Goal: Task Accomplishment & Management: Manage account settings

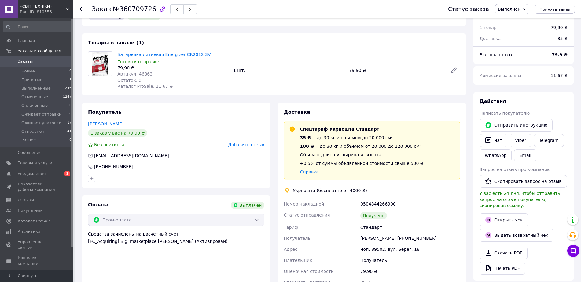
scroll to position [38, 0]
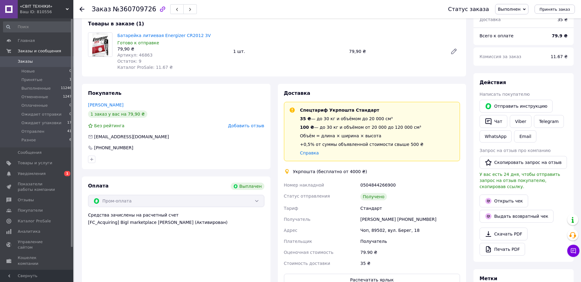
click at [251, 127] on span "Добавить отзыв" at bounding box center [246, 125] width 36 height 5
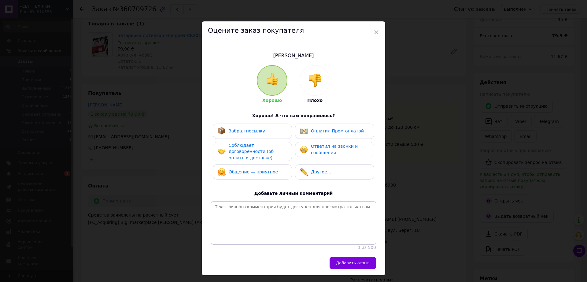
click at [251, 127] on div "Забрал посылку" at bounding box center [241, 131] width 47 height 8
click at [248, 145] on span "Соблюдает договоренности (об оплате и доставке)" at bounding box center [251, 151] width 45 height 17
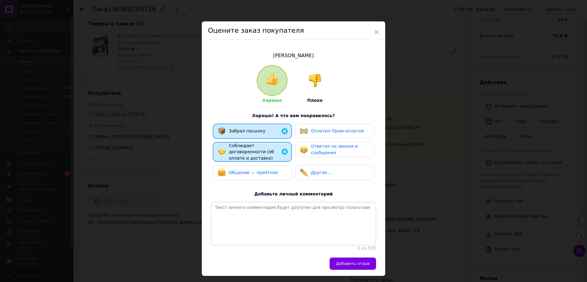
click at [311, 132] on span "Оплатил Пром-оплатой" at bounding box center [337, 130] width 53 height 5
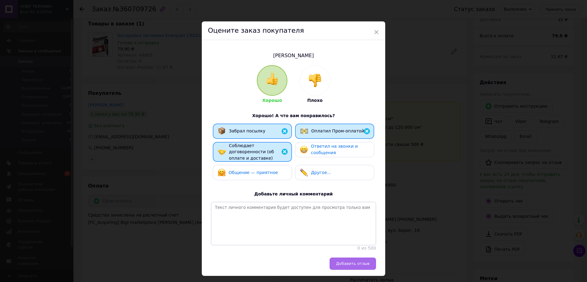
click at [341, 265] on span "Добавить отзыв" at bounding box center [353, 263] width 34 height 5
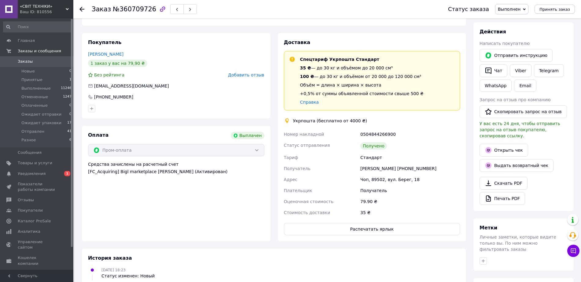
scroll to position [0, 0]
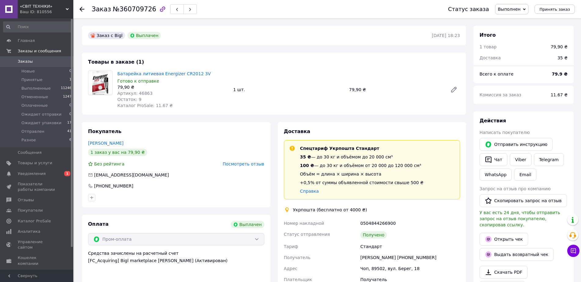
scroll to position [26, 0]
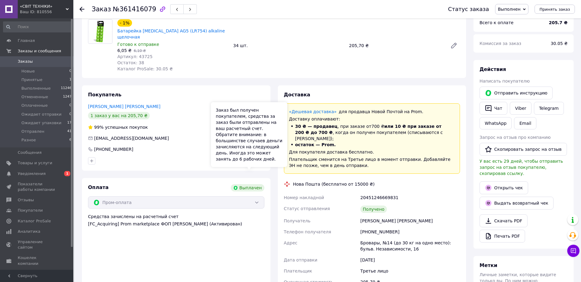
scroll to position [38, 0]
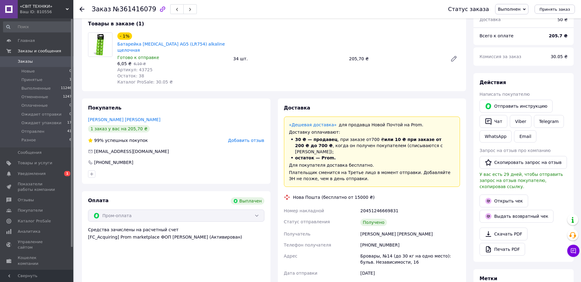
click at [248, 138] on span "Добавить отзыв" at bounding box center [246, 140] width 36 height 5
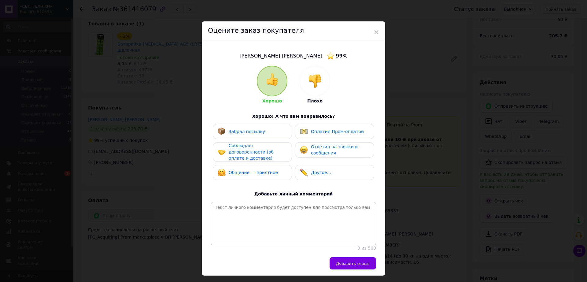
drag, startPoint x: 247, startPoint y: 135, endPoint x: 247, endPoint y: 143, distance: 8.6
click at [247, 137] on div "Забрал посылку" at bounding box center [252, 131] width 79 height 15
click at [247, 151] on span "Соблюдает договоренности (об оплате и доставке)" at bounding box center [251, 151] width 45 height 17
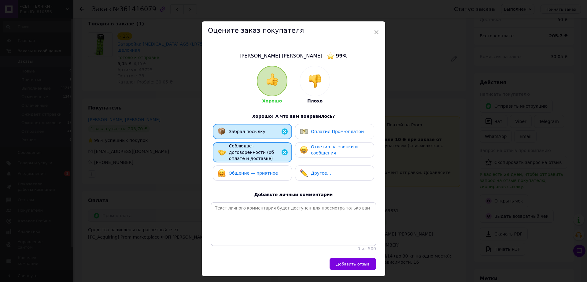
click at [247, 158] on div "Забрал посылку Оплатил Пром-оплатой Соблюдает договоренности (об оплате и доста…" at bounding box center [293, 154] width 165 height 60
click at [321, 146] on span "Ответил на звонки и сообщения" at bounding box center [334, 149] width 47 height 11
click at [313, 131] on span "Оплатил Пром-оплатой" at bounding box center [337, 131] width 53 height 5
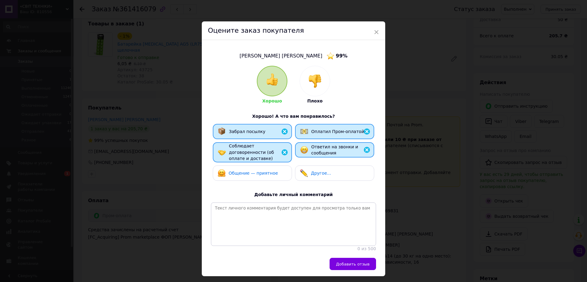
click at [257, 171] on span "Общение — приятное" at bounding box center [253, 173] width 49 height 5
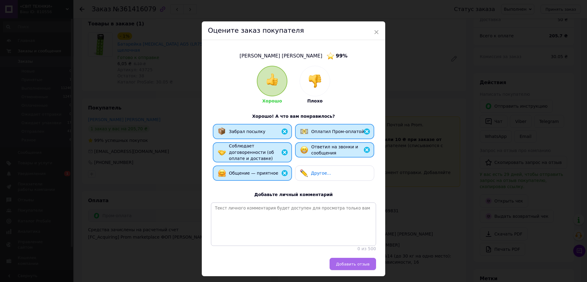
click at [361, 258] on button "Добавить отзыв" at bounding box center [353, 264] width 46 height 12
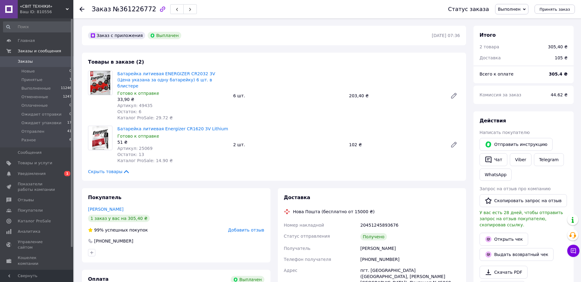
scroll to position [50, 0]
click at [255, 228] on span "Добавить отзыв" at bounding box center [246, 230] width 36 height 5
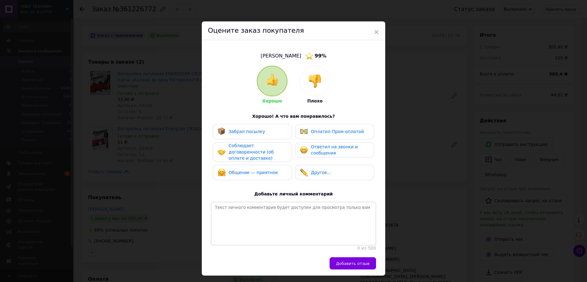
click at [262, 138] on div "Забрал посылку" at bounding box center [252, 131] width 79 height 15
click at [261, 153] on span "Соблюдает договоренности (об оплате и доставке)" at bounding box center [251, 151] width 45 height 17
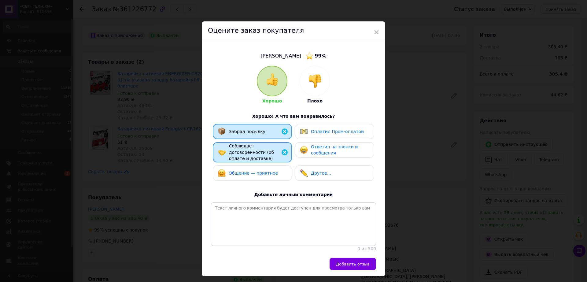
drag, startPoint x: 259, startPoint y: 172, endPoint x: 274, endPoint y: 167, distance: 16.1
click at [260, 173] on div "Общение — приятное" at bounding box center [252, 172] width 79 height 15
click at [318, 150] on span "Ответил на звонки и сообщения" at bounding box center [334, 149] width 47 height 11
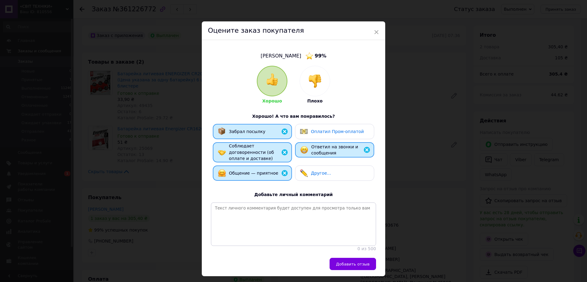
click at [318, 136] on div "Оплатил Пром-оплатой" at bounding box center [334, 131] width 79 height 15
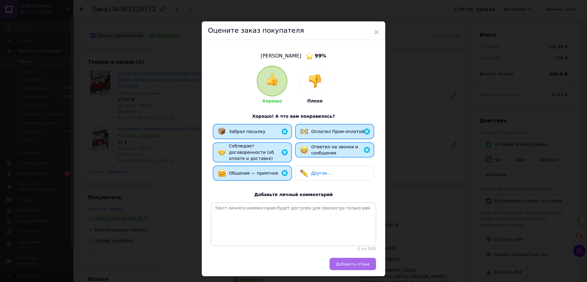
click at [347, 263] on span "Добавить отзыв" at bounding box center [353, 264] width 34 height 5
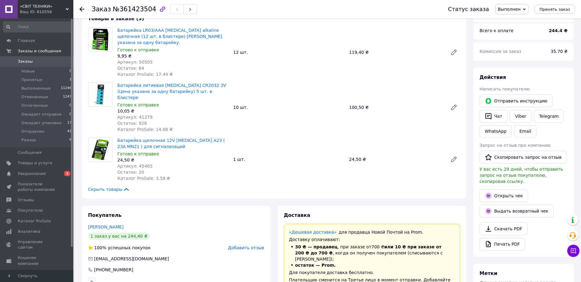
scroll to position [115, 0]
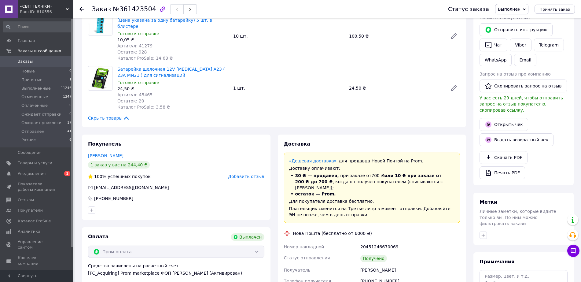
click at [247, 174] on span "Добавить отзыв" at bounding box center [246, 176] width 36 height 5
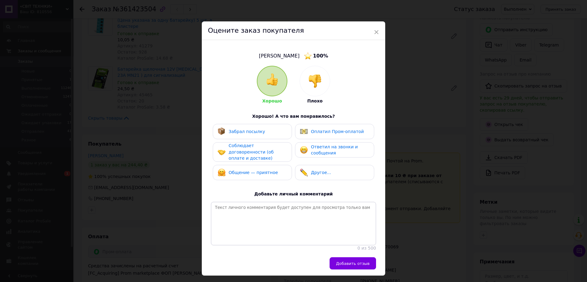
click at [252, 134] on span "Забрал посылку" at bounding box center [247, 131] width 36 height 5
drag, startPoint x: 253, startPoint y: 148, endPoint x: 302, endPoint y: 139, distance: 49.1
click at [253, 148] on span "Соблюдает договоренности (об оплате и доставке)" at bounding box center [251, 151] width 45 height 17
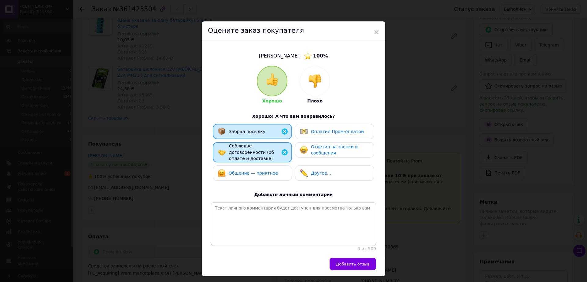
click at [324, 131] on span "Оплатил Пром-оплатой" at bounding box center [337, 131] width 53 height 5
click at [349, 265] on span "Добавить отзыв" at bounding box center [353, 264] width 34 height 5
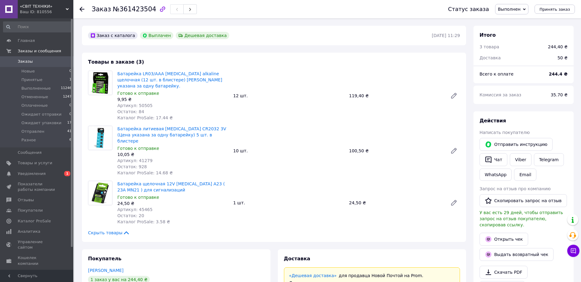
scroll to position [73, 0]
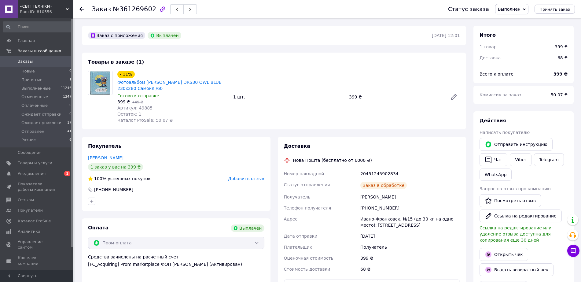
scroll to position [73, 0]
click at [257, 181] on span "Добавить отзыв" at bounding box center [246, 178] width 36 height 5
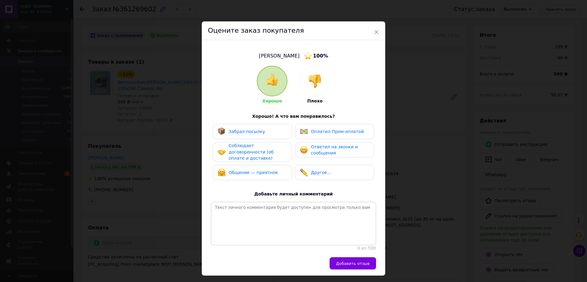
click at [257, 134] on span "Забрал посылку" at bounding box center [247, 131] width 36 height 5
drag, startPoint x: 259, startPoint y: 150, endPoint x: 260, endPoint y: 162, distance: 12.9
click at [259, 152] on span "Соблюдает договоренности (об оплате и доставке)" at bounding box center [251, 151] width 45 height 17
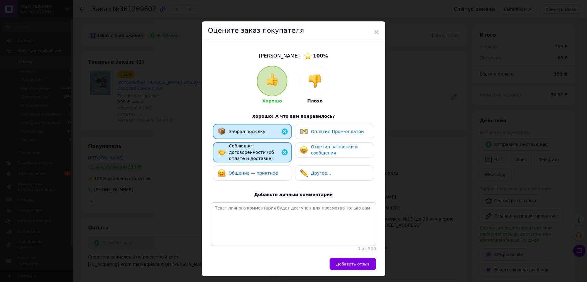
click at [259, 171] on span "Общение — приятное" at bounding box center [253, 173] width 49 height 5
click at [318, 148] on span "Ответил на звонки и сообщения" at bounding box center [334, 149] width 47 height 11
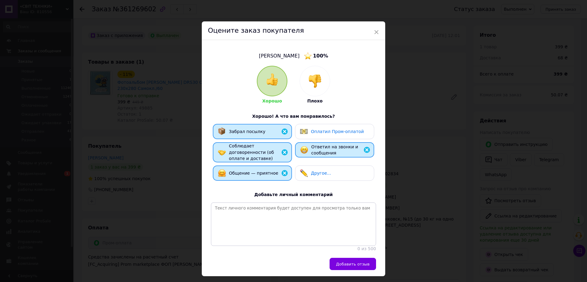
click at [318, 135] on div "Оплатил Пром-оплатой" at bounding box center [332, 132] width 64 height 8
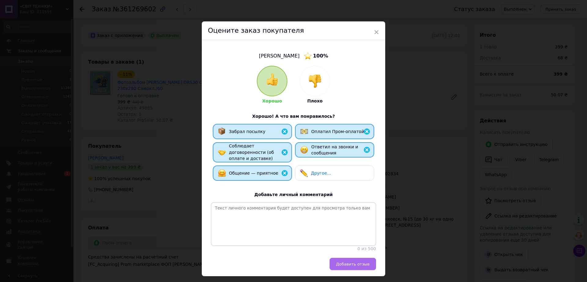
click at [350, 267] on button "Добавить отзыв" at bounding box center [353, 264] width 46 height 12
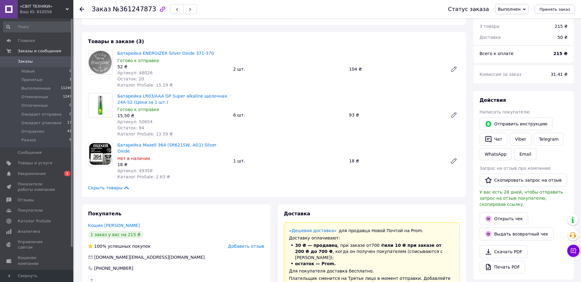
scroll to position [38, 0]
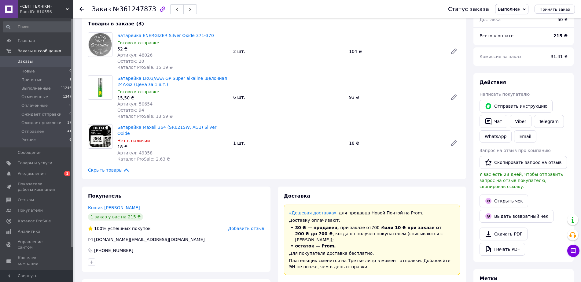
click at [245, 226] on span "Добавить отзыв" at bounding box center [246, 228] width 36 height 5
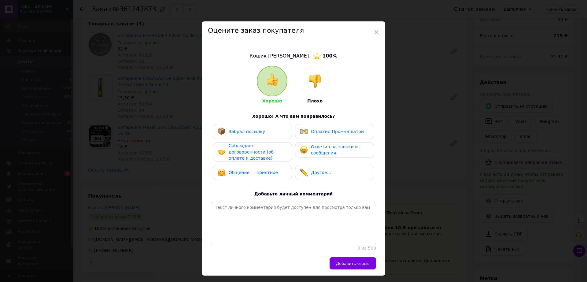
click at [254, 156] on div "Соблюдает договоренности (об оплате и доставке)" at bounding box center [252, 152] width 79 height 20
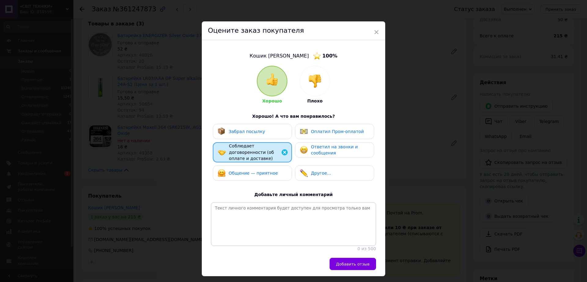
click at [257, 132] on span "Забрал посылку" at bounding box center [247, 131] width 36 height 5
click at [323, 134] on span "Оплатил Пром-оплатой" at bounding box center [337, 131] width 53 height 5
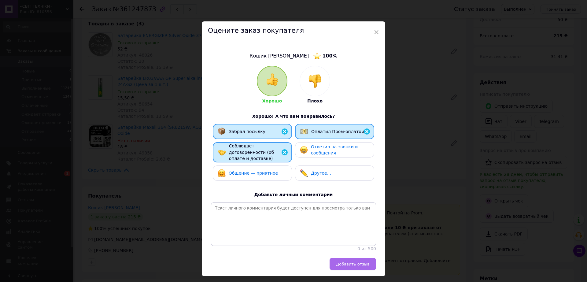
click at [347, 260] on button "Добавить отзыв" at bounding box center [353, 264] width 46 height 12
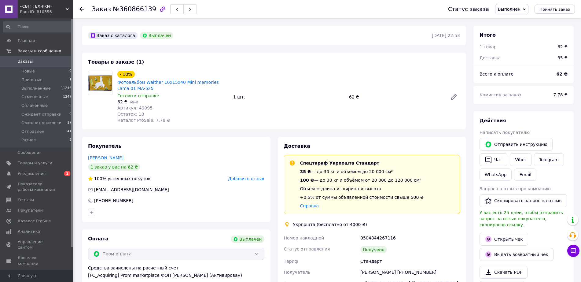
scroll to position [46, 0]
click at [258, 176] on span "Добавить отзыв" at bounding box center [246, 178] width 36 height 5
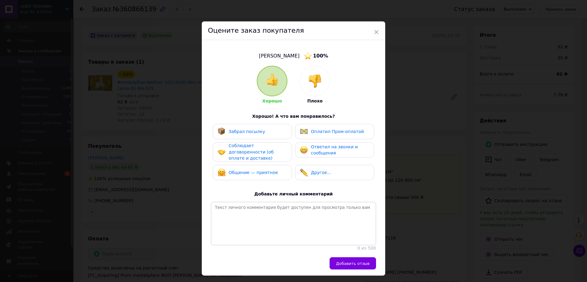
click at [264, 150] on span "Соблюдает договоренности (об оплате и доставке)" at bounding box center [251, 151] width 45 height 17
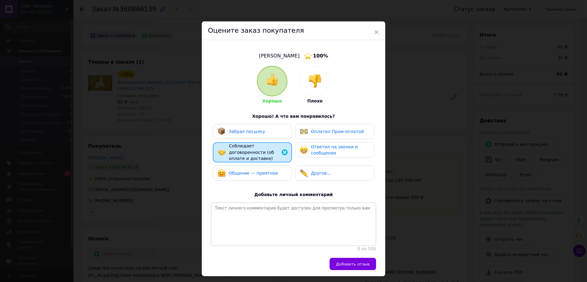
click at [266, 137] on div "Забрал посылку" at bounding box center [252, 131] width 79 height 15
click at [316, 136] on div "Оплатил Пром-оплатой" at bounding box center [334, 131] width 79 height 15
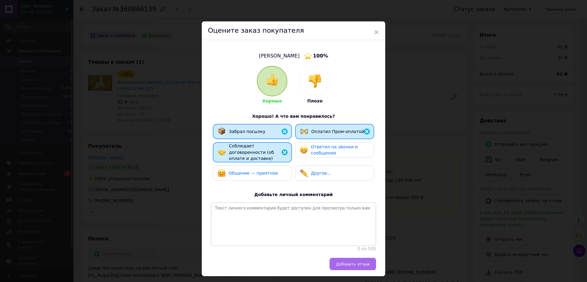
click at [344, 262] on span "Добавить отзыв" at bounding box center [353, 264] width 34 height 5
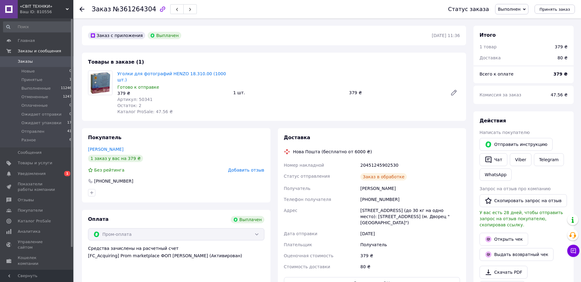
scroll to position [44, 0]
click at [255, 168] on span "Добавить отзыв" at bounding box center [246, 170] width 36 height 5
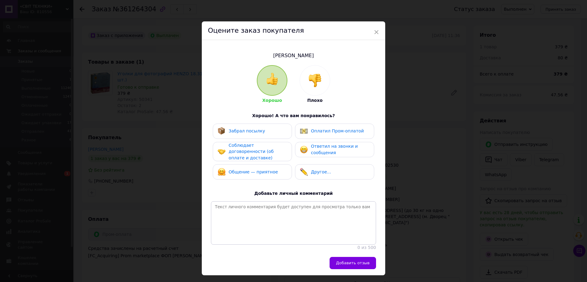
click at [263, 132] on div "Забрал посылку" at bounding box center [252, 131] width 69 height 8
click at [263, 147] on span "Соблюдает договоренности (об оплате и доставке)" at bounding box center [251, 151] width 45 height 17
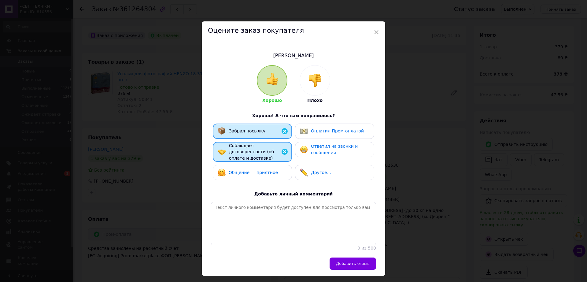
click at [332, 134] on div "Оплатил Пром-оплатой" at bounding box center [332, 131] width 64 height 8
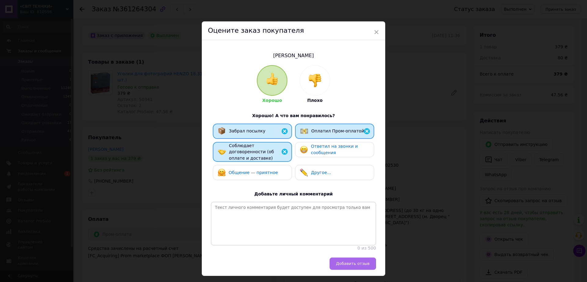
click at [347, 260] on button "Добавить отзыв" at bounding box center [353, 264] width 46 height 12
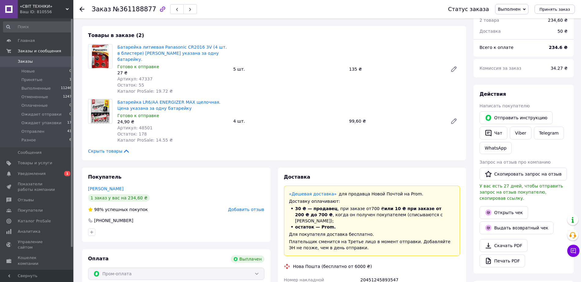
scroll to position [38, 0]
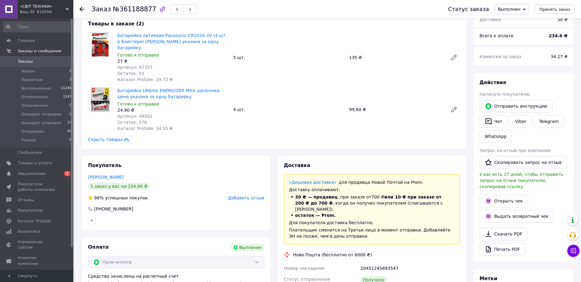
click at [254, 195] on span "Добавить отзыв" at bounding box center [246, 197] width 36 height 5
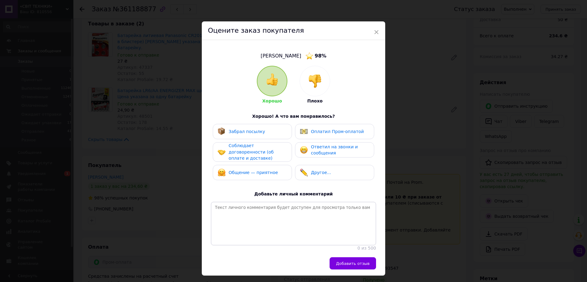
click at [266, 154] on span "Соблюдает договоренности (об оплате и доставке)" at bounding box center [251, 151] width 45 height 17
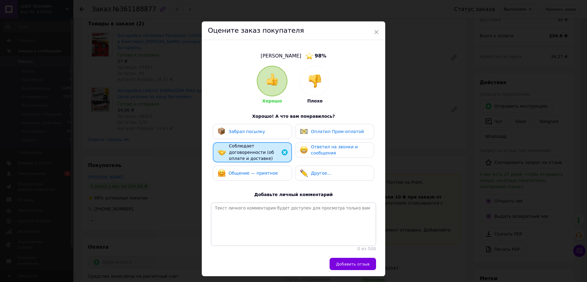
click at [262, 139] on div "Забрал посылку Оплатил Пром-оплатой Соблюдает договоренности (об оплате и доста…" at bounding box center [293, 154] width 165 height 60
click at [333, 133] on span "Оплатил Пром-оплатой" at bounding box center [337, 131] width 53 height 5
click at [281, 134] on div "Забрал посылку" at bounding box center [252, 132] width 69 height 8
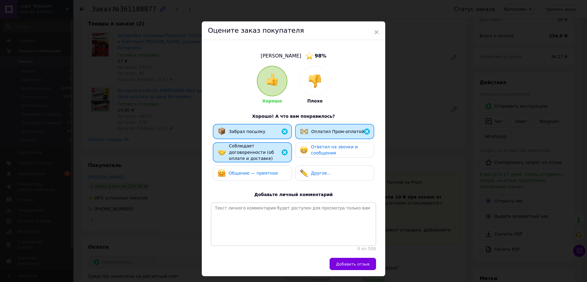
click at [308, 153] on div "Ответил на звонки и сообщения" at bounding box center [334, 150] width 69 height 13
click at [274, 169] on div "Общение — приятное" at bounding box center [252, 173] width 69 height 8
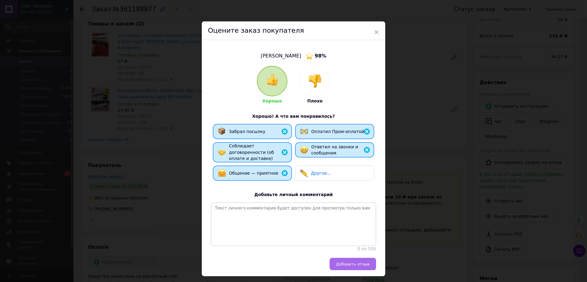
click at [342, 264] on span "Добавить отзыв" at bounding box center [353, 264] width 34 height 5
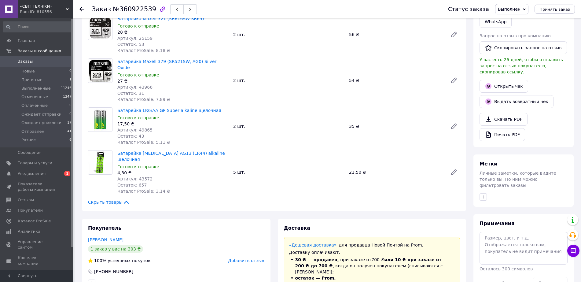
scroll to position [191, 0]
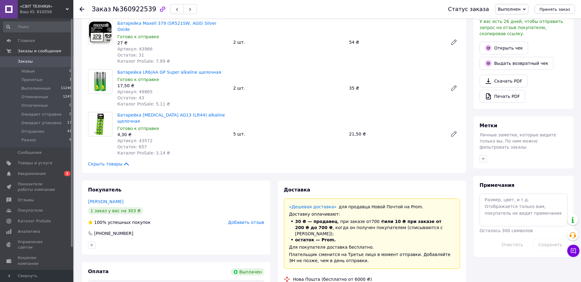
click at [252, 220] on span "Добавить отзыв" at bounding box center [246, 222] width 36 height 5
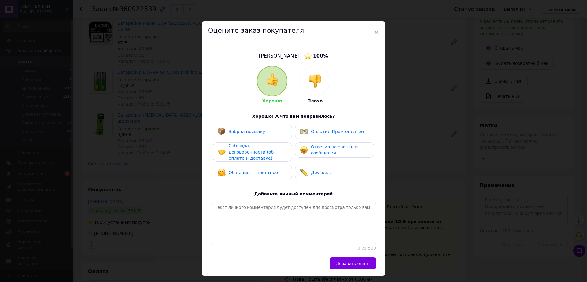
click at [258, 152] on span "Соблюдает договоренности (об оплате и доставке)" at bounding box center [251, 151] width 45 height 17
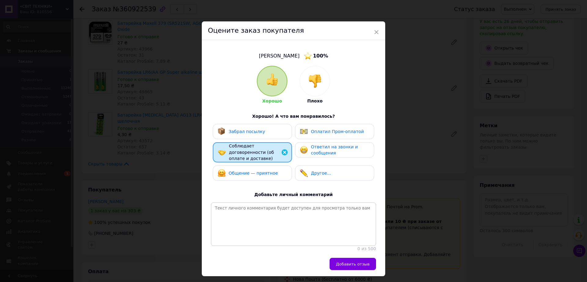
click at [257, 135] on div "Забрал посылку" at bounding box center [241, 132] width 47 height 8
click at [306, 131] on img at bounding box center [304, 132] width 8 height 8
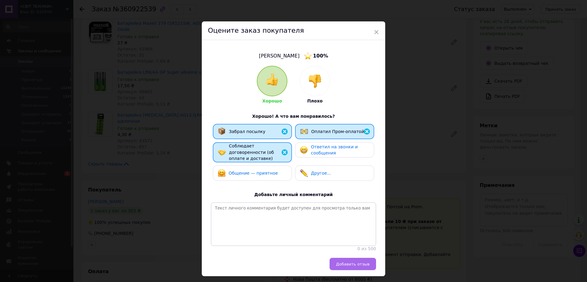
click at [347, 262] on span "Добавить отзыв" at bounding box center [353, 264] width 34 height 5
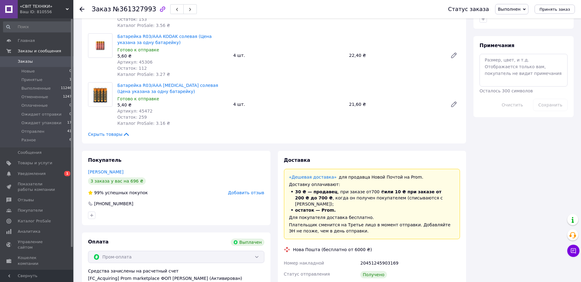
scroll to position [344, 0]
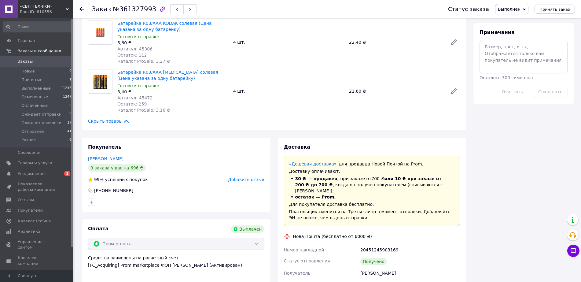
click at [251, 177] on span "Добавить отзыв" at bounding box center [246, 179] width 36 height 5
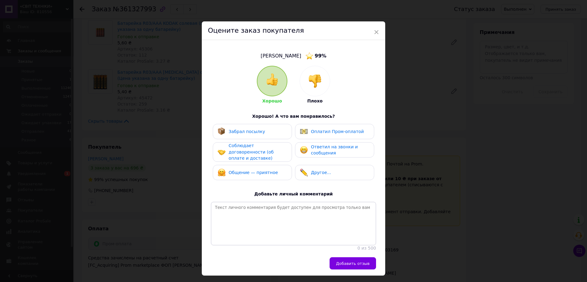
click at [291, 148] on div "Забрал посылку Оплатил Пром-оплатой Соблюдает договоренности (об оплате и доста…" at bounding box center [293, 153] width 165 height 59
click at [273, 134] on div "Забрал посылку" at bounding box center [252, 132] width 69 height 8
click at [271, 150] on span "Соблюдает договоренности (об оплате и доставке)" at bounding box center [251, 151] width 45 height 17
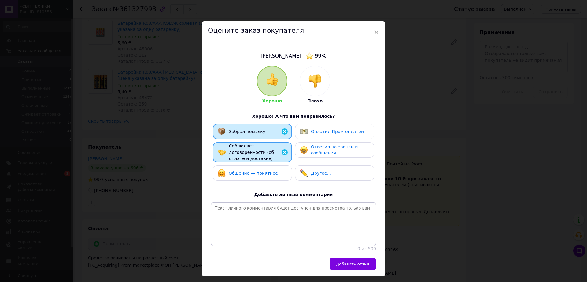
click at [323, 127] on div "Оплатил Пром-оплатой" at bounding box center [334, 131] width 79 height 15
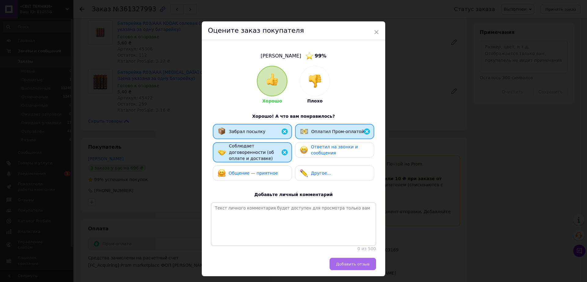
click at [359, 261] on button "Добавить отзыв" at bounding box center [353, 264] width 46 height 12
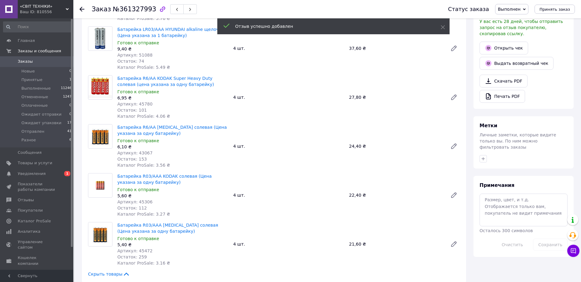
scroll to position [0, 0]
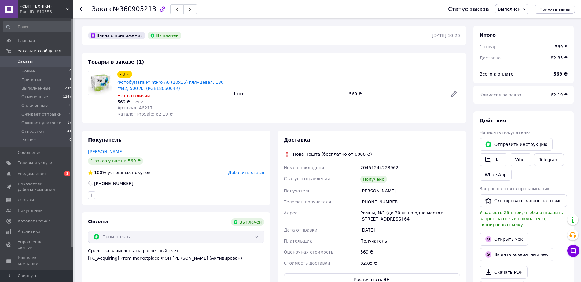
scroll to position [153, 0]
click at [253, 173] on span "Добавить отзыв" at bounding box center [246, 172] width 36 height 5
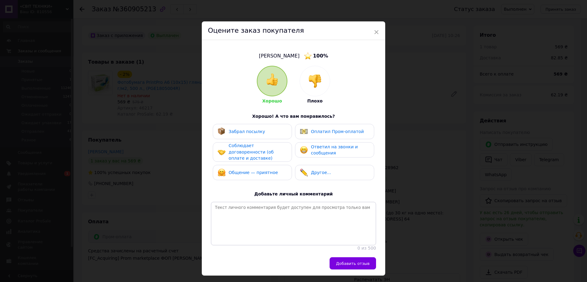
click at [254, 152] on span "Соблюдает договоренности (об оплате и доставке)" at bounding box center [251, 151] width 45 height 17
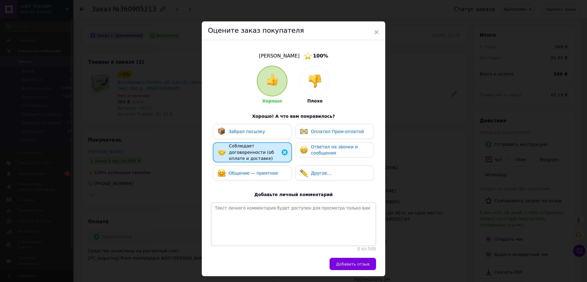
click at [254, 136] on div "Забрал посылку" at bounding box center [252, 131] width 79 height 15
click at [309, 134] on div "Оплатил Пром-оплатой" at bounding box center [332, 132] width 64 height 8
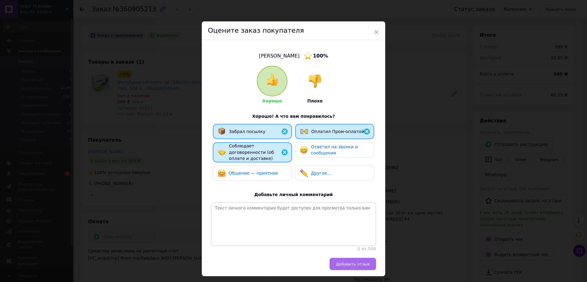
click at [347, 262] on span "Добавить отзыв" at bounding box center [353, 264] width 34 height 5
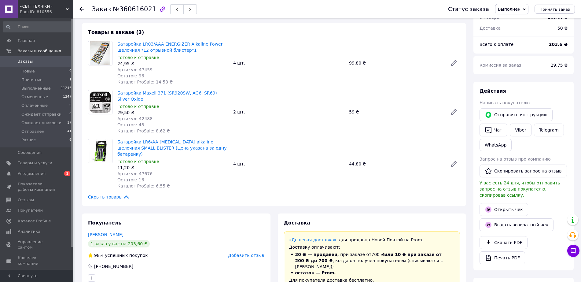
scroll to position [76, 0]
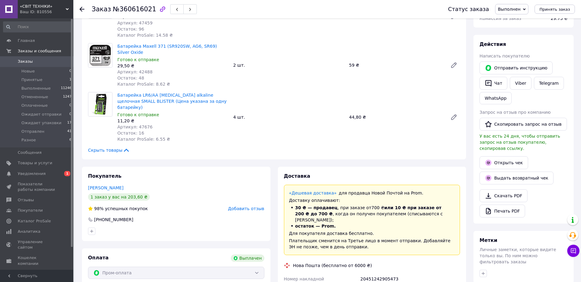
click at [253, 206] on span "Добавить отзыв" at bounding box center [246, 208] width 36 height 5
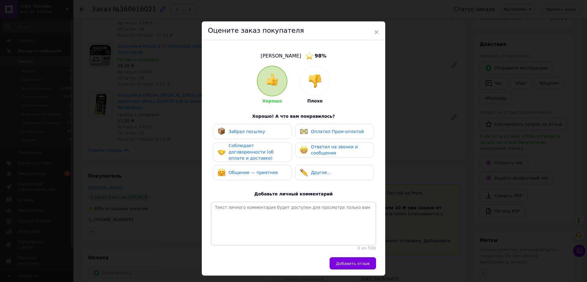
click at [258, 150] on span "Соблюдает договоренности (об оплате и доставке)" at bounding box center [251, 151] width 45 height 17
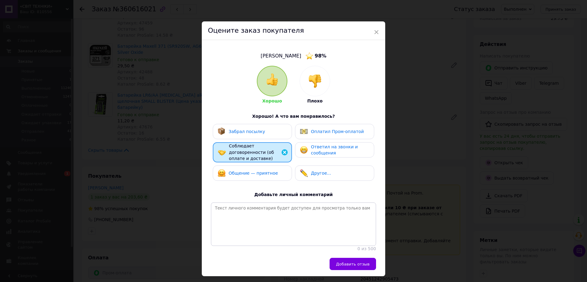
click at [259, 138] on div "Забрал посылку" at bounding box center [252, 131] width 79 height 15
click at [301, 135] on img at bounding box center [304, 132] width 8 height 8
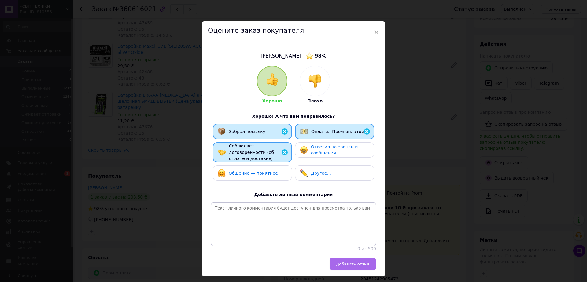
click at [343, 266] on span "Добавить отзыв" at bounding box center [353, 264] width 34 height 5
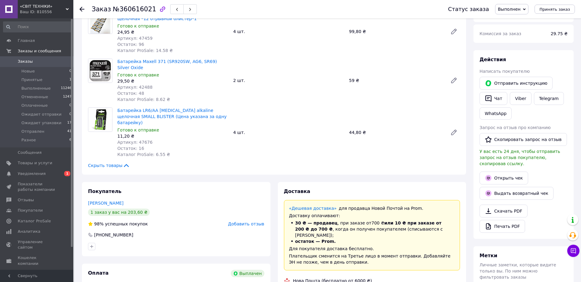
scroll to position [0, 0]
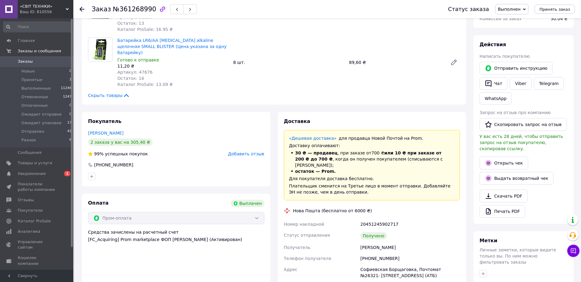
scroll to position [76, 0]
click at [251, 151] on span "Добавить отзыв" at bounding box center [246, 153] width 36 height 5
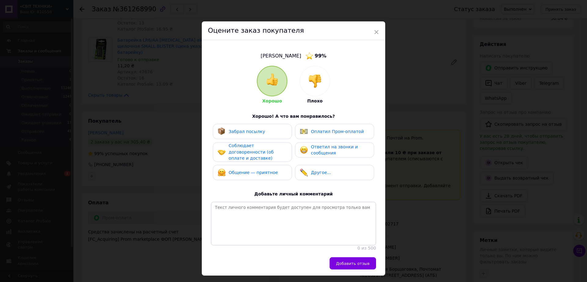
click at [246, 129] on span "Забрал посылку" at bounding box center [247, 131] width 36 height 5
click at [246, 151] on span "Соблюдает договоренности (об оплате и доставке)" at bounding box center [251, 151] width 45 height 17
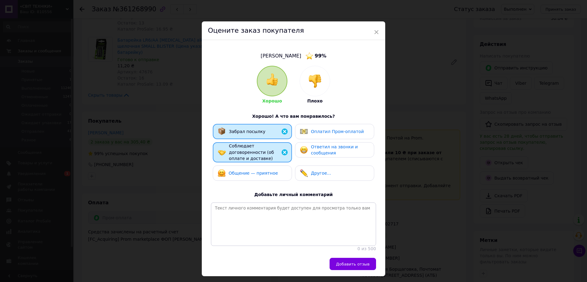
drag, startPoint x: 313, startPoint y: 147, endPoint x: 315, endPoint y: 134, distance: 13.5
click at [314, 147] on span "Ответил на звонки и сообщения" at bounding box center [334, 149] width 47 height 11
click at [315, 132] on span "Оплатил Пром-оплатой" at bounding box center [337, 131] width 53 height 5
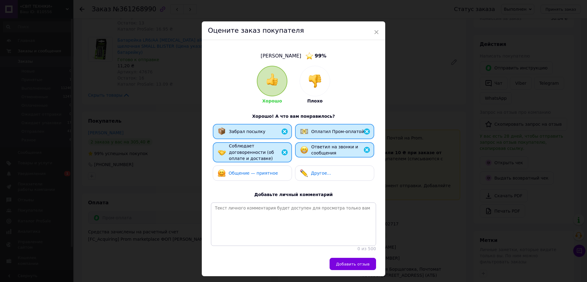
click at [271, 171] on span "Общение — приятное" at bounding box center [253, 173] width 49 height 5
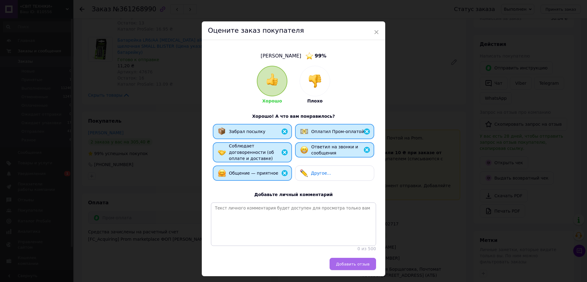
click at [343, 263] on span "Добавить отзыв" at bounding box center [353, 264] width 34 height 5
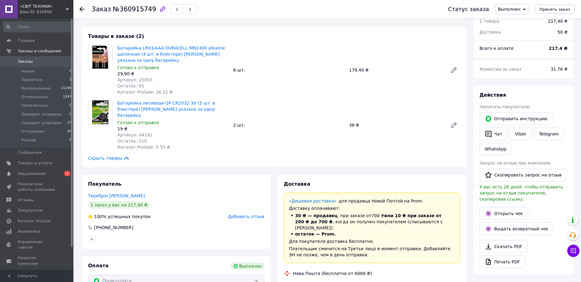
scroll to position [38, 0]
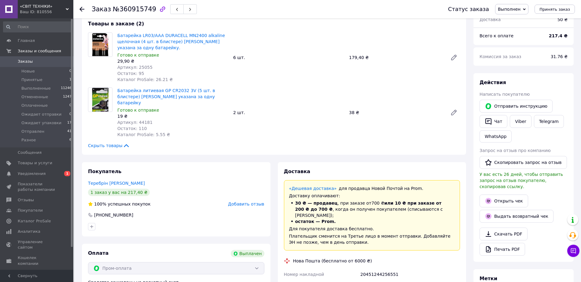
click at [258, 202] on span "Добавить отзыв" at bounding box center [246, 204] width 36 height 5
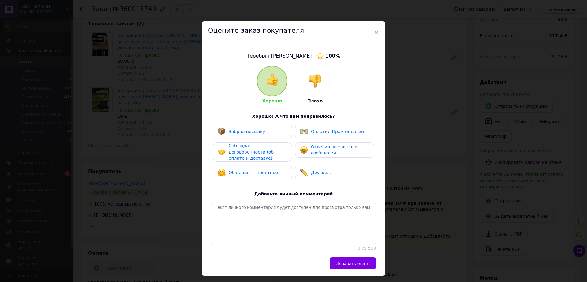
click at [258, 152] on span "Соблюдает договоренности (об оплате и доставке)" at bounding box center [251, 151] width 45 height 17
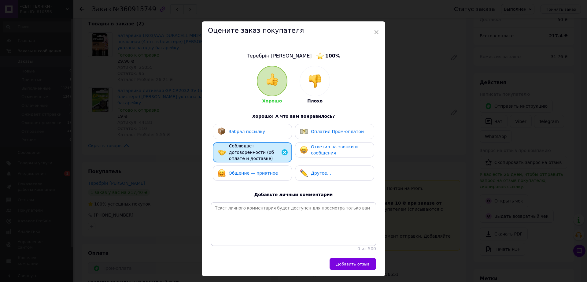
click at [260, 135] on div "Забрал посылку" at bounding box center [252, 132] width 69 height 8
click at [314, 136] on div "Оплатил Пром-оплатой" at bounding box center [334, 131] width 79 height 15
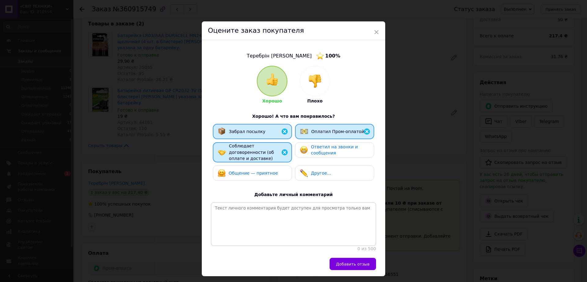
drag, startPoint x: 314, startPoint y: 145, endPoint x: 277, endPoint y: 165, distance: 42.5
click at [314, 146] on span "Ответил на звонки и сообщения" at bounding box center [334, 149] width 47 height 11
click at [269, 171] on span "Общение — приятное" at bounding box center [253, 173] width 49 height 5
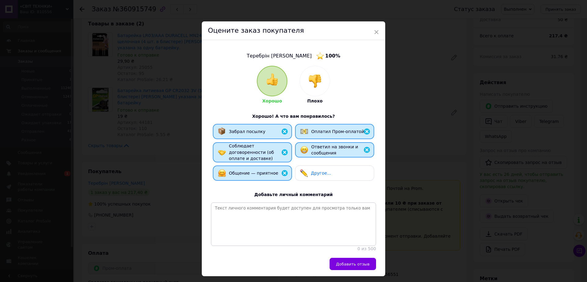
click at [352, 263] on span "Добавить отзыв" at bounding box center [353, 264] width 34 height 5
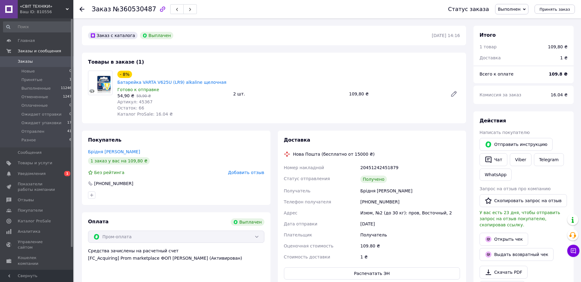
scroll to position [53, 0]
click at [254, 170] on span "Добавить отзыв" at bounding box center [246, 172] width 36 height 5
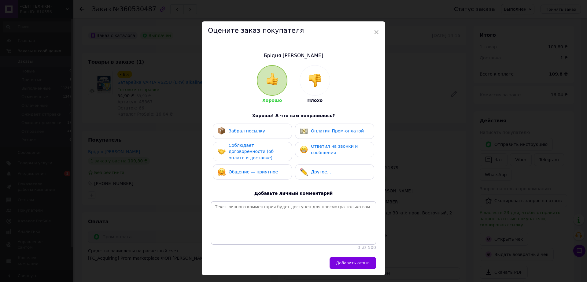
click at [267, 146] on span "Соблюдает договоренности (об оплате и доставке)" at bounding box center [251, 151] width 45 height 17
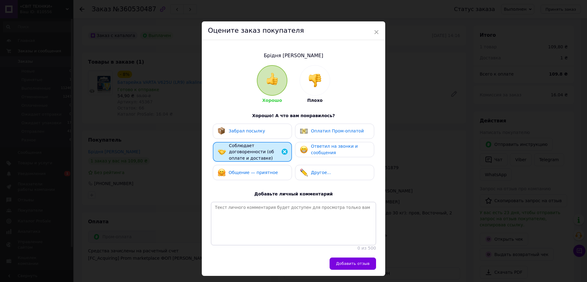
click at [262, 130] on div "Забрал посылку" at bounding box center [252, 131] width 69 height 8
click at [323, 130] on span "Оплатил Пром-оплатой" at bounding box center [337, 130] width 53 height 5
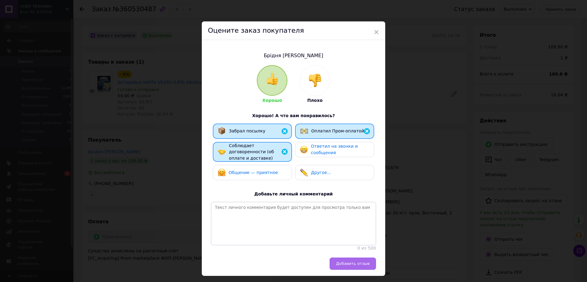
click at [341, 262] on span "Добавить отзыв" at bounding box center [353, 263] width 34 height 5
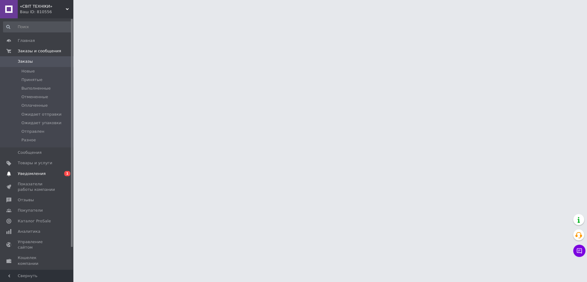
click at [35, 174] on span "Уведомления" at bounding box center [32, 174] width 28 height 6
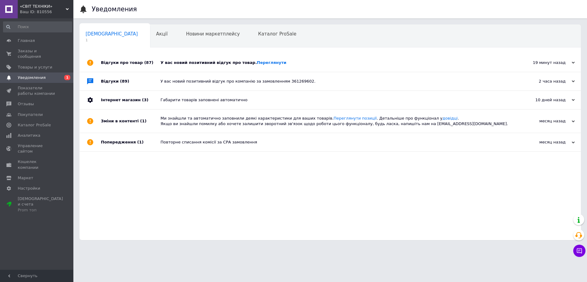
click at [129, 62] on div "Відгуки про товар (87)" at bounding box center [131, 63] width 60 height 18
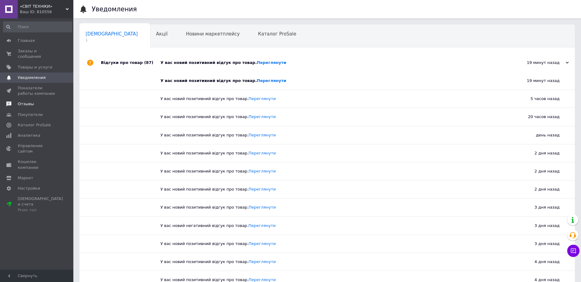
click at [31, 101] on span "Отзывы" at bounding box center [26, 104] width 16 height 6
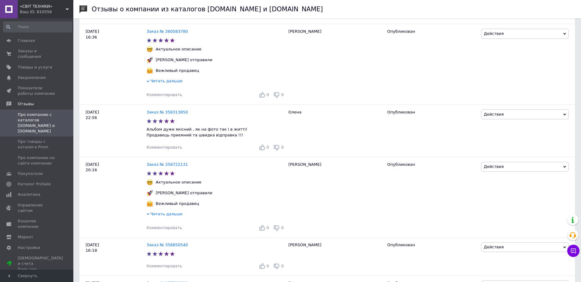
scroll to position [765, 0]
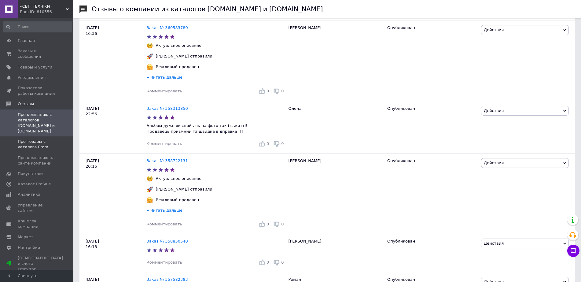
click at [30, 139] on span "Про товары с каталога Prom" at bounding box center [37, 144] width 39 height 11
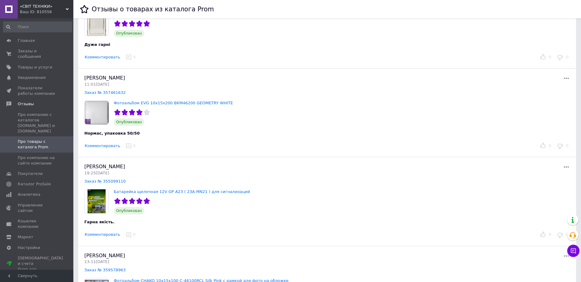
scroll to position [38, 0]
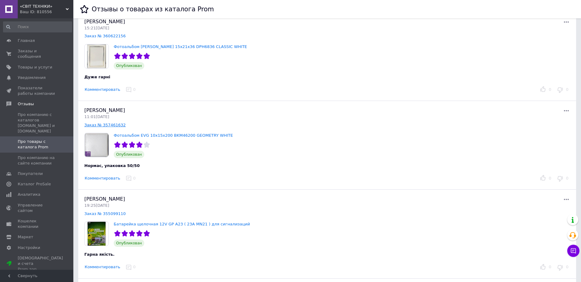
click at [116, 126] on link "Заказ № 357461632" at bounding box center [104, 125] width 41 height 5
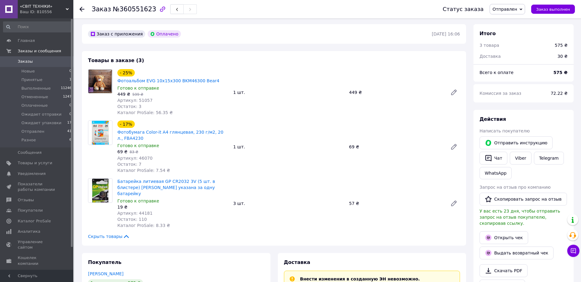
scroll to position [16, 0]
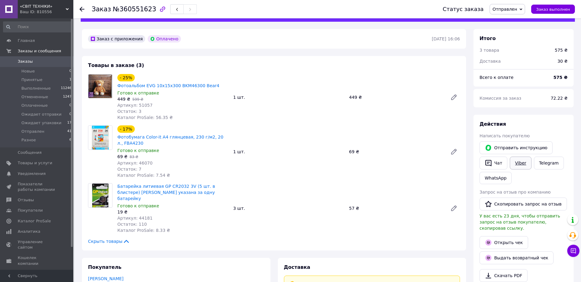
click at [521, 162] on link "Viber" at bounding box center [520, 163] width 21 height 13
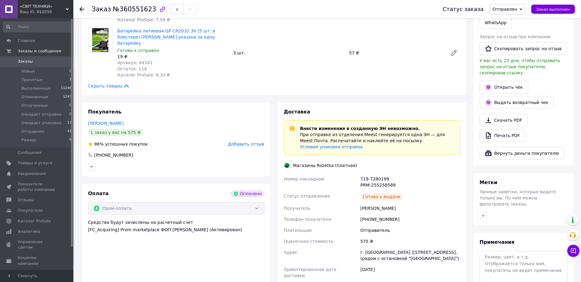
scroll to position [207, 0]
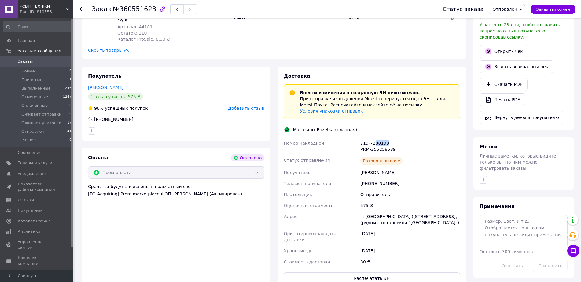
drag, startPoint x: 387, startPoint y: 129, endPoint x: 375, endPoint y: 130, distance: 12.6
click at [375, 138] on div "719-7280199 PRM-255258589" at bounding box center [410, 146] width 102 height 17
click at [381, 138] on div "719-7280199 PRM-255258589" at bounding box center [410, 146] width 102 height 17
drag, startPoint x: 393, startPoint y: 136, endPoint x: 358, endPoint y: 136, distance: 34.6
click at [358, 138] on div "Номер накладной 719-7280199 PRM-255258589 Статус отправления Готово к выдаче По…" at bounding box center [372, 203] width 179 height 130
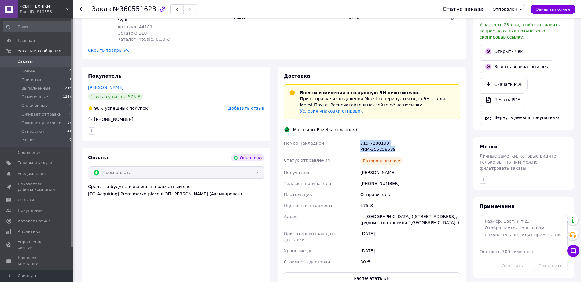
click at [365, 138] on div "719-7280199 PRM-255258589" at bounding box center [410, 146] width 102 height 17
drag, startPoint x: 395, startPoint y: 137, endPoint x: 361, endPoint y: 133, distance: 34.4
click at [361, 138] on div "719-7280199 PRM-255258589" at bounding box center [410, 146] width 102 height 17
copy div "PRM-255258589"
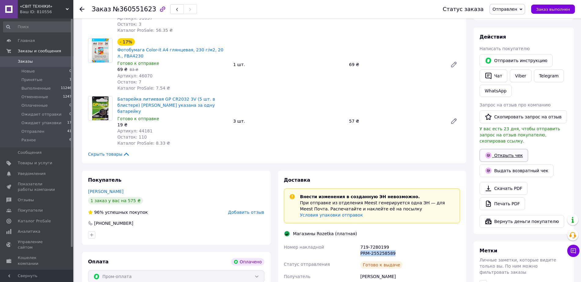
scroll to position [92, 0]
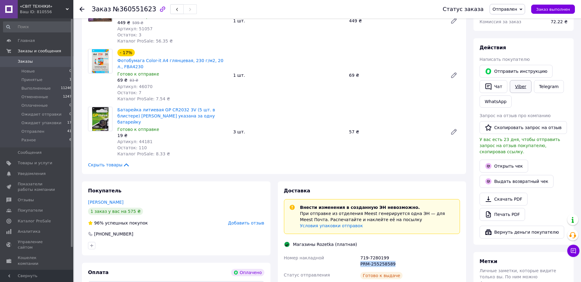
click at [520, 87] on link "Viber" at bounding box center [520, 86] width 21 height 13
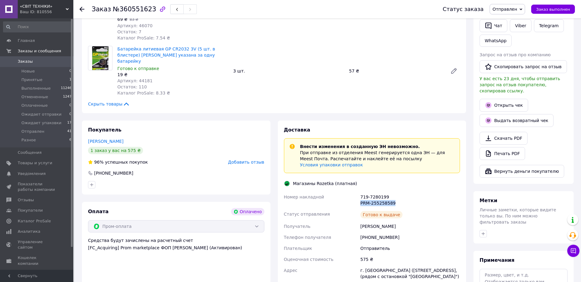
scroll to position [191, 0]
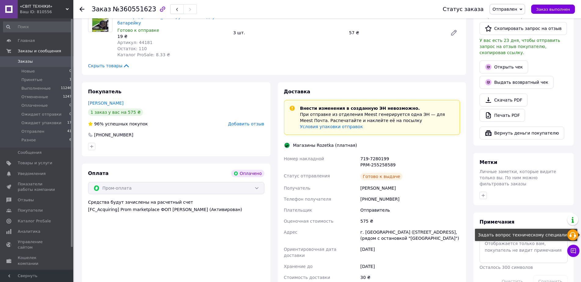
click at [573, 237] on icon at bounding box center [572, 235] width 7 height 7
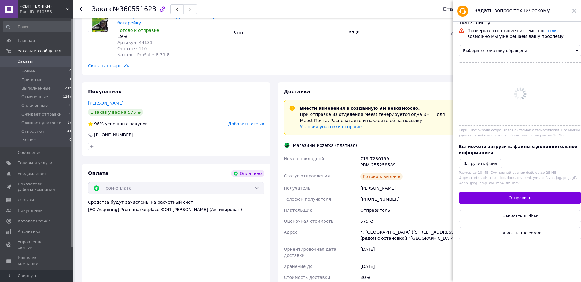
click at [486, 54] on span "Выберите тематику обращения" at bounding box center [520, 50] width 123 height 11
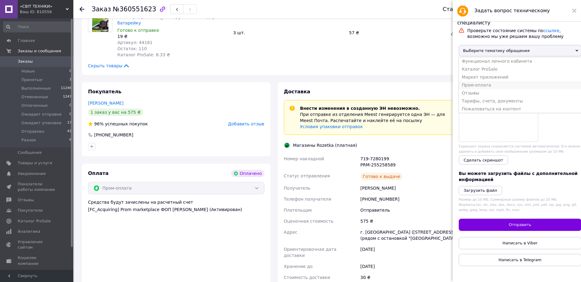
click at [479, 89] on li "Пром-оплата" at bounding box center [520, 85] width 123 height 8
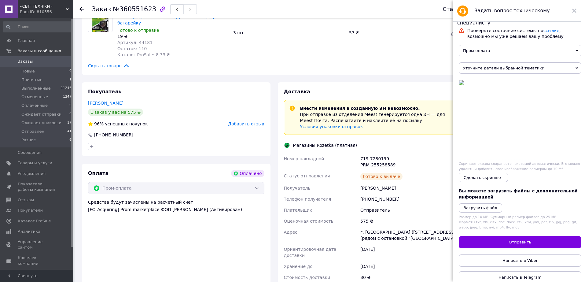
click at [492, 69] on span "Уточните детали выбранной тематики" at bounding box center [520, 67] width 123 height 11
click at [488, 80] on li "Выплата по Пром-оплате" at bounding box center [520, 79] width 123 height 8
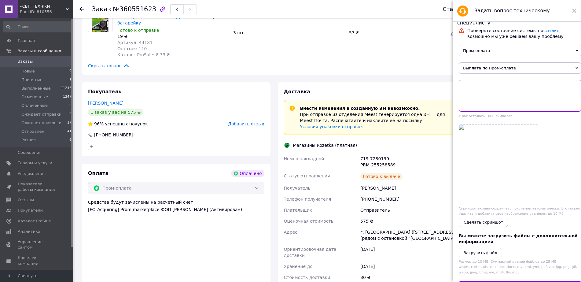
click at [484, 92] on textarea at bounding box center [520, 96] width 123 height 32
click at [156, 10] on div at bounding box center [162, 9] width 13 height 13
click at [91, 9] on div at bounding box center [86, 9] width 12 height 18
drag, startPoint x: 93, startPoint y: 10, endPoint x: 147, endPoint y: 10, distance: 54.4
click at [147, 10] on h1 "Заказ №360551623" at bounding box center [124, 9] width 65 height 7
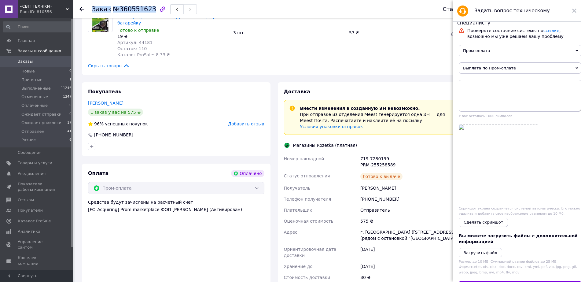
copy h1 "Заказ №360551623"
click at [479, 93] on textarea at bounding box center [520, 96] width 123 height 32
paste textarea "Заказ№360551623"
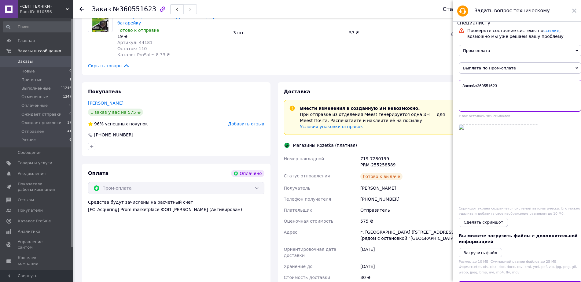
click at [477, 87] on textarea "Заказ№360551623" at bounding box center [520, 96] width 123 height 32
click at [474, 86] on textarea "Заказ№ 360551623" at bounding box center [520, 96] width 123 height 32
click at [502, 89] on textarea "Заказ № 360551623" at bounding box center [520, 96] width 123 height 32
type textarea "Заказ № 360551623 уже давно был получен покупателем, но он до сих пор числится …"
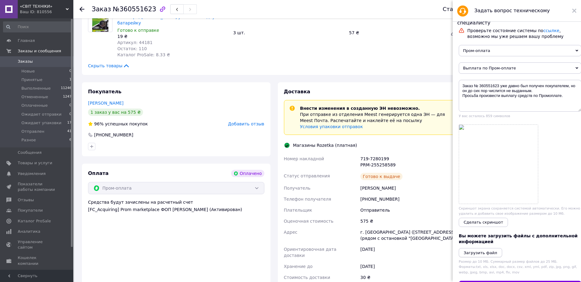
click at [482, 255] on icon "Загрузить файл" at bounding box center [481, 252] width 34 height 5
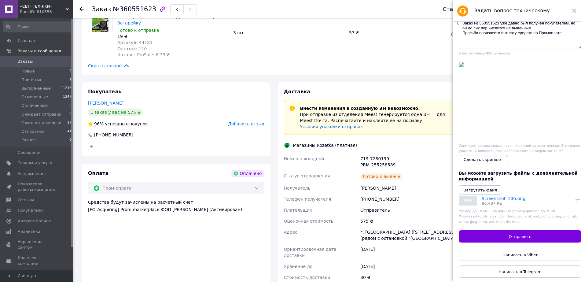
scroll to position [70, 0]
click at [522, 236] on span "Отправить" at bounding box center [520, 236] width 23 height 5
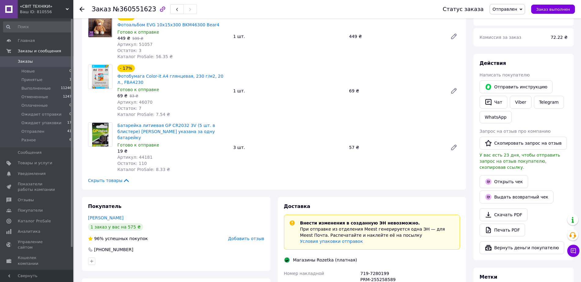
scroll to position [0, 0]
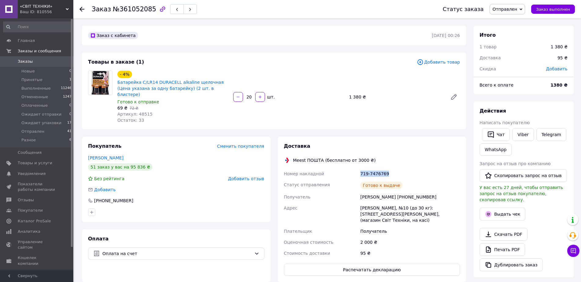
drag, startPoint x: 386, startPoint y: 168, endPoint x: 359, endPoint y: 167, distance: 27.5
click at [359, 168] on div "Номер накладной 719-7476769 Статус отправления [PERSON_NAME] к выдаче Получател…" at bounding box center [372, 213] width 179 height 91
copy div "Номер накладной 719-7476769"
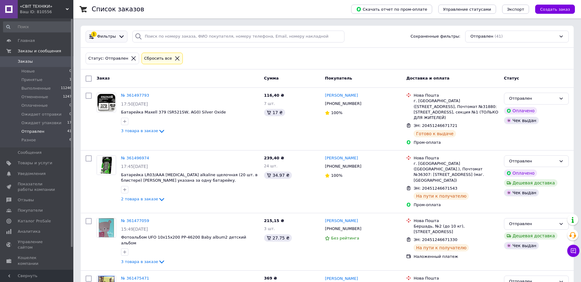
click at [117, 39] on div at bounding box center [121, 36] width 9 height 6
click at [108, 36] on span "Фильтры" at bounding box center [106, 37] width 19 height 6
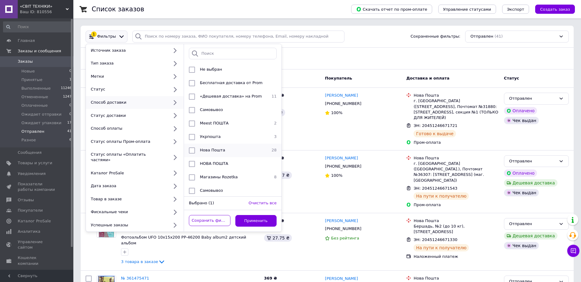
click at [212, 151] on span "Нова Пошта" at bounding box center [212, 150] width 25 height 5
checkbox input "true"
click at [259, 215] on button "Применить" at bounding box center [256, 221] width 42 height 12
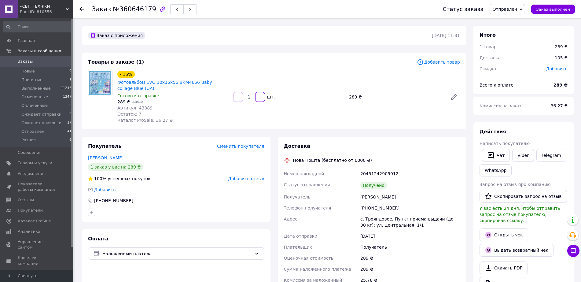
click at [247, 178] on span "Добавить отзыв" at bounding box center [246, 178] width 36 height 5
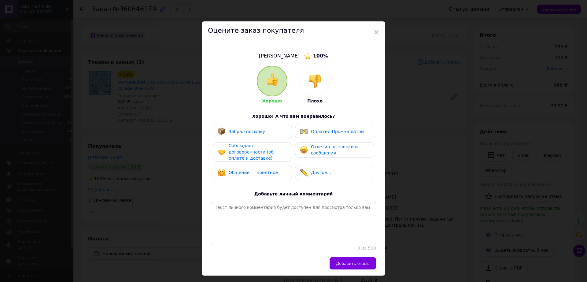
click at [244, 152] on span "Соблюдает договоренности (об оплате и доставке)" at bounding box center [251, 151] width 45 height 17
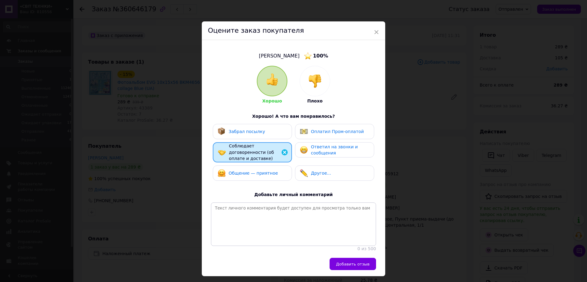
click at [243, 132] on span "Забрал посылку" at bounding box center [247, 131] width 36 height 5
click at [315, 153] on span "Ответил на звонки и сообщения" at bounding box center [334, 149] width 47 height 11
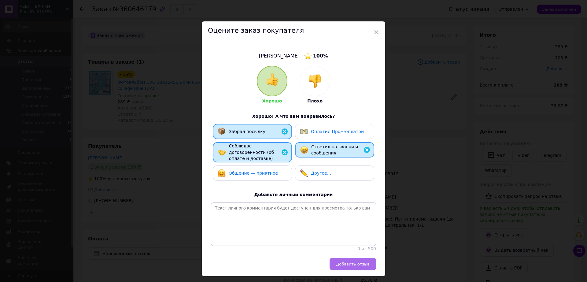
click at [351, 262] on span "Добавить отзыв" at bounding box center [353, 264] width 34 height 5
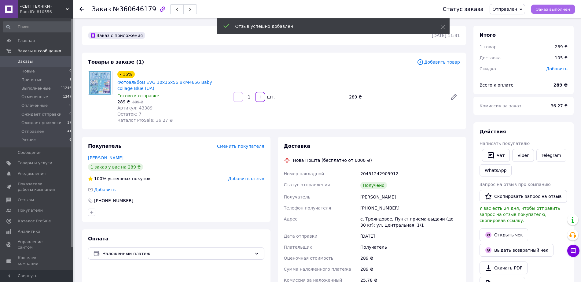
click at [549, 9] on span "Заказ выполнен" at bounding box center [553, 9] width 34 height 5
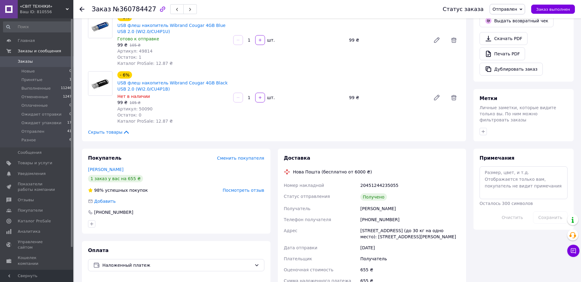
scroll to position [76, 0]
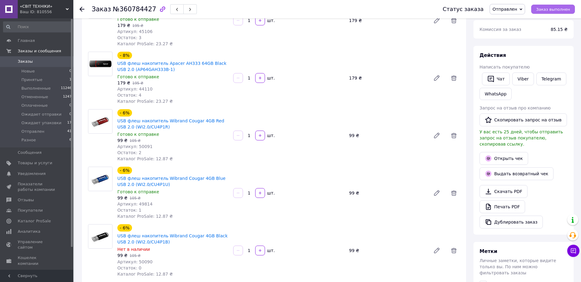
click at [554, 8] on span "Заказ выполнен" at bounding box center [553, 9] width 34 height 5
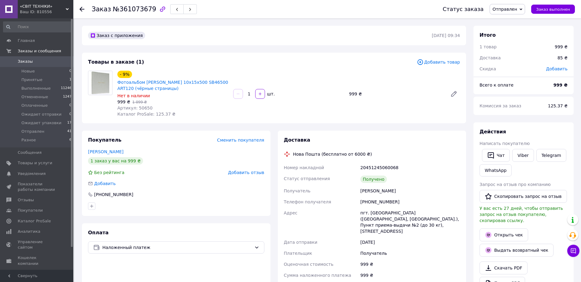
click at [249, 173] on span "Добавить отзыв" at bounding box center [246, 172] width 36 height 5
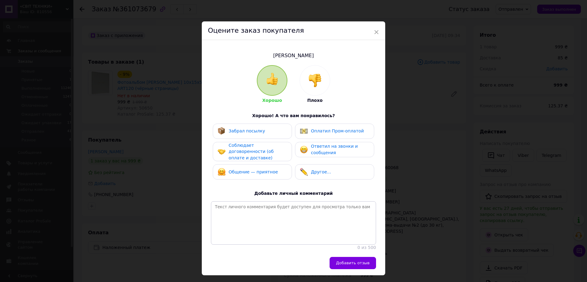
click at [235, 129] on span "Забрал посылку" at bounding box center [247, 130] width 36 height 5
drag, startPoint x: 239, startPoint y: 148, endPoint x: 276, endPoint y: 153, distance: 37.3
click at [239, 148] on span "Соблюдает договоренности (об оплате и доставке)" at bounding box center [251, 151] width 45 height 17
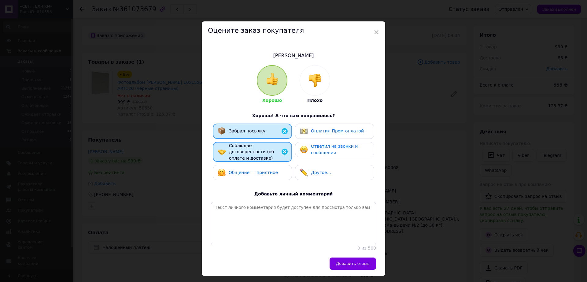
click at [331, 152] on span "Ответил на звонки и сообщения" at bounding box center [334, 149] width 47 height 11
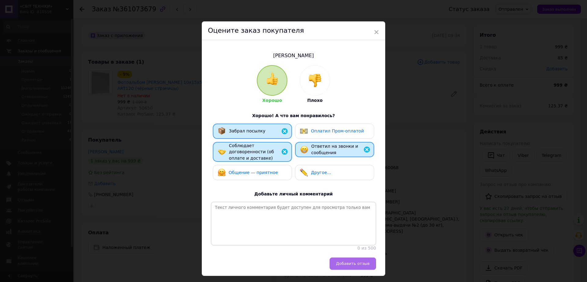
click at [354, 265] on span "Добавить отзыв" at bounding box center [353, 263] width 34 height 5
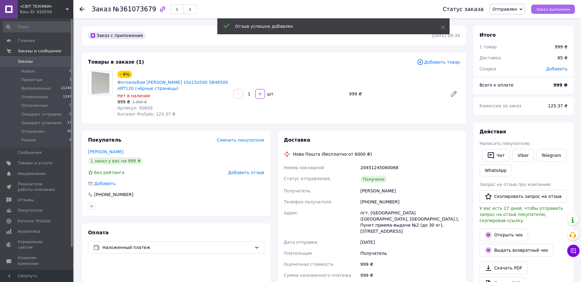
click at [549, 9] on span "Заказ выполнен" at bounding box center [553, 9] width 34 height 5
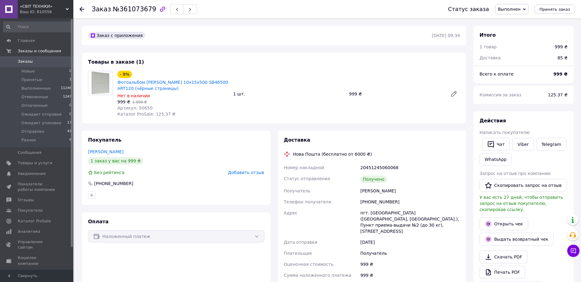
click at [247, 173] on span "Добавить отзыв" at bounding box center [246, 172] width 36 height 5
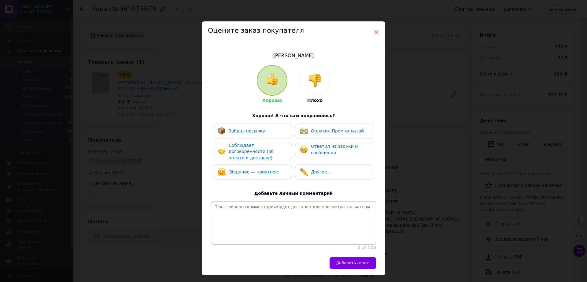
click at [374, 30] on span "×" at bounding box center [377, 32] width 6 height 10
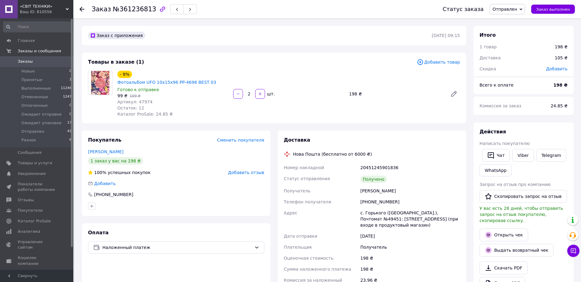
click at [250, 170] on span "Добавить отзыв" at bounding box center [246, 172] width 36 height 5
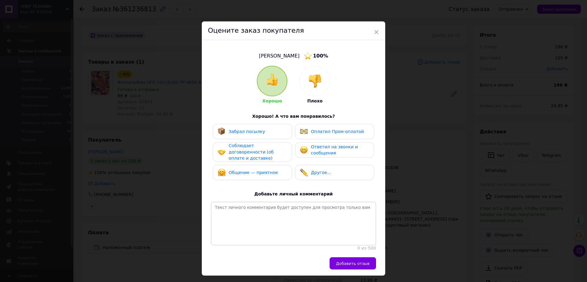
click at [250, 154] on span "Соблюдает договоренности (об оплате и доставке)" at bounding box center [251, 151] width 45 height 17
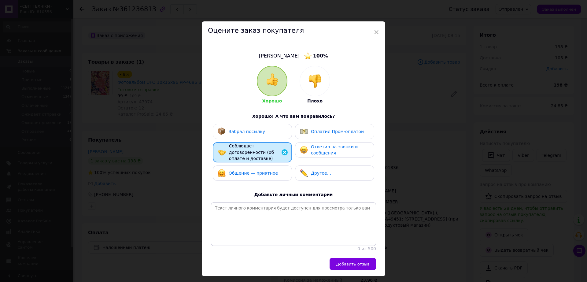
click at [251, 132] on span "Забрал посылку" at bounding box center [247, 131] width 36 height 5
click at [326, 150] on span "Ответил на звонки и сообщения" at bounding box center [334, 149] width 47 height 11
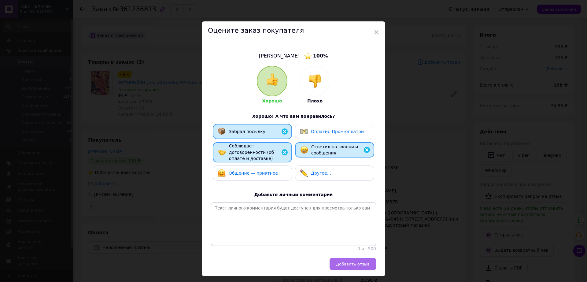
click at [348, 266] on button "Добавить отзыв" at bounding box center [353, 264] width 46 height 12
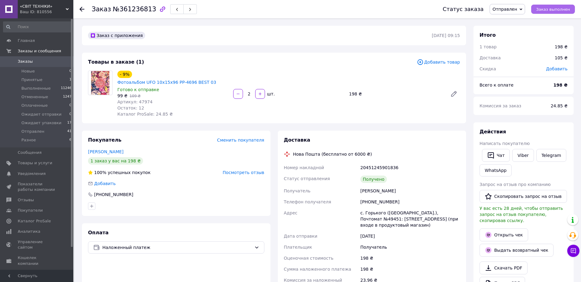
click at [560, 9] on span "Заказ выполнен" at bounding box center [553, 9] width 34 height 5
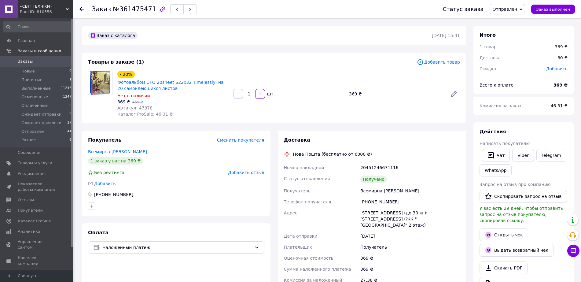
click at [242, 171] on span "Добавить отзыв" at bounding box center [246, 172] width 36 height 5
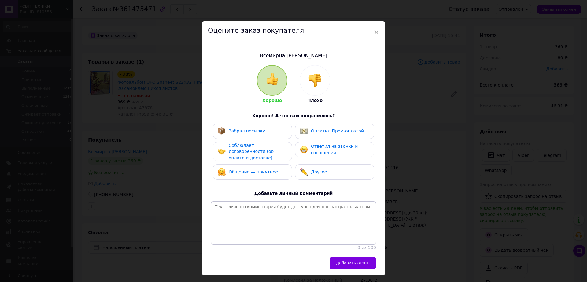
click at [237, 149] on span "Соблюдает договоренности (об оплате и доставке)" at bounding box center [251, 151] width 45 height 17
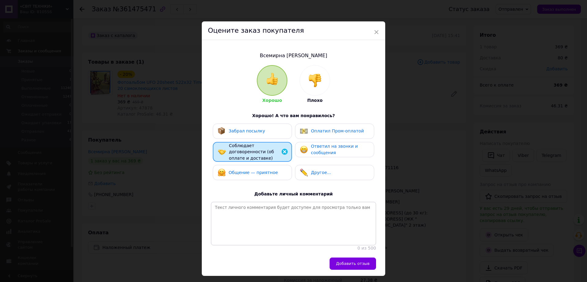
click at [241, 135] on div "Забрал посылку" at bounding box center [252, 131] width 79 height 15
click at [321, 148] on span "Ответил на звонки и сообщения" at bounding box center [334, 149] width 47 height 11
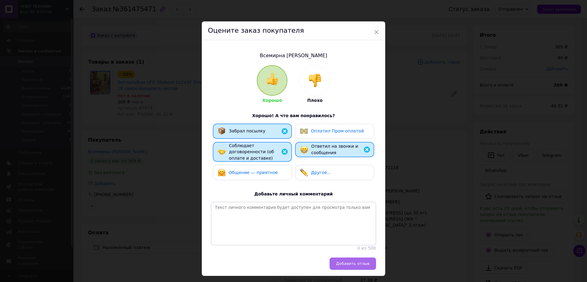
click at [349, 259] on button "Добавить отзыв" at bounding box center [353, 264] width 46 height 12
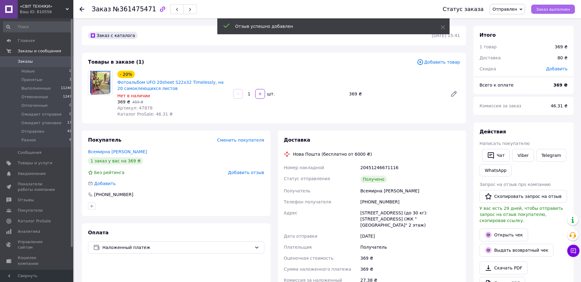
click at [553, 9] on span "Заказ выполнен" at bounding box center [553, 9] width 34 height 5
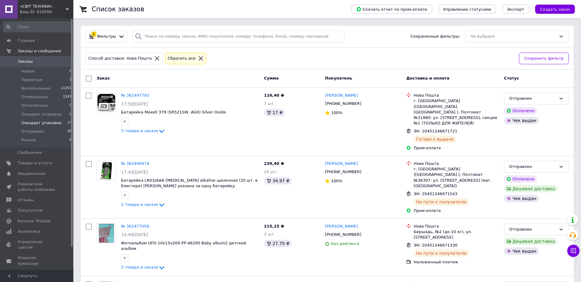
click at [36, 121] on span "Ожидает упаковки" at bounding box center [41, 123] width 40 height 6
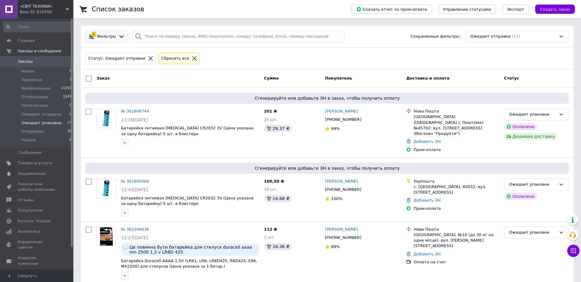
click at [112, 35] on span "Фильтры" at bounding box center [106, 37] width 19 height 6
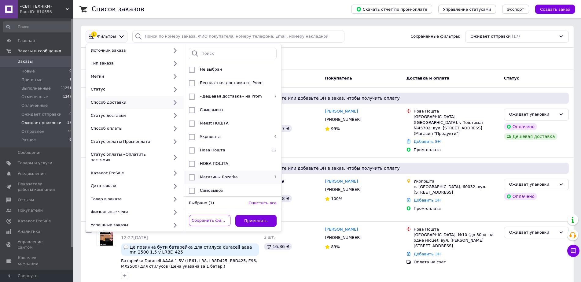
click at [191, 177] on input "checkbox" at bounding box center [192, 177] width 6 height 6
checkbox input "true"
click at [250, 215] on button "Применить" at bounding box center [256, 221] width 42 height 12
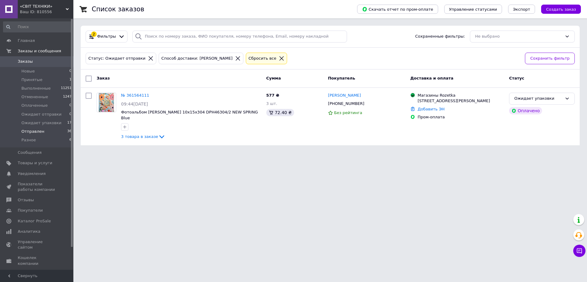
click at [33, 131] on span "Отправлен" at bounding box center [32, 132] width 23 height 6
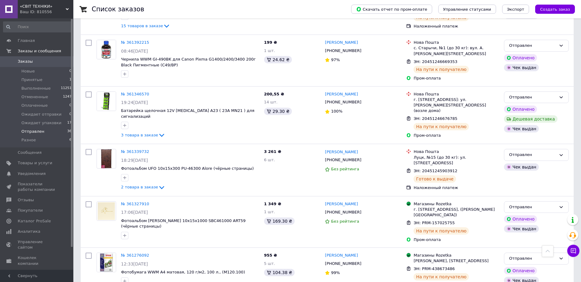
scroll to position [841, 0]
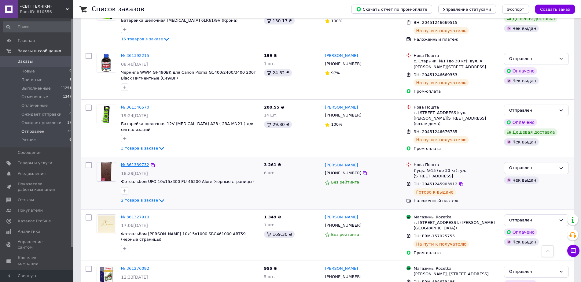
click at [130, 162] on link "№ 361339732" at bounding box center [135, 164] width 28 height 5
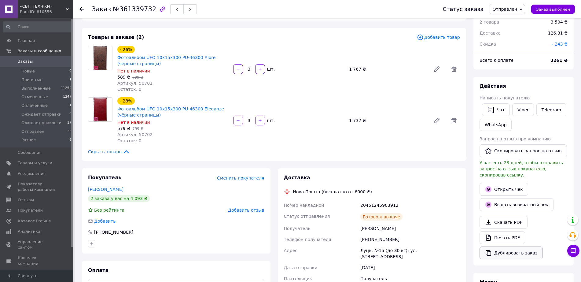
scroll to position [38, 0]
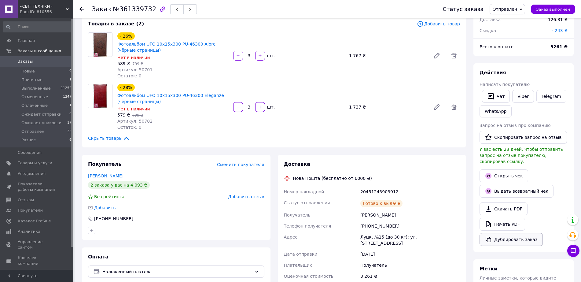
click at [501, 233] on button "Дублировать заказ" at bounding box center [511, 239] width 63 height 13
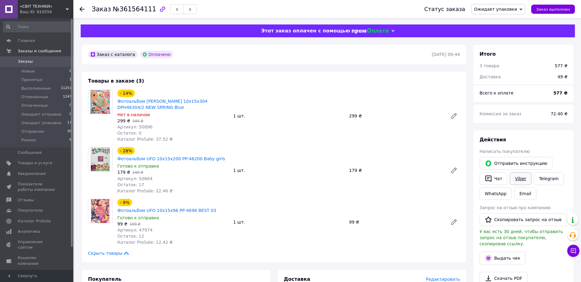
click at [519, 178] on link "Viber" at bounding box center [520, 178] width 21 height 13
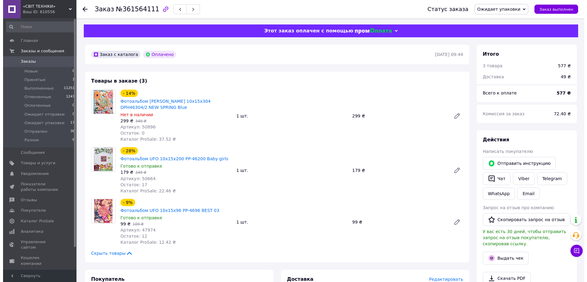
scroll to position [153, 0]
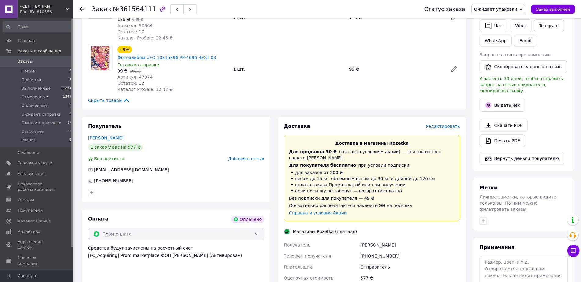
click at [440, 124] on span "Редактировать" at bounding box center [443, 126] width 34 height 5
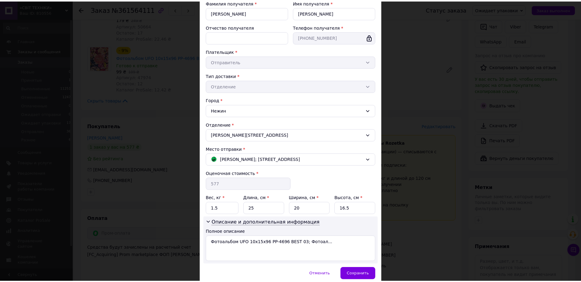
scroll to position [76, 0]
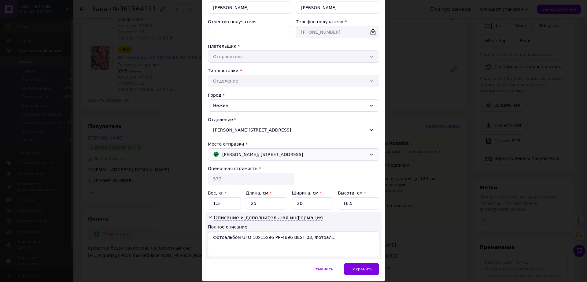
click at [273, 156] on span "[PERSON_NAME]; [STREET_ADDRESS]" at bounding box center [262, 154] width 81 height 7
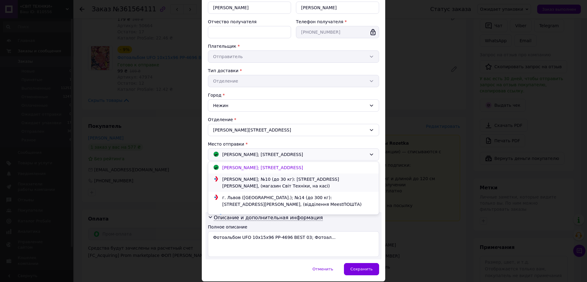
click at [265, 180] on div "Кропивницкий; №10 (до 30 кг): ул. Большая Перспективная (Карла Маркса), 62, (ма…" at bounding box center [298, 182] width 155 height 13
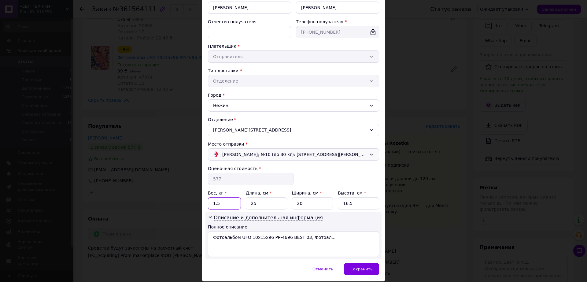
click at [231, 205] on input "1.5" at bounding box center [224, 203] width 33 height 12
type input "6"
click at [278, 203] on input "25" at bounding box center [266, 203] width 41 height 12
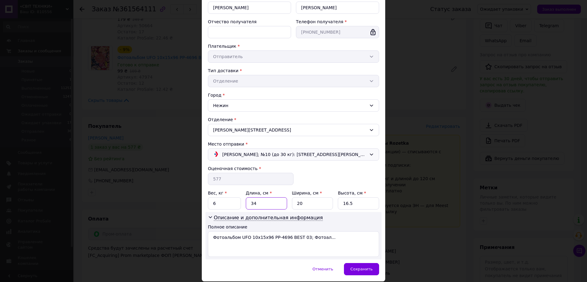
type input "34"
click at [310, 202] on input "20" at bounding box center [312, 203] width 41 height 12
type input "24"
click at [351, 202] on input "16.5" at bounding box center [358, 203] width 41 height 12
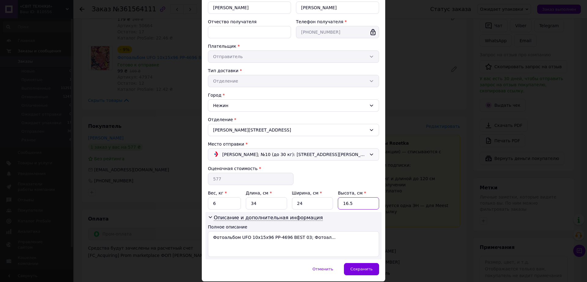
click at [351, 202] on input "16.5" at bounding box center [358, 203] width 41 height 12
type input "10"
click at [360, 269] on span "Сохранить" at bounding box center [361, 269] width 22 height 5
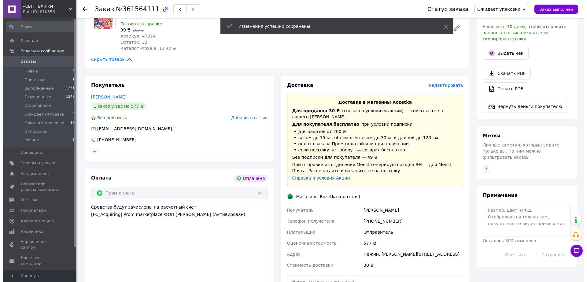
scroll to position [153, 0]
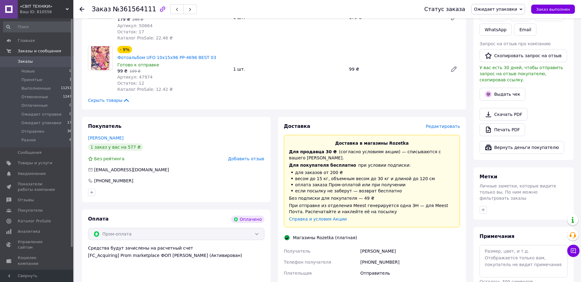
click at [450, 124] on span "Редактировать" at bounding box center [443, 126] width 34 height 5
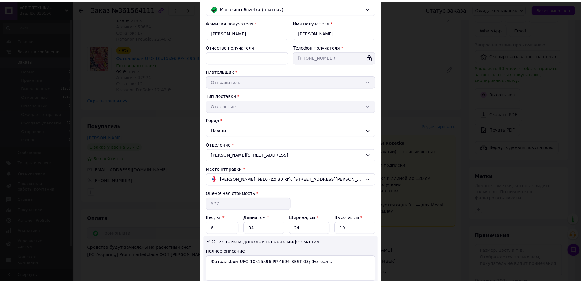
scroll to position [97, 0]
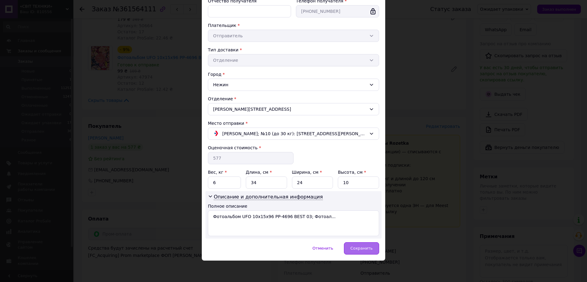
click at [361, 247] on span "Сохранить" at bounding box center [361, 248] width 22 height 5
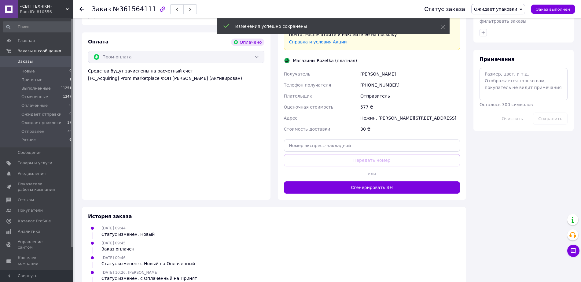
scroll to position [344, 0]
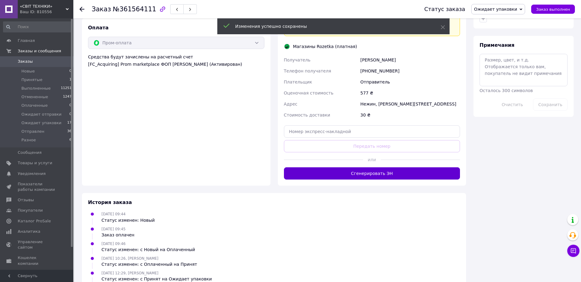
click at [375, 167] on button "Сгенерировать ЭН" at bounding box center [372, 173] width 176 height 12
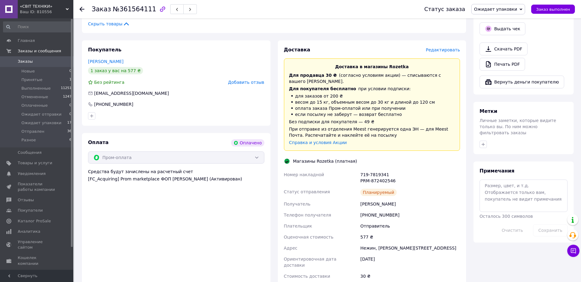
scroll to position [268, 0]
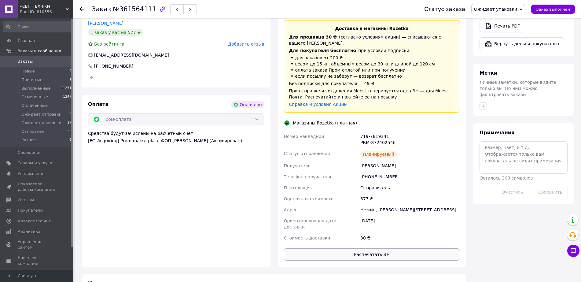
click at [391, 248] on button "Распечатать ЭН" at bounding box center [372, 254] width 176 height 12
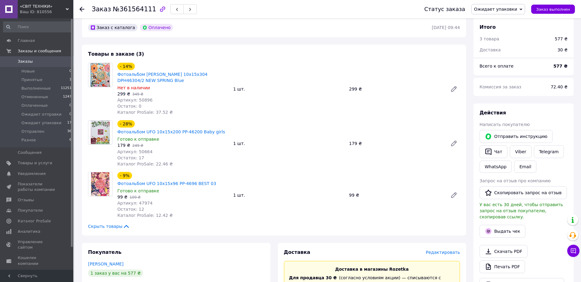
scroll to position [0, 0]
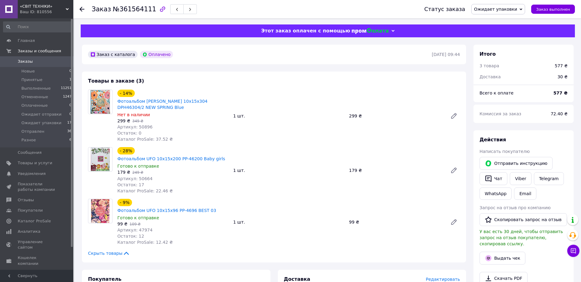
click at [510, 11] on span "Ожидает упаковки" at bounding box center [495, 9] width 43 height 5
click at [503, 57] on li "Ожидает отправки" at bounding box center [498, 58] width 53 height 9
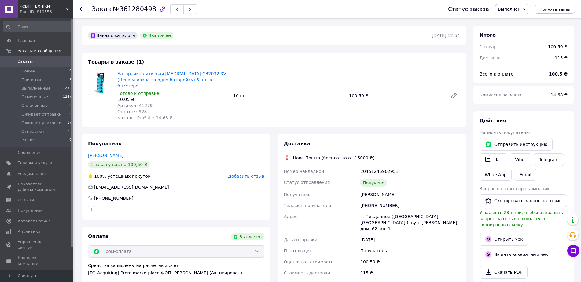
scroll to position [59, 0]
click at [259, 174] on span "Добавить отзыв" at bounding box center [246, 176] width 36 height 5
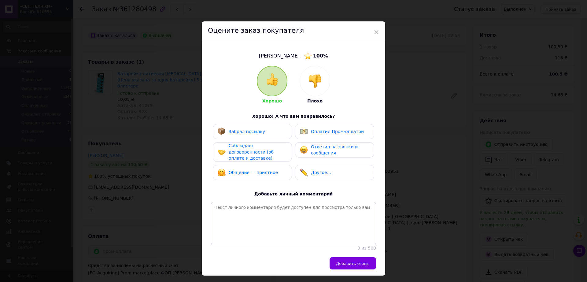
click at [261, 135] on div "Забрал посылку" at bounding box center [252, 132] width 69 height 8
click at [260, 150] on span "Соблюдает договоренности (об оплате и доставке)" at bounding box center [251, 151] width 45 height 17
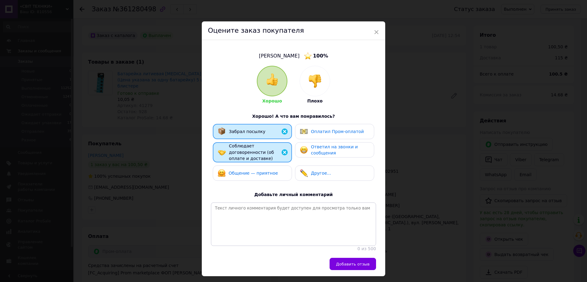
click span "Общение — приятное"
click span "Ответил на звонки и сообщения"
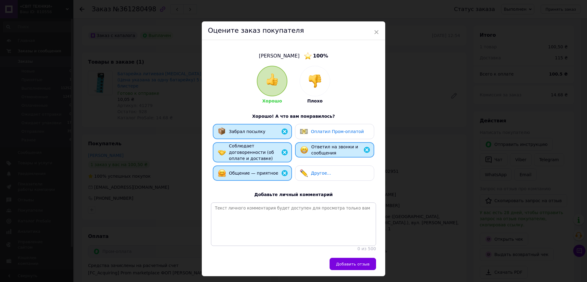
click span "Оплатил Пром-оплатой"
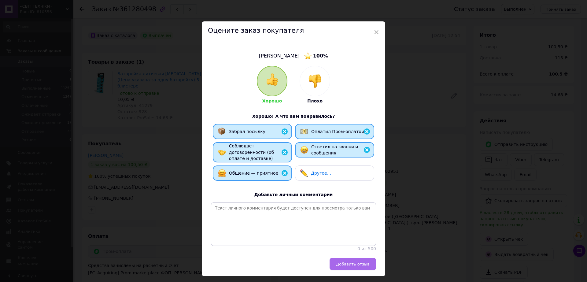
click span "Добавить отзыв"
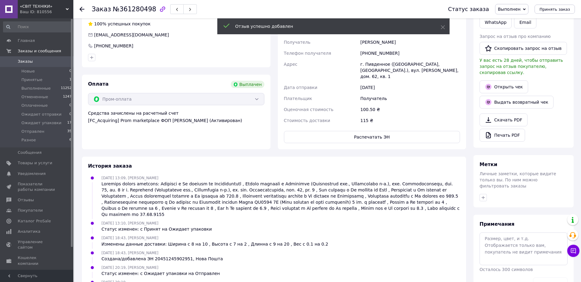
scroll to position [0, 0]
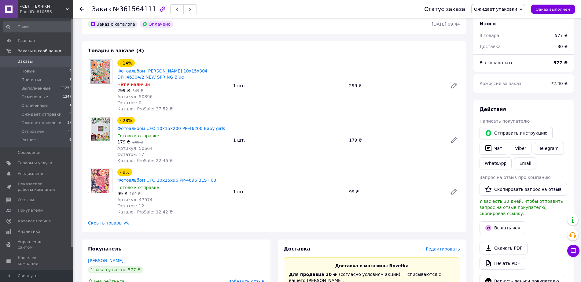
scroll to position [76, 0]
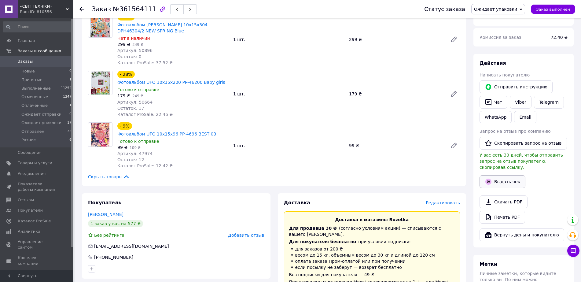
click at [506, 175] on button "Выдать чек" at bounding box center [503, 181] width 46 height 13
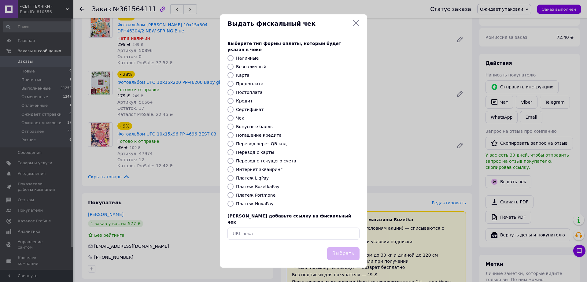
click at [250, 189] on label "Платеж RozetkaPay" at bounding box center [257, 186] width 43 height 5
click at [234, 189] on input "Платеж RozetkaPay" at bounding box center [231, 187] width 6 height 6
radio input "true"
click at [337, 247] on button "Выбрать" at bounding box center [343, 253] width 32 height 13
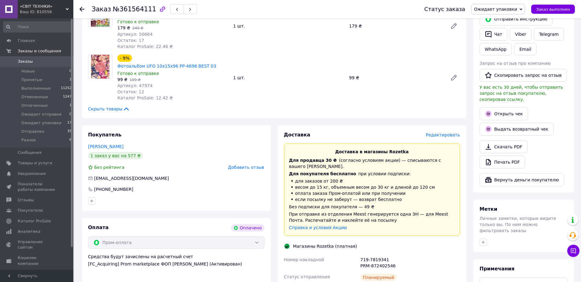
scroll to position [153, 0]
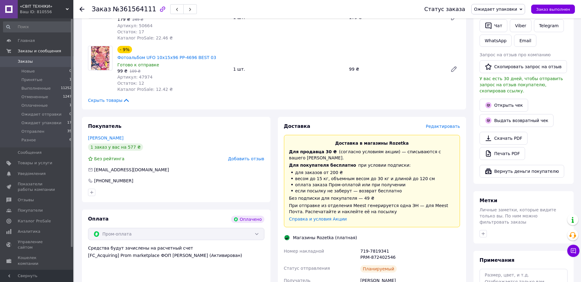
click at [492, 8] on span "Ожидает упаковки" at bounding box center [495, 9] width 43 height 5
click at [503, 66] on li "Отправлен" at bounding box center [498, 67] width 53 height 9
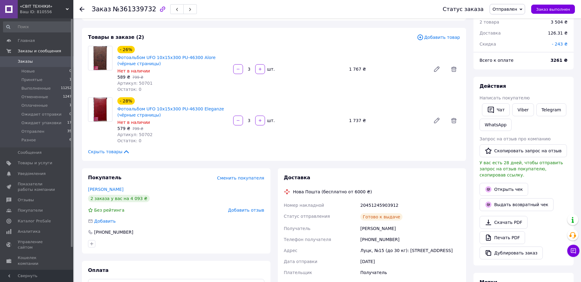
scroll to position [38, 0]
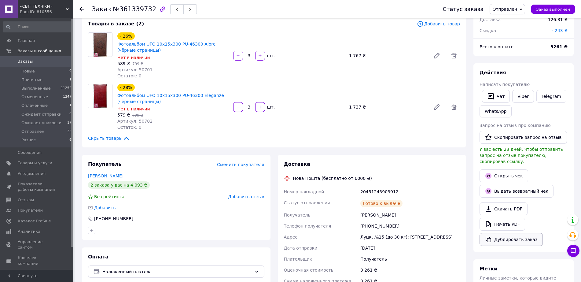
click at [507, 235] on button "Дублировать заказ" at bounding box center [511, 239] width 63 height 13
click at [30, 164] on span "Товары и услуги" at bounding box center [35, 163] width 35 height 6
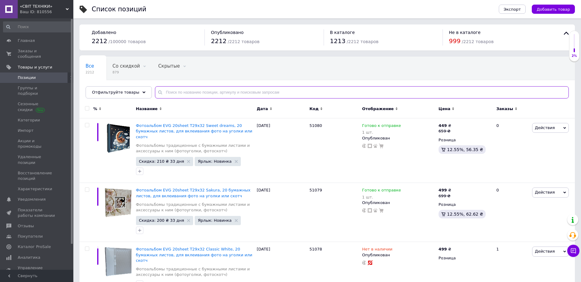
click at [276, 93] on input "text" at bounding box center [362, 92] width 414 height 12
paste input "50701"
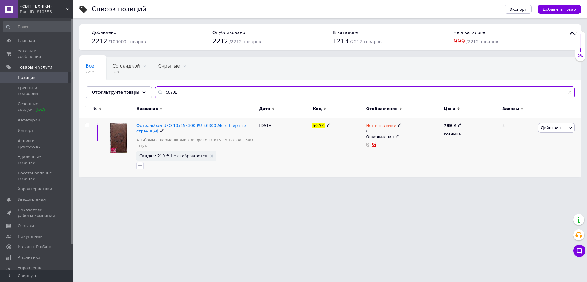
type input "50701"
click at [398, 126] on icon at bounding box center [400, 125] width 4 height 4
click at [417, 122] on span "Нет в наличии" at bounding box center [423, 120] width 30 height 5
click at [414, 118] on span "Нет в наличии" at bounding box center [423, 120] width 30 height 5
click at [418, 150] on li "Готово к отправке" at bounding box center [433, 150] width 58 height 9
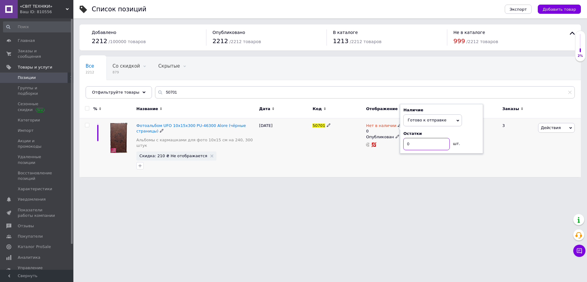
click at [418, 146] on input "0" at bounding box center [426, 144] width 46 height 12
type input "24"
click at [343, 156] on div "50701" at bounding box center [338, 147] width 54 height 59
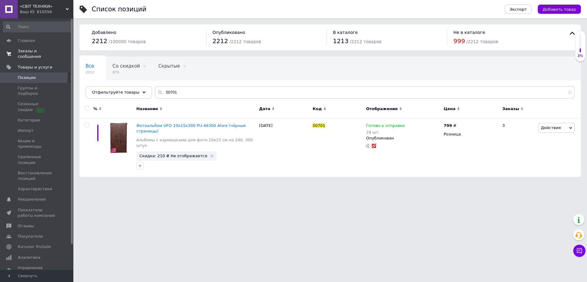
click at [28, 46] on link "Заказы и сообщения 0 0" at bounding box center [37, 54] width 75 height 16
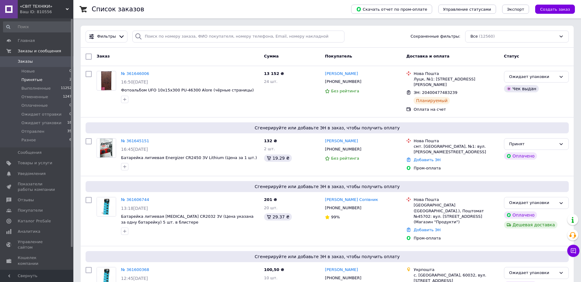
click at [35, 80] on span "Принятые" at bounding box center [31, 80] width 21 height 6
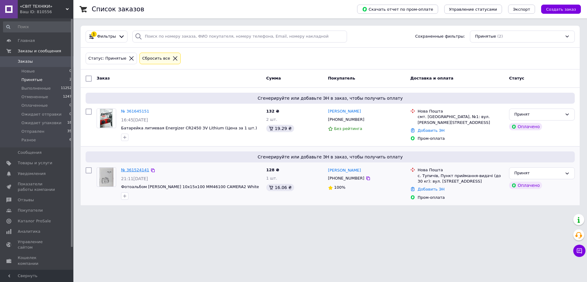
click at [140, 168] on link "№ 361524141" at bounding box center [135, 170] width 28 height 5
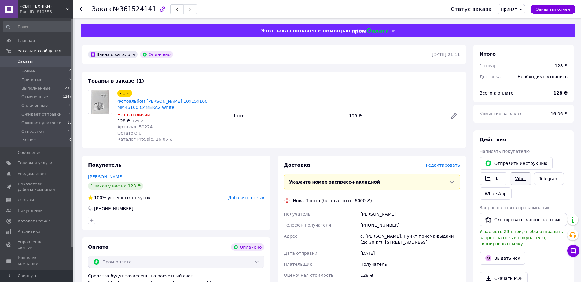
click at [518, 179] on link "Viber" at bounding box center [520, 178] width 21 height 13
click at [553, 180] on link "Telegram" at bounding box center [549, 178] width 30 height 13
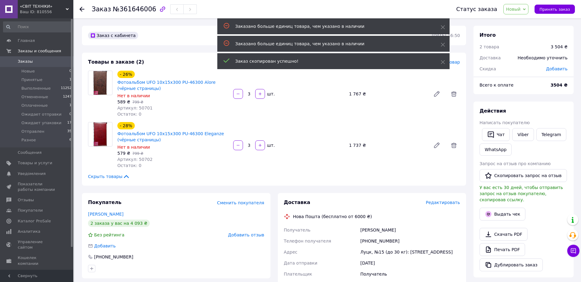
click at [141, 109] on span "Артикул: 50701" at bounding box center [134, 108] width 35 height 5
copy span "50701"
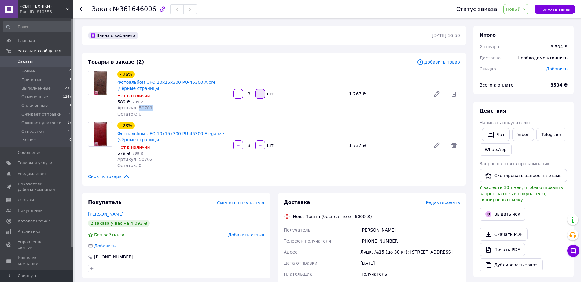
click at [261, 95] on icon "button" at bounding box center [260, 94] width 4 height 4
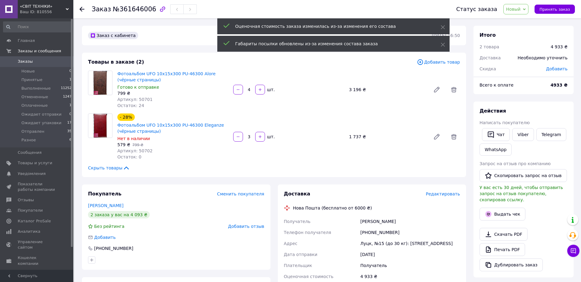
click at [250, 88] on input "4" at bounding box center [249, 89] width 10 height 5
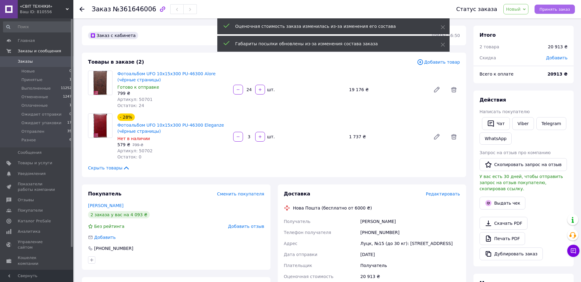
type input "24"
click at [551, 12] on span "Принять заказ" at bounding box center [555, 9] width 31 height 5
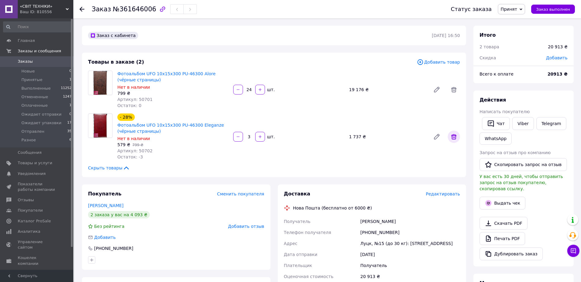
click at [455, 136] on icon at bounding box center [453, 136] width 7 height 7
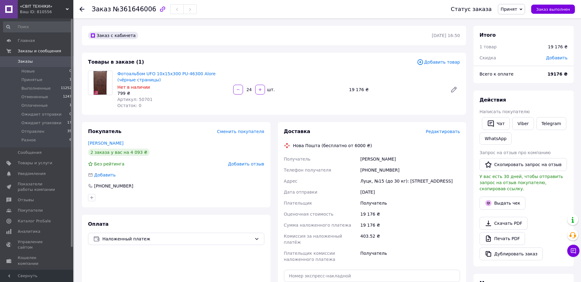
click at [555, 56] on span "Добавить" at bounding box center [557, 57] width 21 height 5
click at [529, 81] on input "text" at bounding box center [517, 82] width 36 height 12
type input "6024"
click at [539, 98] on button "Сохранить" at bounding box center [547, 100] width 31 height 12
click at [223, 236] on span "Наложенный платеж" at bounding box center [177, 238] width 150 height 7
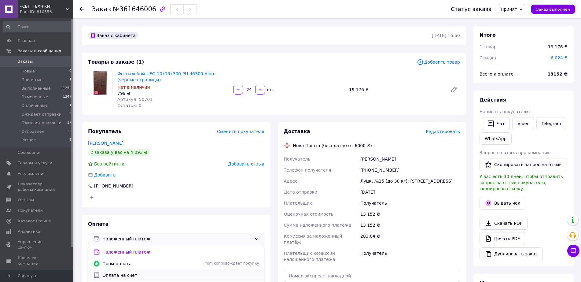
click at [120, 275] on span "Оплата на счет" at bounding box center [180, 275] width 157 height 6
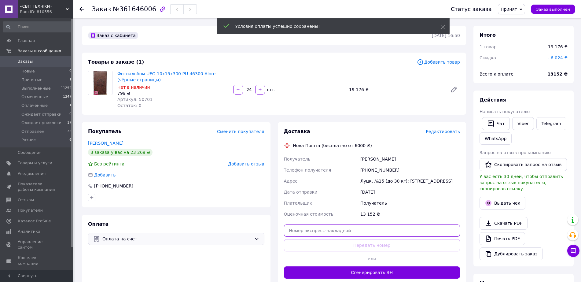
click at [360, 231] on input "text" at bounding box center [372, 230] width 176 height 12
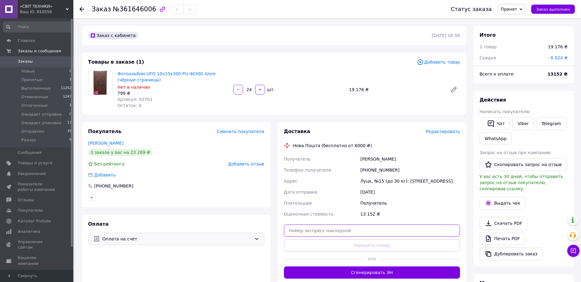
paste input "20400477483239"
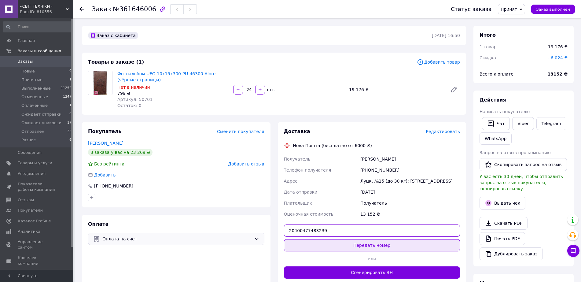
type input "20400477483239"
click at [367, 245] on button "Передать номер" at bounding box center [372, 245] width 176 height 12
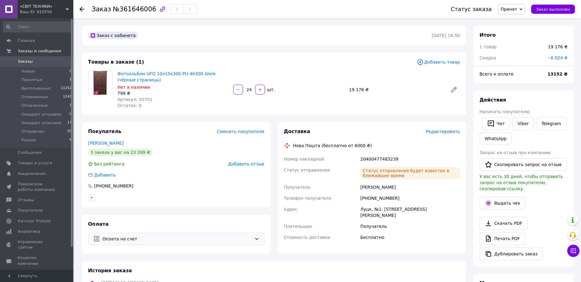
click at [517, 9] on span "Принят" at bounding box center [509, 9] width 17 height 5
click at [516, 59] on li "Ожидает упаковки" at bounding box center [522, 58] width 46 height 9
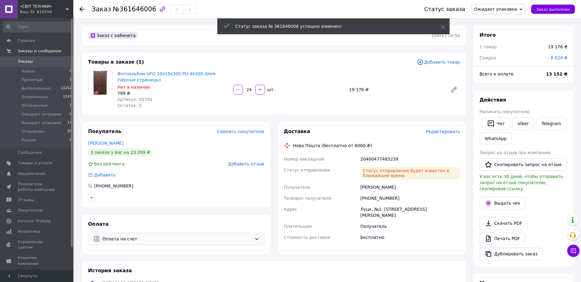
scroll to position [5, 0]
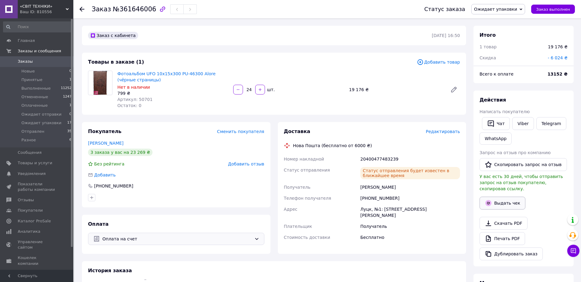
click at [502, 197] on button "Выдать чек" at bounding box center [503, 203] width 46 height 13
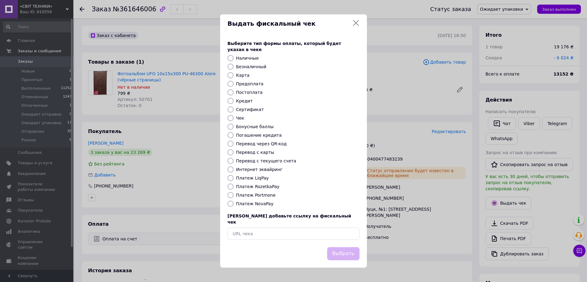
click at [248, 68] on label "Безналичный" at bounding box center [251, 66] width 30 height 5
click at [234, 68] on input "Безналичный" at bounding box center [231, 67] width 6 height 6
radio input "true"
click at [349, 250] on button "Выбрать" at bounding box center [343, 253] width 32 height 13
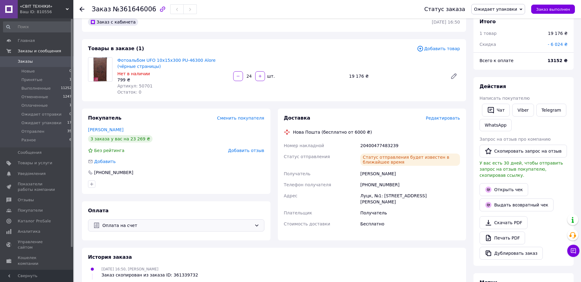
scroll to position [0, 0]
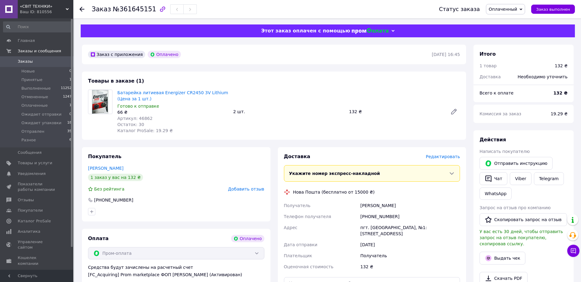
click at [505, 8] on span "Оплаченный" at bounding box center [503, 9] width 28 height 5
click at [505, 18] on li "Принят" at bounding box center [510, 21] width 46 height 9
click at [523, 179] on link "Viber" at bounding box center [520, 178] width 21 height 13
click at [234, 91] on div "Батарейка литиевая Energizer CR2450 3V Lithium (Цена за 1 шт.) Готово к отправк…" at bounding box center [289, 111] width 348 height 46
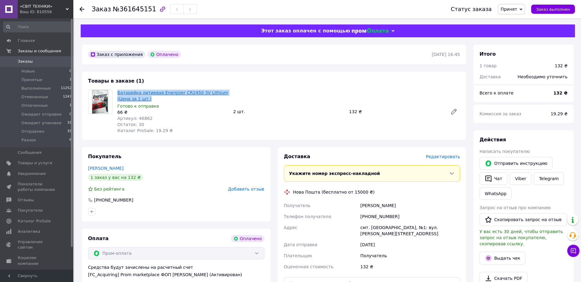
drag, startPoint x: 142, startPoint y: 99, endPoint x: 118, endPoint y: 93, distance: 24.8
click at [118, 93] on span "Батарейка литиевая Energizer CR2450 3V Lithium (Цена за 1 шт.)" at bounding box center [172, 96] width 111 height 12
copy link "Батарейка литиевая Energizer CR2450 3V Lithium (Цена за 1 шт.)"
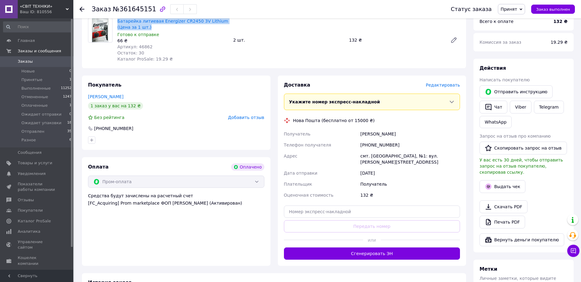
scroll to position [76, 0]
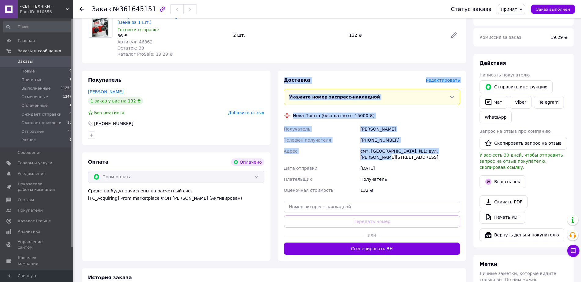
drag, startPoint x: 285, startPoint y: 79, endPoint x: 457, endPoint y: 154, distance: 187.2
click at [457, 154] on div "Доставка Редактировать Укажите номер экспресс-накладной Обязательно введите ном…" at bounding box center [372, 166] width 176 height 178
copy div "Доставка Редактировать Укажите номер экспресс-накладной Обязательно введите ном…"
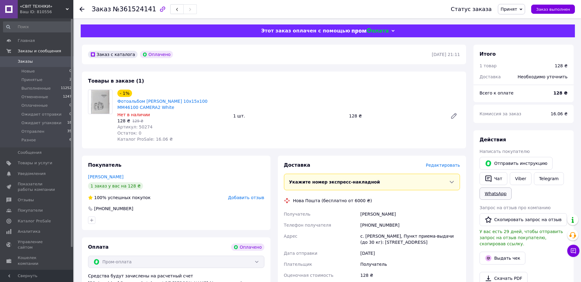
click at [498, 192] on link "WhatsApp" at bounding box center [496, 193] width 32 height 12
click at [511, 11] on span "Принят" at bounding box center [509, 9] width 17 height 5
click at [526, 59] on li "Ожидает упаковки" at bounding box center [522, 58] width 46 height 9
click at [29, 78] on span "Принятые" at bounding box center [31, 80] width 21 height 6
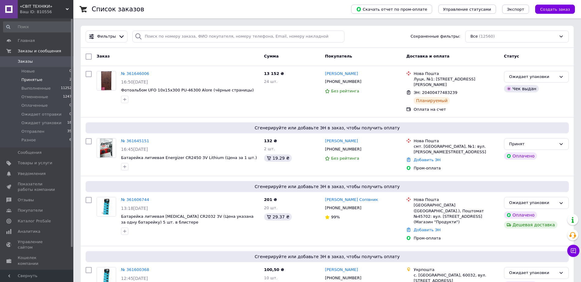
click at [37, 81] on span "Принятые" at bounding box center [31, 80] width 21 height 6
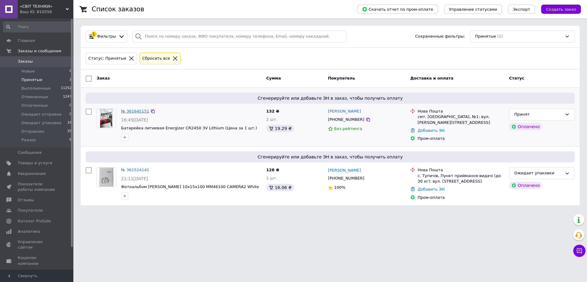
click at [139, 110] on link "№ 361645151" at bounding box center [135, 111] width 28 height 5
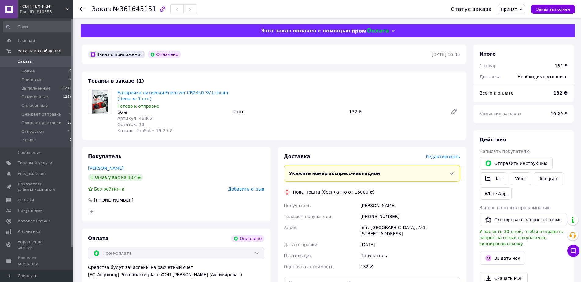
click at [515, 9] on span "Принят" at bounding box center [509, 9] width 17 height 5
click at [519, 58] on li "Ожидает упаковки" at bounding box center [522, 58] width 46 height 9
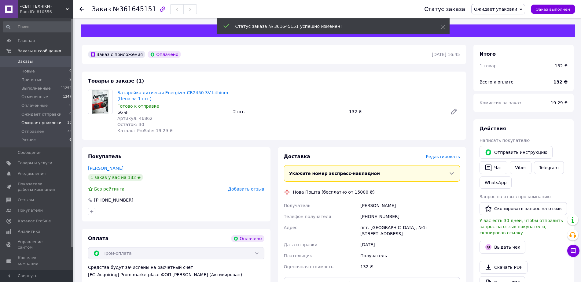
click at [43, 124] on span "Ожидает упаковки" at bounding box center [41, 123] width 40 height 6
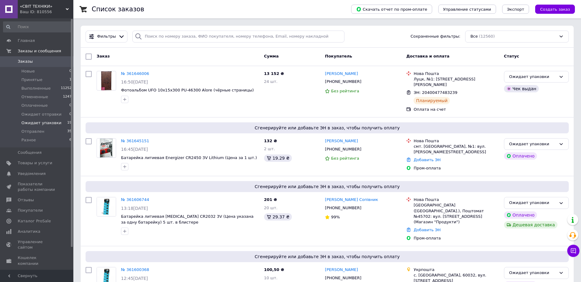
click at [41, 121] on span "Ожидает упаковки" at bounding box center [41, 123] width 40 height 6
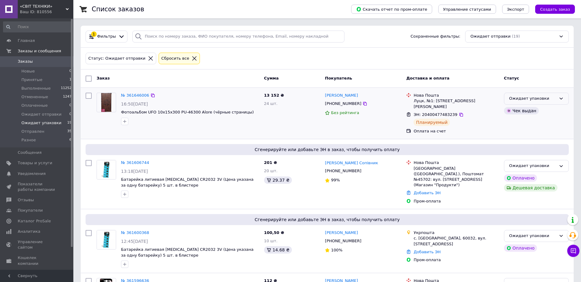
click at [539, 97] on div "Ожидает упаковки" at bounding box center [533, 98] width 47 height 6
click at [532, 128] on li "Ожидает отправки" at bounding box center [537, 128] width 64 height 11
click at [118, 39] on icon at bounding box center [121, 36] width 6 height 6
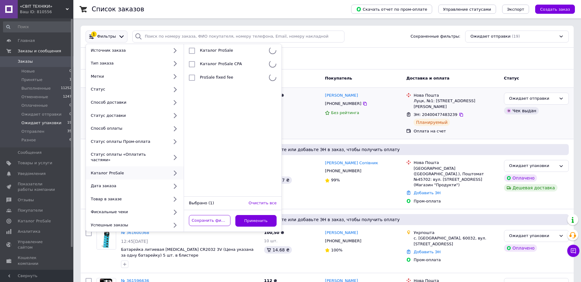
click at [305, 131] on div "№ 361646006 16:50, 12.09.2025 Фотоальбом UFO 10x15x300 PU-46300 Alore (чёрные с…" at bounding box center [327, 113] width 493 height 51
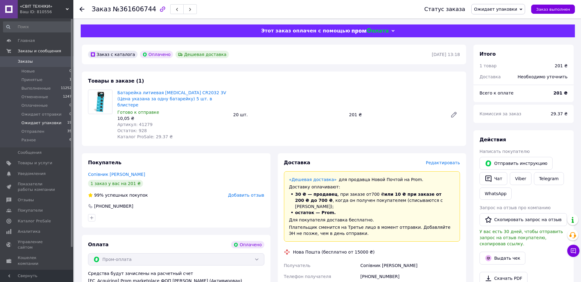
click at [38, 122] on span "Ожидает упаковки" at bounding box center [41, 123] width 40 height 6
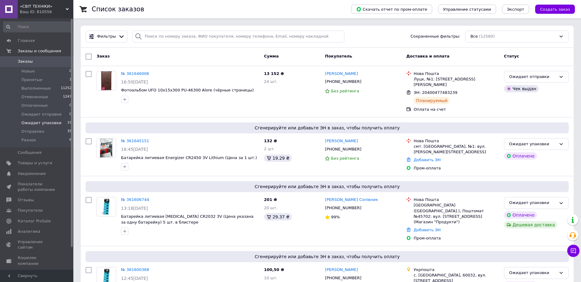
click at [37, 123] on span "Ожидает упаковки" at bounding box center [41, 123] width 40 height 6
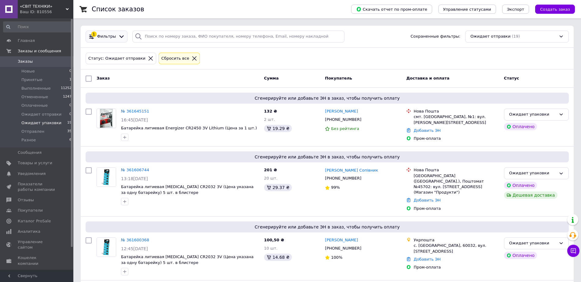
click at [118, 38] on icon at bounding box center [121, 36] width 6 height 6
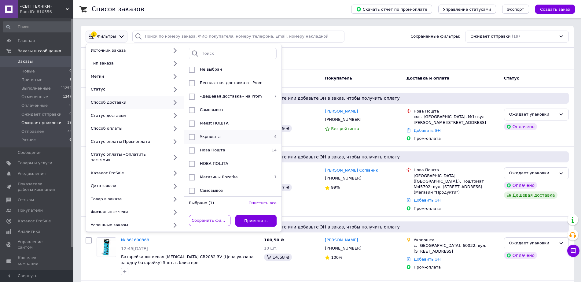
click at [213, 136] on span "Укрпошта" at bounding box center [210, 136] width 21 height 5
checkbox input "true"
click at [250, 215] on button "Применить" at bounding box center [256, 221] width 42 height 12
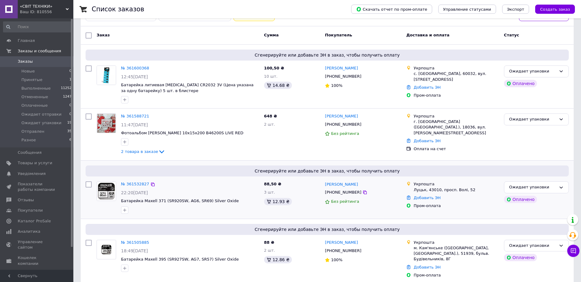
scroll to position [51, 0]
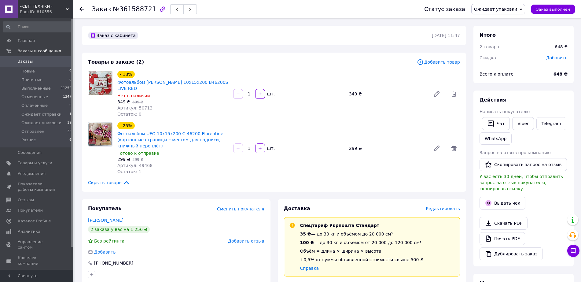
click at [434, 206] on span "Редактировать" at bounding box center [443, 208] width 34 height 5
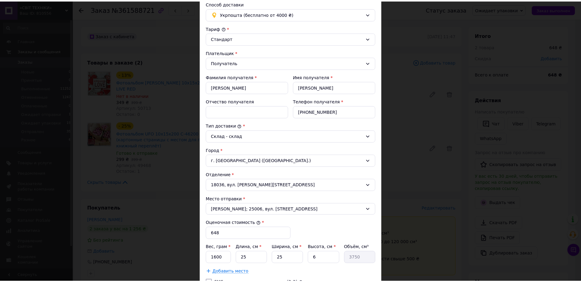
scroll to position [123, 0]
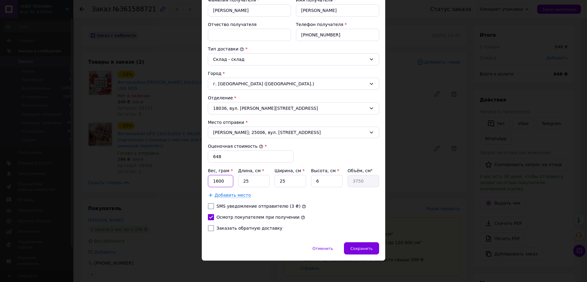
click at [226, 182] on input "1600" at bounding box center [220, 181] width 25 height 12
type input "1800"
click at [248, 182] on input "25" at bounding box center [254, 181] width 32 height 12
click at [335, 186] on input "6" at bounding box center [327, 181] width 32 height 12
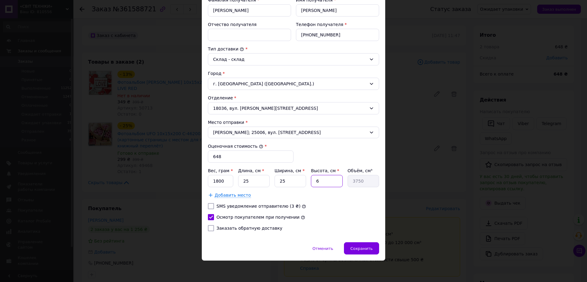
click at [335, 186] on input "6" at bounding box center [327, 181] width 32 height 12
type input "8"
type input "5000"
type input "8"
click at [358, 244] on div "Сохранить" at bounding box center [361, 248] width 35 height 12
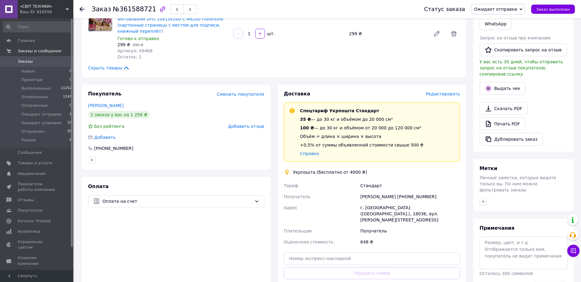
scroll to position [191, 0]
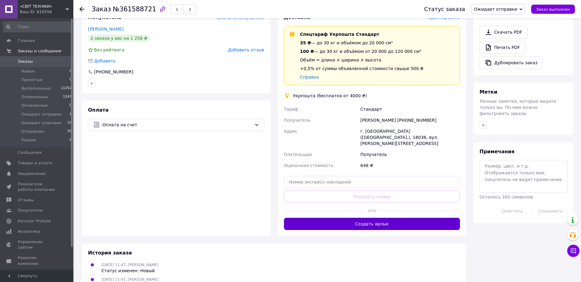
click at [383, 218] on button "Создать ярлык" at bounding box center [372, 224] width 176 height 12
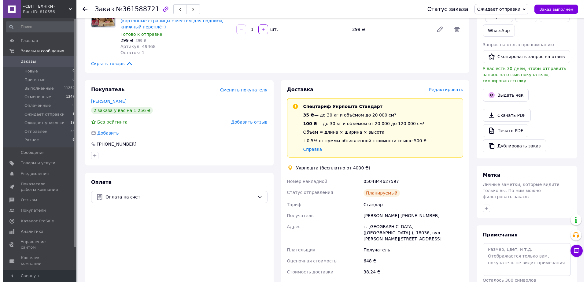
scroll to position [115, 0]
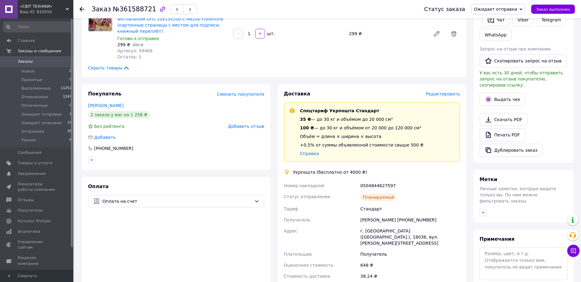
click at [441, 91] on span "Редактировать" at bounding box center [443, 93] width 34 height 5
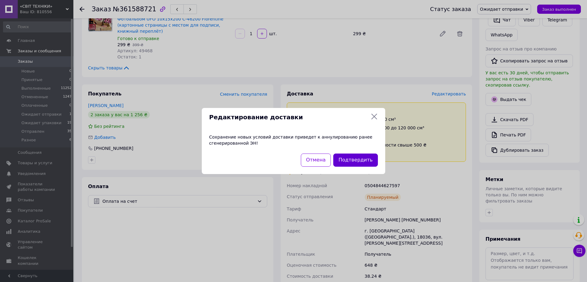
click at [347, 158] on button "Подтвердить" at bounding box center [355, 160] width 45 height 13
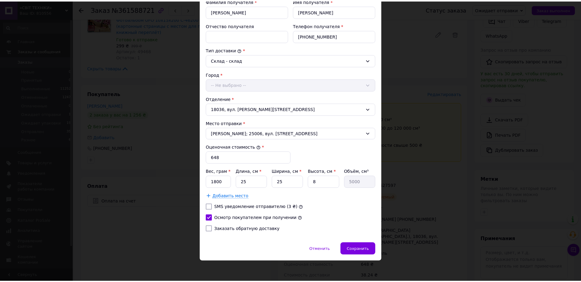
scroll to position [123, 0]
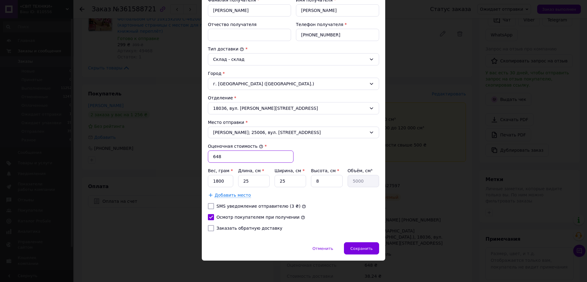
click at [233, 157] on input "648" at bounding box center [251, 156] width 86 height 12
type input "500"
click at [361, 247] on span "Сохранить" at bounding box center [361, 248] width 22 height 5
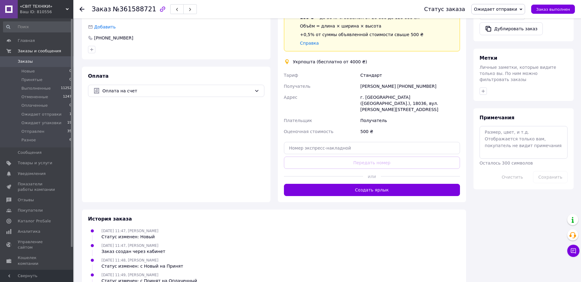
scroll to position [229, 0]
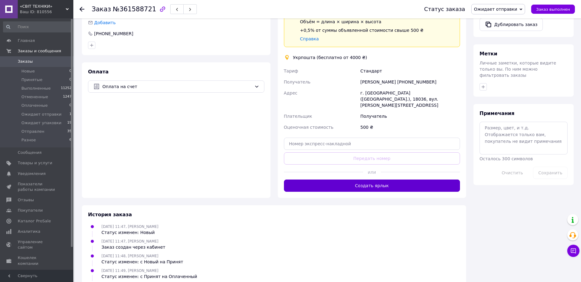
click at [380, 180] on button "Создать ярлык" at bounding box center [372, 186] width 176 height 12
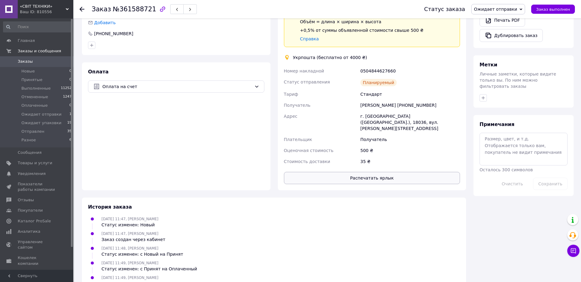
click at [380, 172] on button "Распечатать ярлык" at bounding box center [372, 178] width 176 height 12
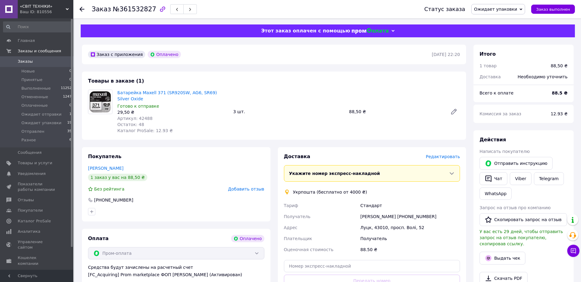
click at [445, 154] on span "Редактировать" at bounding box center [443, 156] width 34 height 5
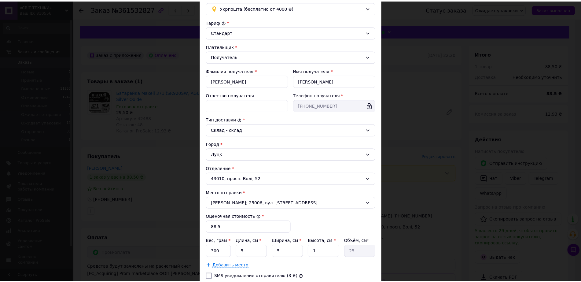
scroll to position [101, 0]
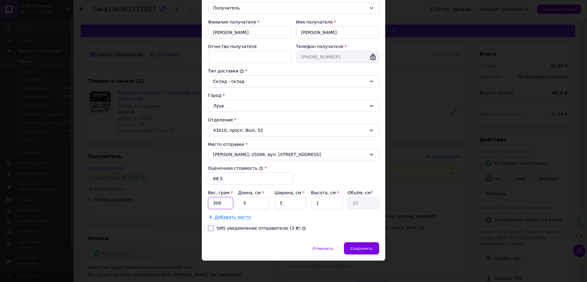
click at [224, 207] on input "300" at bounding box center [220, 203] width 25 height 12
click at [223, 207] on input "300" at bounding box center [220, 203] width 25 height 12
type input "50"
click at [258, 207] on input "5" at bounding box center [254, 203] width 32 height 12
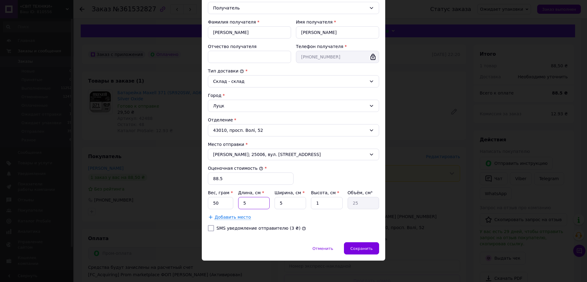
type input "2"
type input "10"
type input "20"
type input "100"
type input "20"
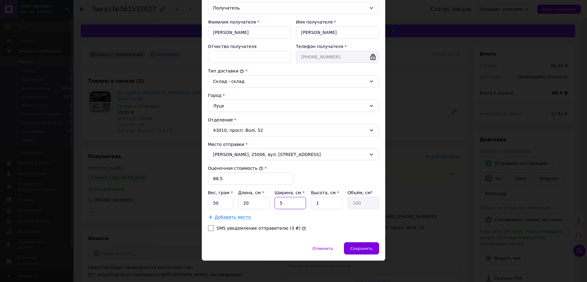
click at [292, 205] on input "5" at bounding box center [291, 203] width 32 height 12
type input "1"
type input "20"
type input "10"
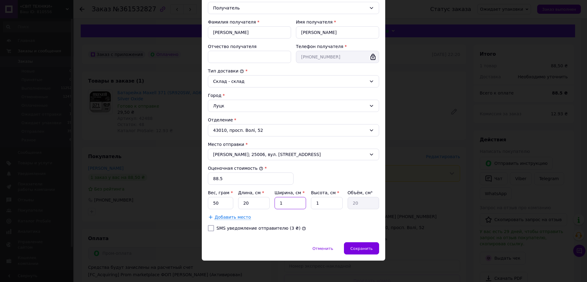
type input "200"
type input "10"
click at [324, 203] on input "1" at bounding box center [327, 203] width 32 height 12
type input "2"
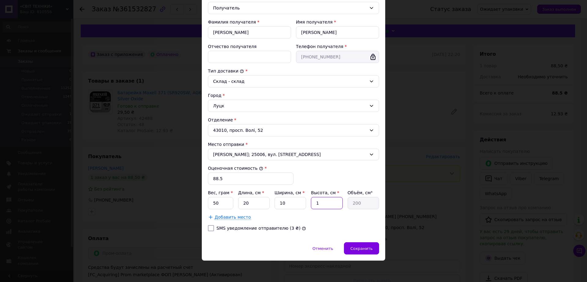
type input "400"
type input "2"
click at [322, 226] on div "SMS уведомление отправителю (3 ₴)" at bounding box center [294, 228] width 174 height 6
click at [358, 249] on span "Сохранить" at bounding box center [361, 248] width 22 height 5
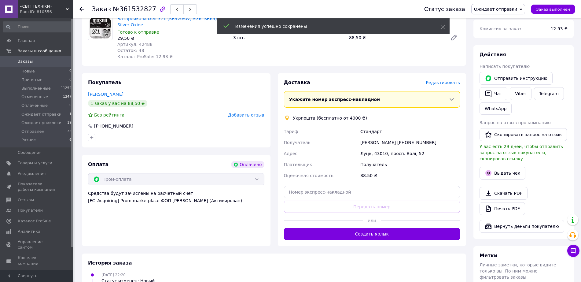
scroll to position [115, 0]
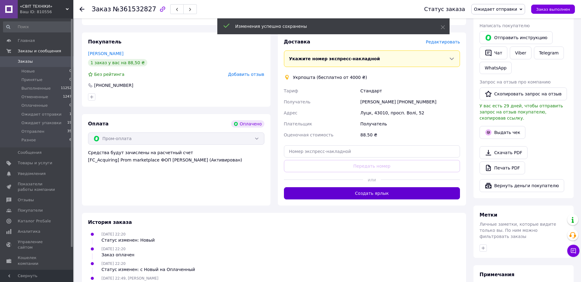
click at [397, 189] on button "Создать ярлык" at bounding box center [372, 193] width 176 height 12
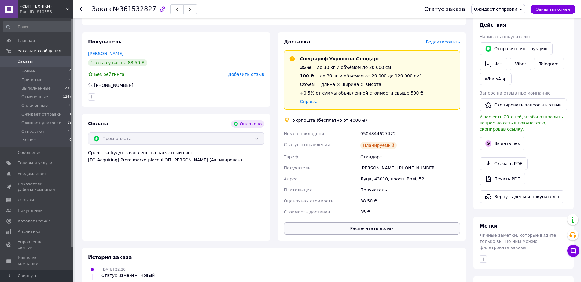
click at [388, 224] on button "Распечатать ярлык" at bounding box center [372, 228] width 176 height 12
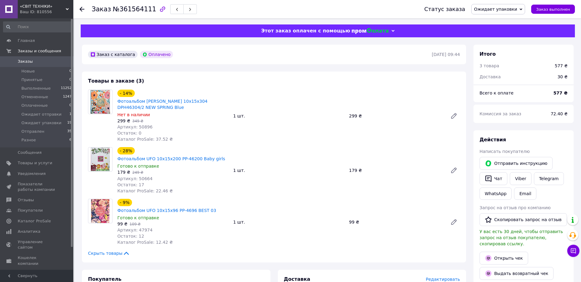
click at [495, 11] on span "Ожидает упаковки" at bounding box center [495, 9] width 43 height 5
click at [496, 66] on li "Отправлен" at bounding box center [498, 67] width 53 height 9
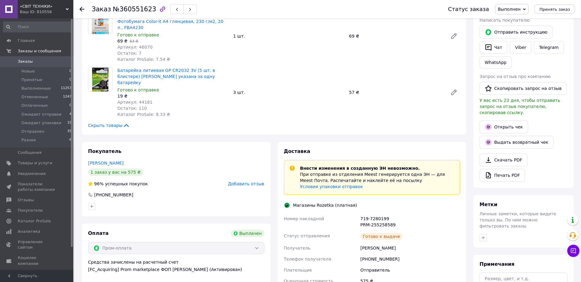
scroll to position [115, 0]
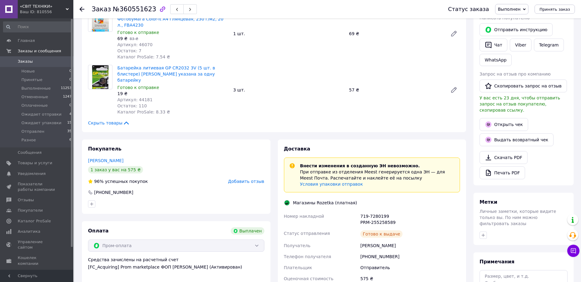
click at [253, 179] on span "Добавить отзыв" at bounding box center [246, 181] width 36 height 5
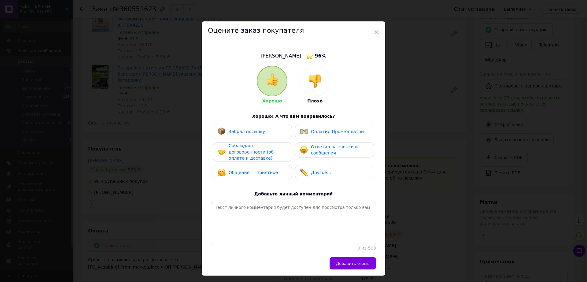
click at [250, 136] on div "Забрал посылку" at bounding box center [252, 131] width 79 height 15
click at [248, 155] on span "Соблюдает договоренности (об оплате и доставке)" at bounding box center [251, 151] width 45 height 17
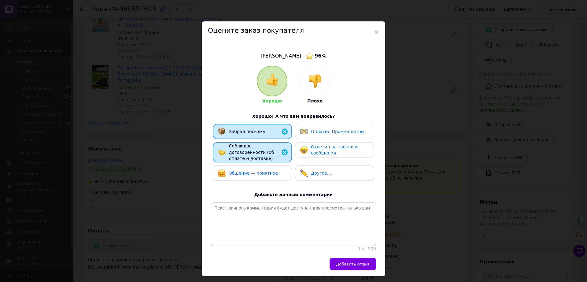
drag, startPoint x: 250, startPoint y: 169, endPoint x: 291, endPoint y: 160, distance: 41.1
click at [253, 171] on span "Общение — приятное" at bounding box center [253, 173] width 49 height 5
click at [311, 152] on span "Ответил на звонки и сообщения" at bounding box center [334, 149] width 47 height 11
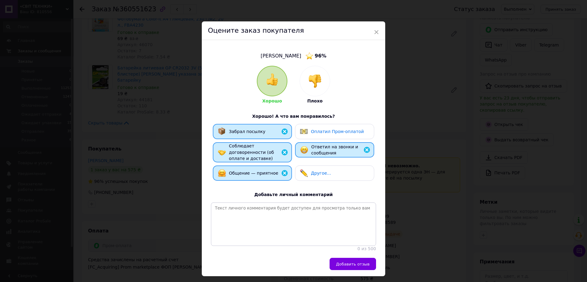
click at [317, 131] on span "Оплатил Пром-оплатой" at bounding box center [337, 131] width 53 height 5
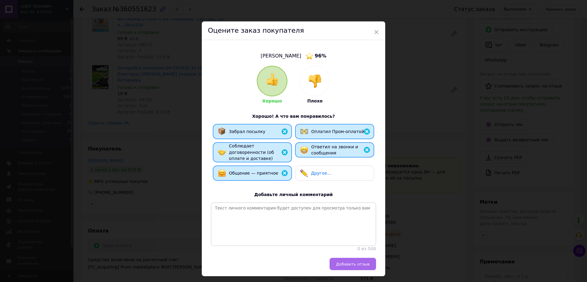
click at [354, 262] on span "Добавить отзыв" at bounding box center [353, 264] width 34 height 5
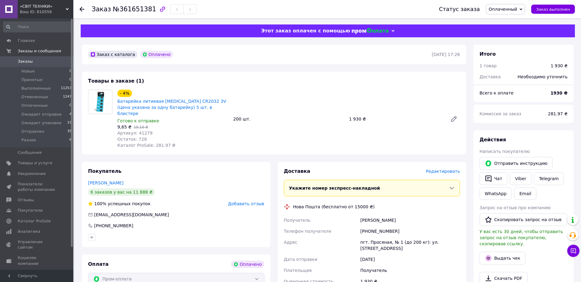
click at [502, 9] on span "Оплаченный" at bounding box center [503, 9] width 28 height 5
click at [508, 21] on li "Принят" at bounding box center [510, 21] width 46 height 9
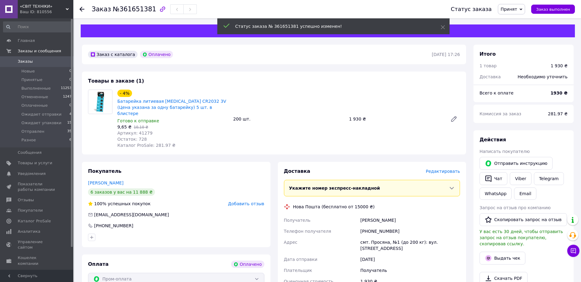
click at [517, 11] on span "Принят" at bounding box center [509, 9] width 17 height 5
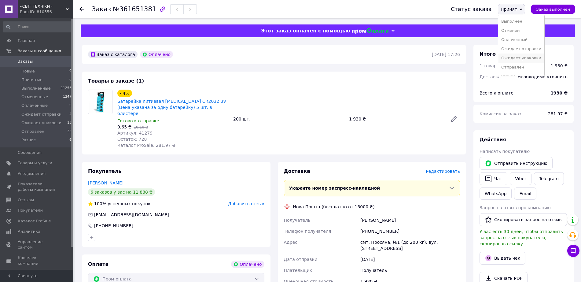
click at [515, 57] on li "Ожидает упаковки" at bounding box center [522, 58] width 46 height 9
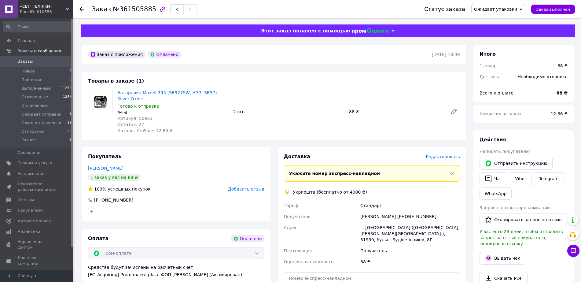
click at [443, 154] on span "Редактировать" at bounding box center [443, 156] width 34 height 5
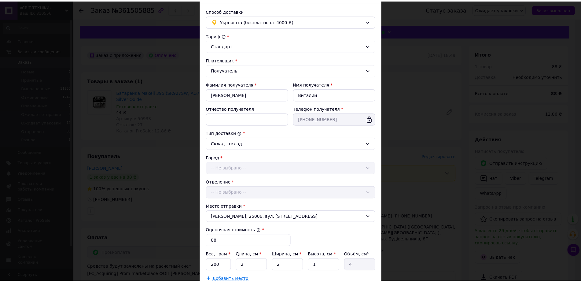
scroll to position [101, 0]
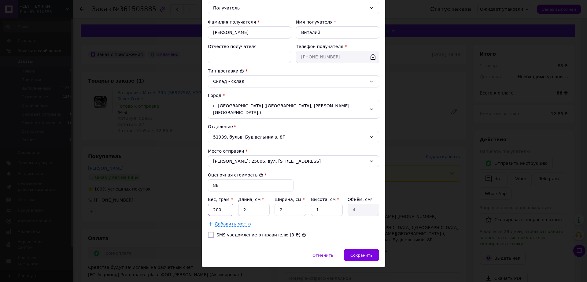
click at [221, 205] on input "200" at bounding box center [220, 210] width 25 height 12
type input "50"
click at [246, 208] on input "2" at bounding box center [254, 210] width 32 height 12
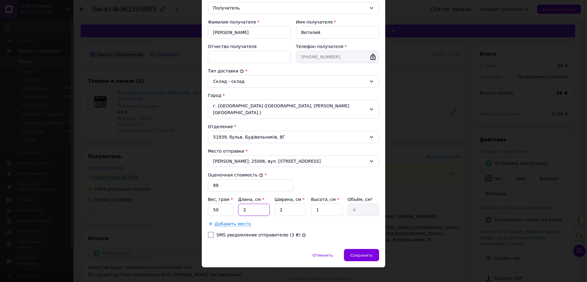
type input "20"
type input "40"
type input "20"
click at [282, 205] on input "2" at bounding box center [291, 210] width 32 height 12
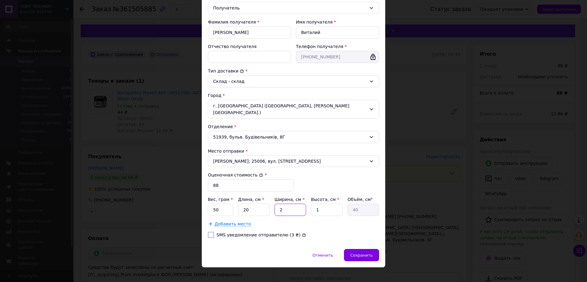
type input "1"
type input "20"
type input "10"
type input "200"
type input "10"
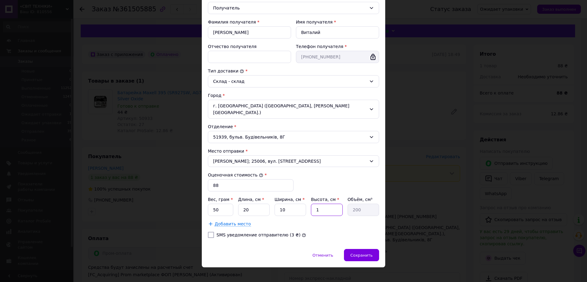
click at [314, 206] on input "1" at bounding box center [327, 210] width 32 height 12
click at [322, 206] on input "1" at bounding box center [327, 210] width 32 height 12
type input "2"
type input "400"
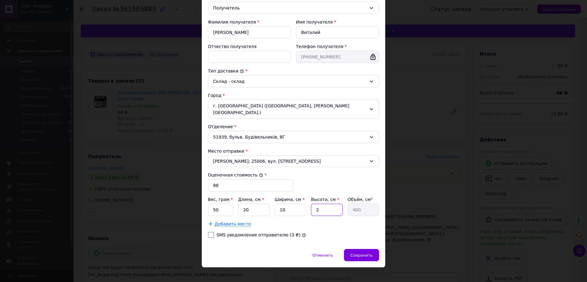
type input "2"
click at [346, 221] on div "Добавить место" at bounding box center [293, 224] width 171 height 6
click at [364, 253] on span "Сохранить" at bounding box center [361, 255] width 22 height 5
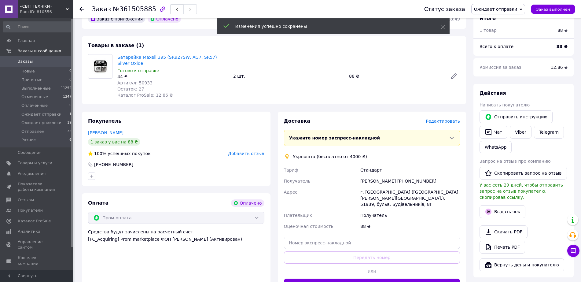
scroll to position [76, 0]
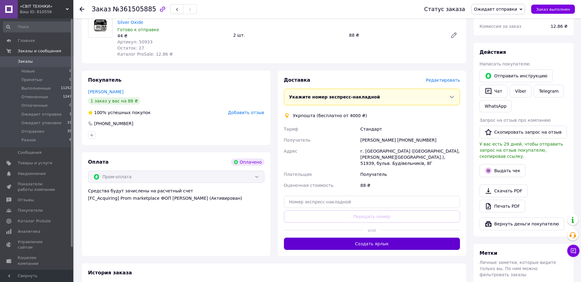
click at [356, 238] on button "Создать ярлык" at bounding box center [372, 244] width 176 height 12
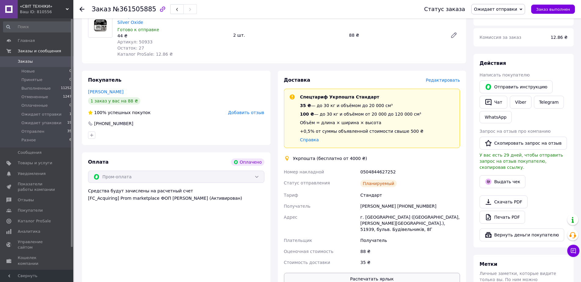
click at [387, 273] on button "Распечатать ярлык" at bounding box center [372, 279] width 176 height 12
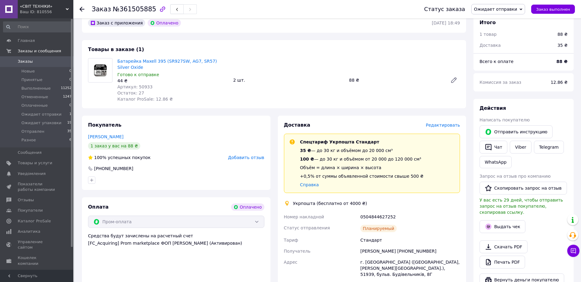
scroll to position [0, 0]
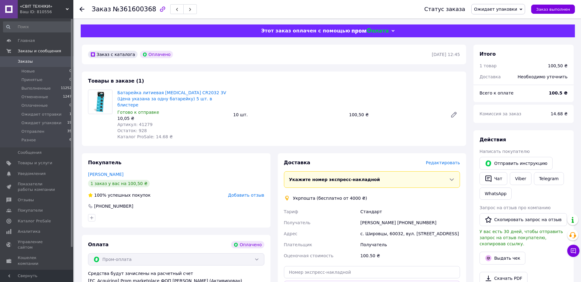
click at [446, 160] on span "Редактировать" at bounding box center [443, 162] width 34 height 5
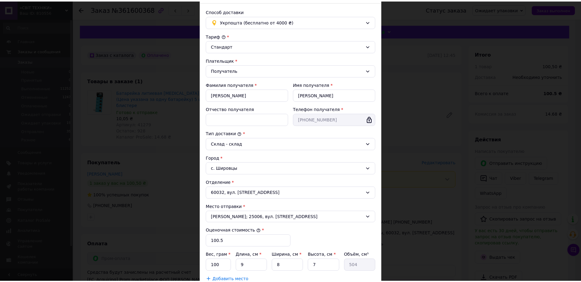
scroll to position [101, 0]
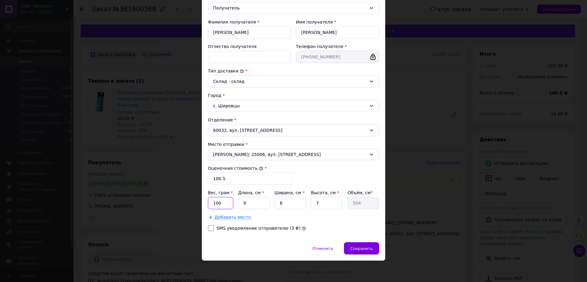
click at [228, 203] on input "100" at bounding box center [220, 203] width 25 height 12
click at [245, 204] on input "9" at bounding box center [254, 203] width 32 height 12
type input "2"
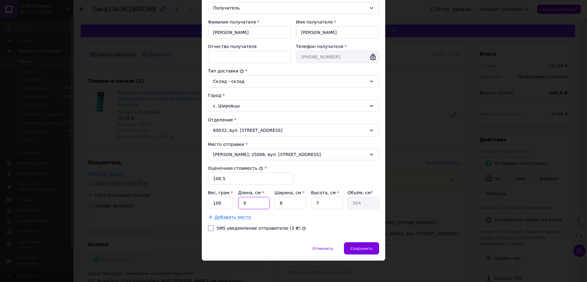
type input "112"
type input "20"
type input "1120"
type input "20"
click at [280, 208] on input "8" at bounding box center [291, 203] width 32 height 12
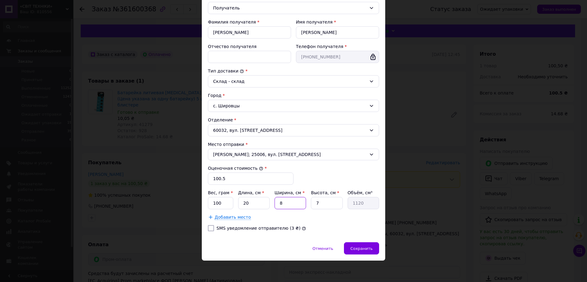
click at [280, 208] on input "8" at bounding box center [291, 203] width 32 height 12
type input "1"
type input "140"
type input "10"
type input "1400"
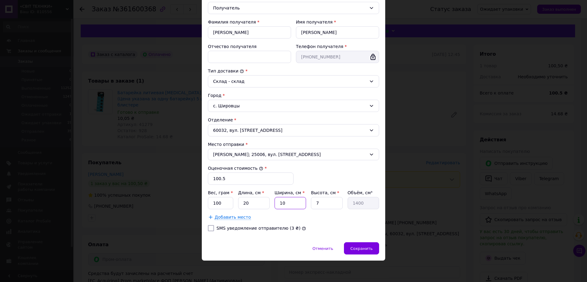
type input "10"
click at [315, 206] on input "7" at bounding box center [327, 203] width 32 height 12
type input "2"
type input "400"
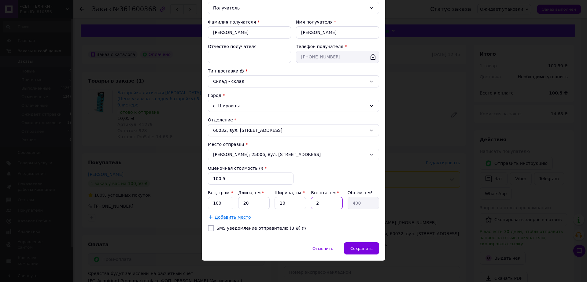
type input "2"
click at [317, 220] on div "Добавить место" at bounding box center [293, 217] width 171 height 6
click at [358, 252] on div "Сохранить" at bounding box center [361, 248] width 35 height 12
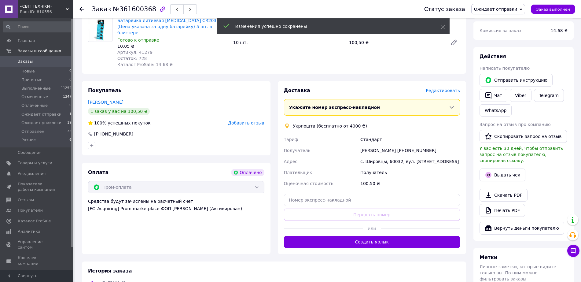
scroll to position [76, 0]
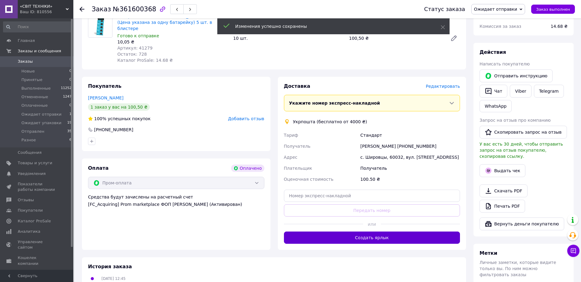
click at [380, 232] on button "Создать ярлык" at bounding box center [372, 238] width 176 height 12
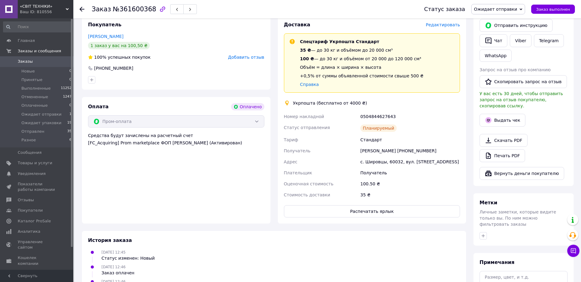
scroll to position [153, 0]
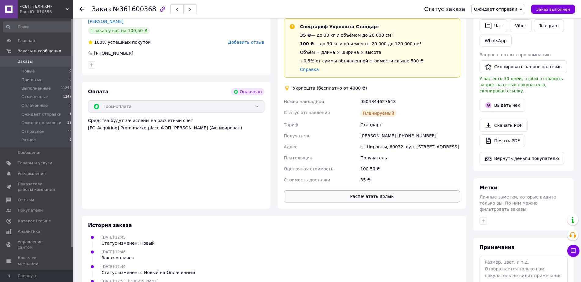
click at [390, 190] on button "Распечатать ярлык" at bounding box center [372, 196] width 176 height 12
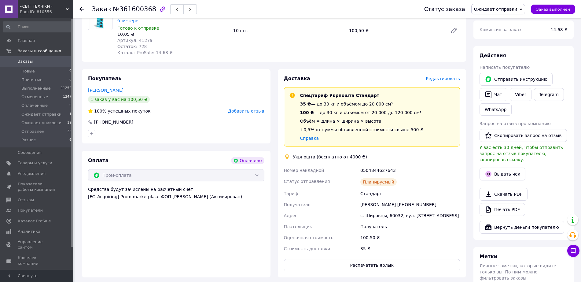
scroll to position [0, 0]
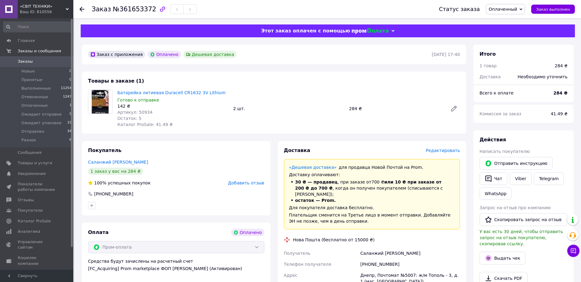
click at [506, 9] on span "Оплаченный" at bounding box center [503, 9] width 28 height 5
click at [504, 21] on li "Принят" at bounding box center [510, 21] width 46 height 9
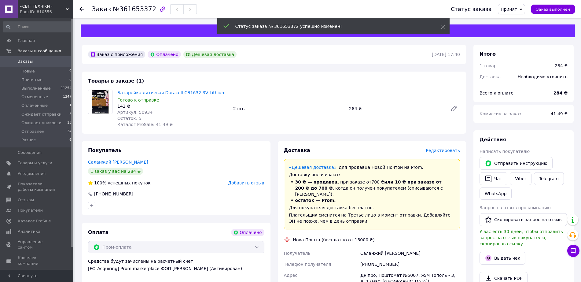
click at [517, 9] on span "Принят" at bounding box center [509, 9] width 17 height 5
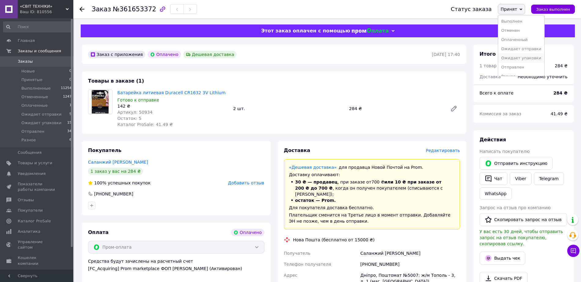
click at [516, 59] on li "Ожидает упаковки" at bounding box center [522, 58] width 46 height 9
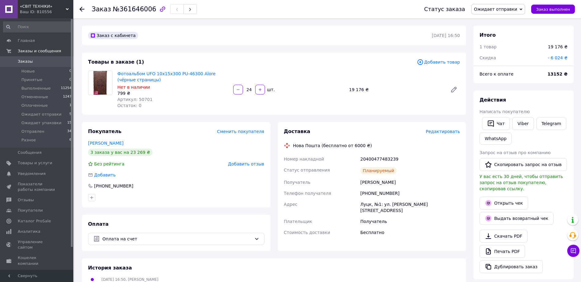
scroll to position [34, 0]
click at [41, 104] on span "Оплаченные" at bounding box center [34, 106] width 26 height 6
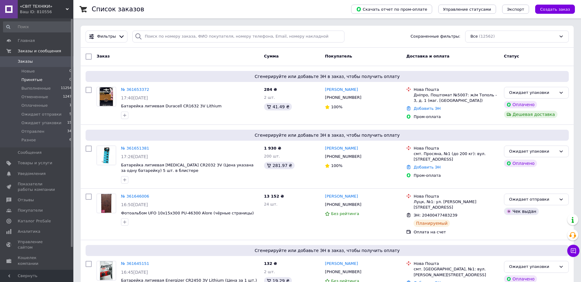
click at [34, 83] on li "Принятые 0" at bounding box center [37, 80] width 75 height 9
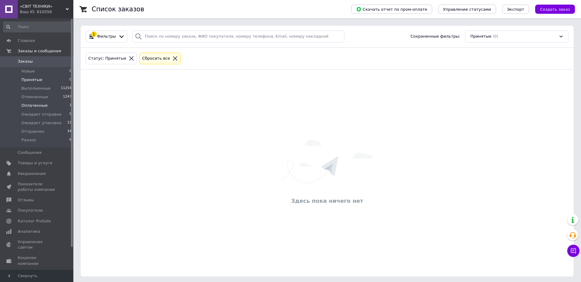
click at [34, 105] on span "Оплаченные" at bounding box center [34, 106] width 26 height 6
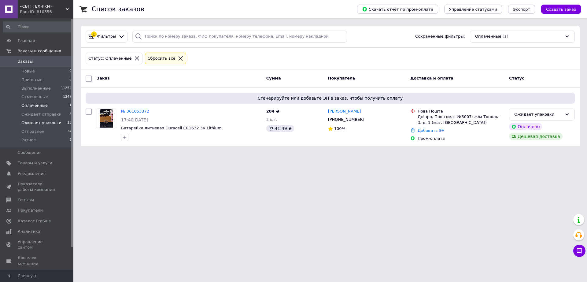
click at [34, 121] on span "Ожидает упаковки" at bounding box center [41, 123] width 40 height 6
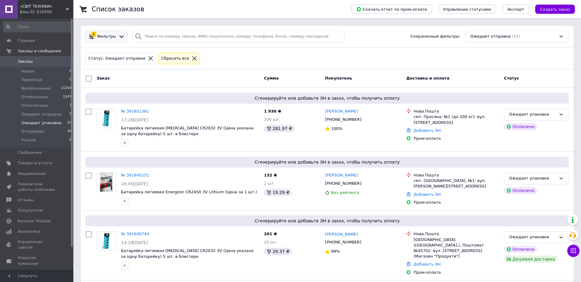
click at [108, 37] on span "Фильтры" at bounding box center [106, 37] width 19 height 6
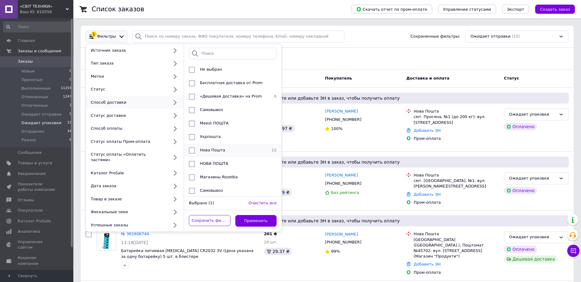
click at [193, 148] on input "checkbox" at bounding box center [192, 150] width 6 height 6
checkbox input "true"
click at [254, 215] on button "Применить" at bounding box center [256, 221] width 42 height 12
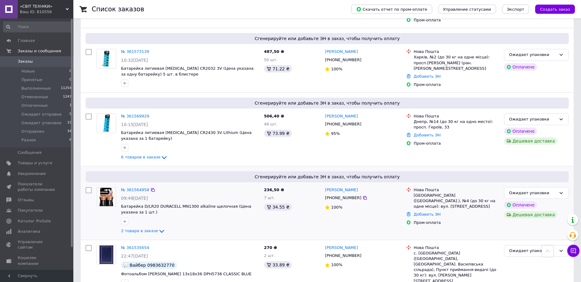
scroll to position [813, 0]
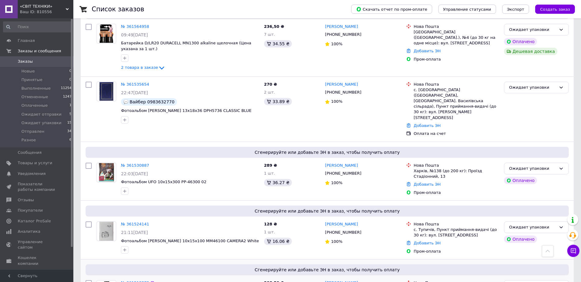
drag, startPoint x: 135, startPoint y: 240, endPoint x: 132, endPoint y: 241, distance: 4.1
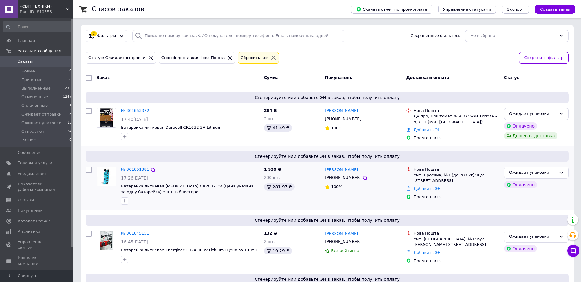
scroll to position [0, 0]
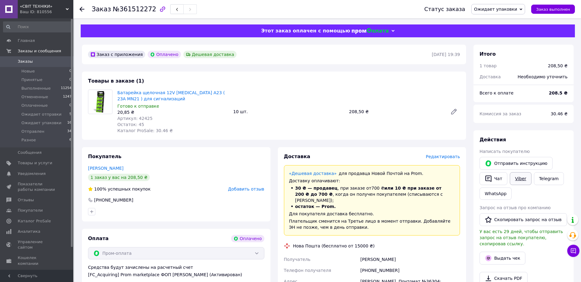
click at [516, 177] on link "Viber" at bounding box center [520, 178] width 21 height 13
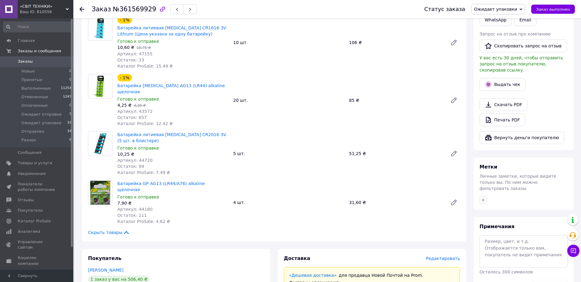
scroll to position [191, 0]
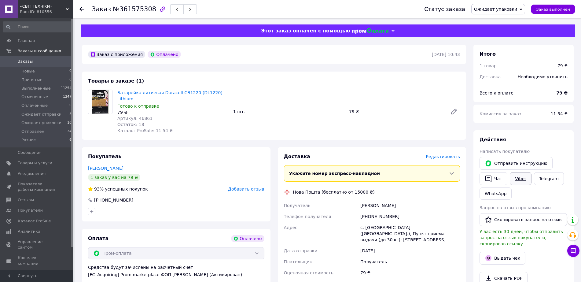
click at [520, 178] on link "Viber" at bounding box center [520, 178] width 21 height 13
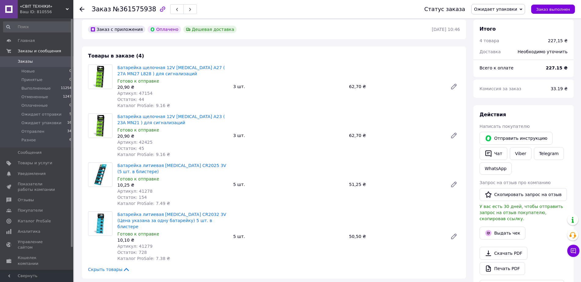
scroll to position [38, 0]
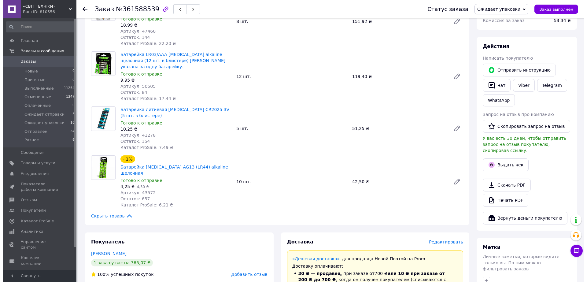
scroll to position [153, 0]
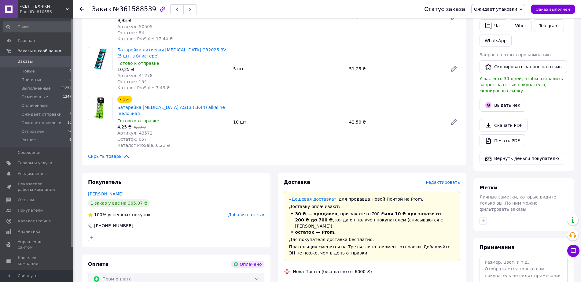
click at [445, 180] on span "Редактировать" at bounding box center [443, 182] width 34 height 5
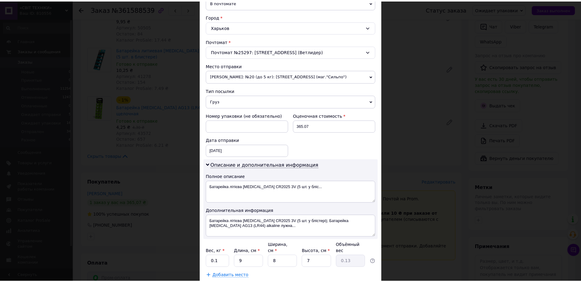
scroll to position [193, 0]
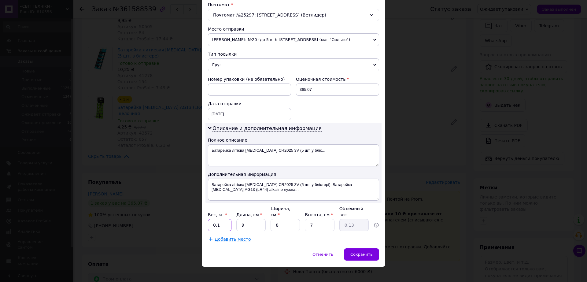
click at [224, 219] on input "0.1" at bounding box center [220, 225] width 24 height 12
type input "1"
click at [250, 219] on input "9" at bounding box center [250, 225] width 29 height 12
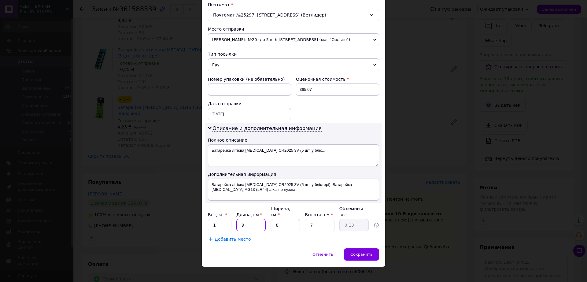
type input "2"
type input "0.1"
type input "20"
type input "0.28"
type input "20"
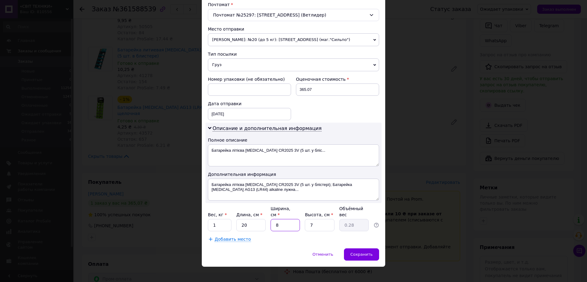
click at [283, 219] on input "8" at bounding box center [285, 225] width 29 height 12
type input "1"
type input "0.1"
type input "10"
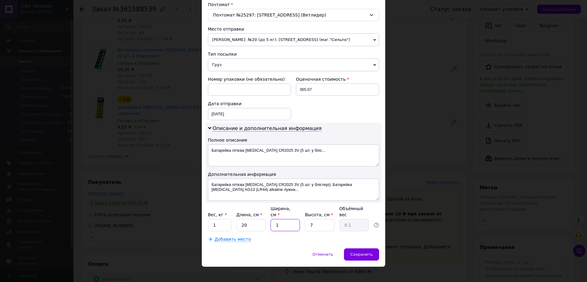
type input "0.35"
type input "10"
click at [316, 219] on input "7" at bounding box center [319, 225] width 29 height 12
type input "6"
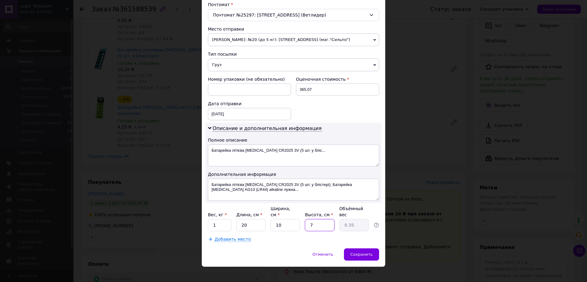
type input "0.3"
click at [315, 220] on input "6" at bounding box center [319, 225] width 29 height 12
type input "8"
type input "0.4"
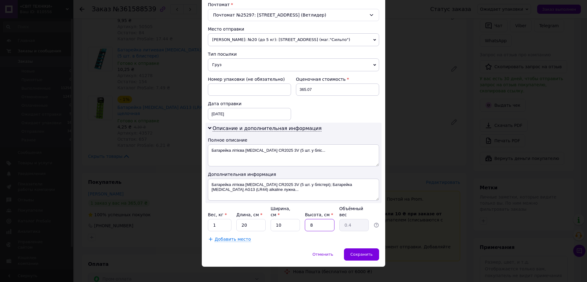
type input "8"
click at [291, 236] on div "Добавить место" at bounding box center [293, 239] width 171 height 6
click at [345, 248] on div "Отменить   Сохранить" at bounding box center [294, 257] width 184 height 18
drag, startPoint x: 346, startPoint y: 243, endPoint x: 350, endPoint y: 244, distance: 4.6
click at [346, 248] on div "Отменить   Сохранить" at bounding box center [294, 257] width 184 height 18
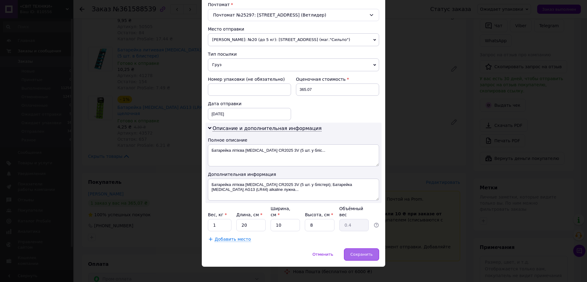
click at [368, 248] on div "Сохранить" at bounding box center [361, 254] width 35 height 12
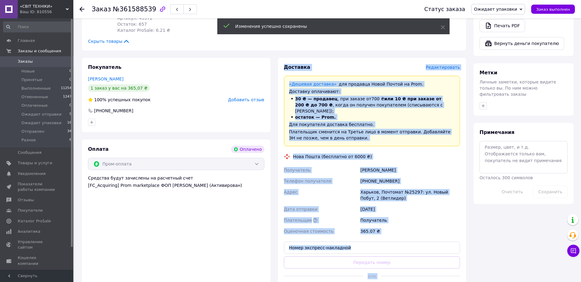
scroll to position [268, 0]
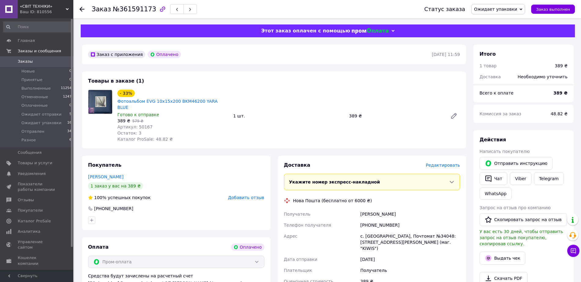
click at [451, 163] on span "Редактировать" at bounding box center [443, 165] width 34 height 5
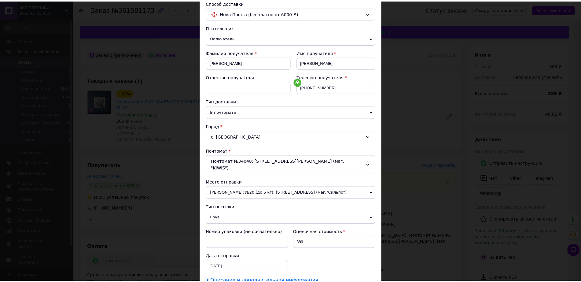
scroll to position [124, 0]
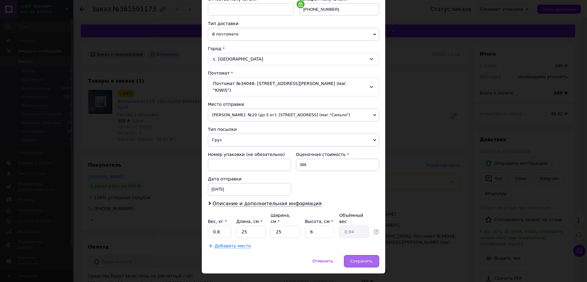
click at [363, 259] on span "Сохранить" at bounding box center [361, 261] width 22 height 5
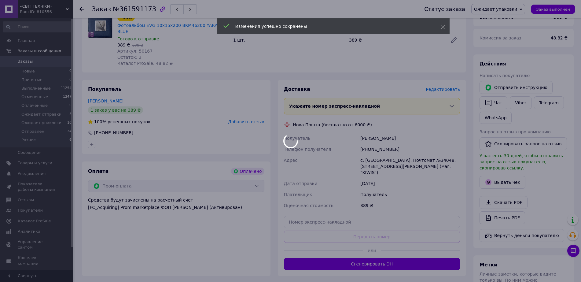
scroll to position [76, 0]
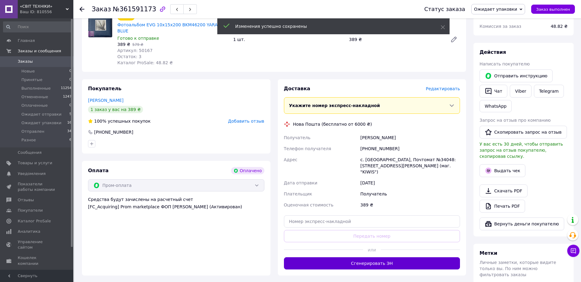
click at [366, 257] on button "Сгенерировать ЭН" at bounding box center [372, 263] width 176 height 12
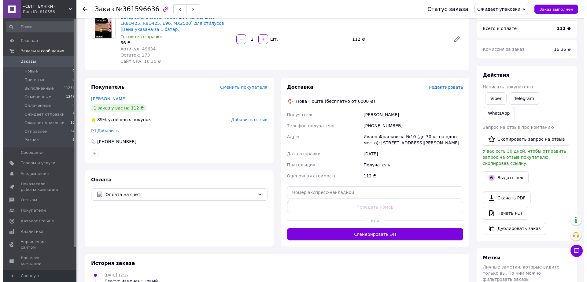
scroll to position [38, 0]
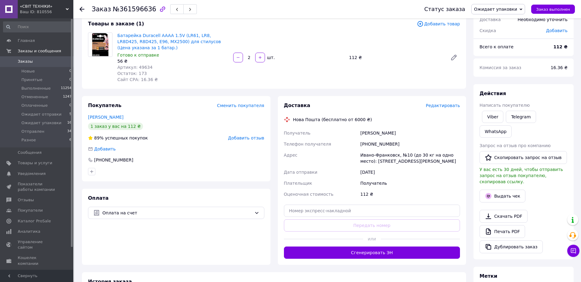
click at [444, 106] on span "Редактировать" at bounding box center [443, 105] width 34 height 5
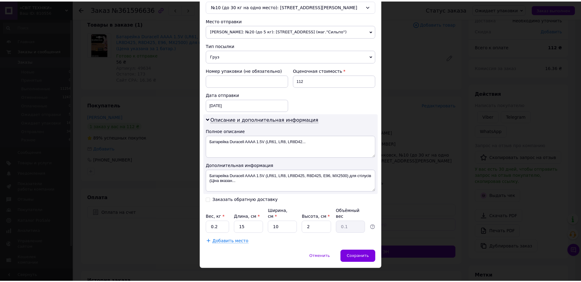
scroll to position [204, 0]
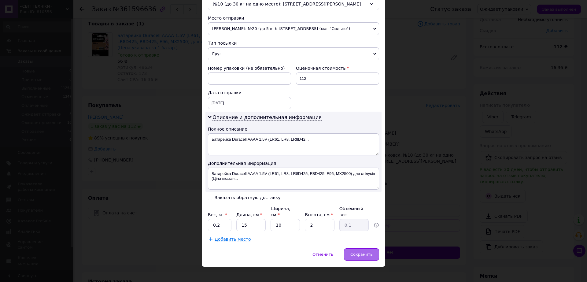
click at [359, 252] on span "Сохранить" at bounding box center [361, 254] width 22 height 5
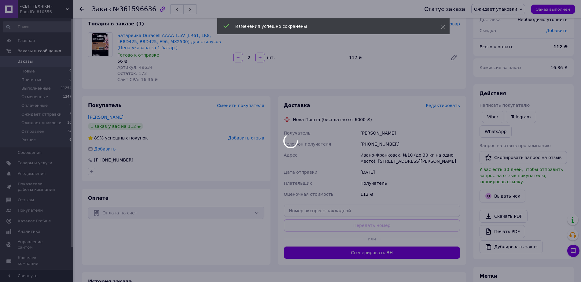
scroll to position [115, 0]
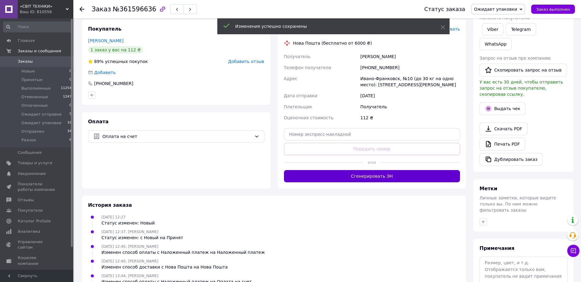
click at [388, 179] on button "Сгенерировать ЭН" at bounding box center [372, 176] width 176 height 12
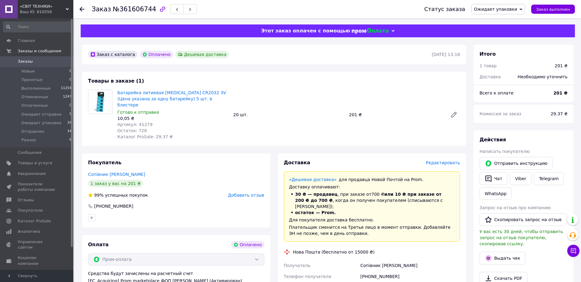
click at [436, 160] on span "Редактировать" at bounding box center [443, 162] width 34 height 5
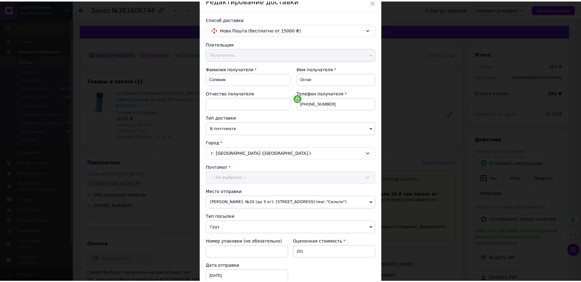
scroll to position [191, 0]
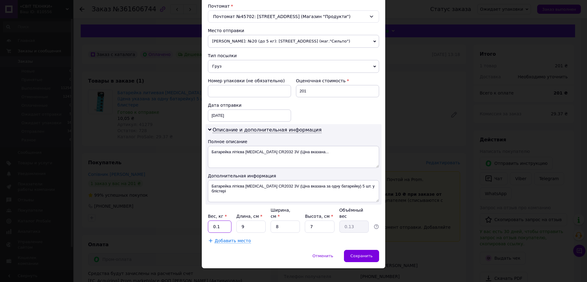
click at [230, 221] on input "0.1" at bounding box center [220, 227] width 24 height 12
type input "0.2"
click at [258, 221] on input "9" at bounding box center [250, 227] width 29 height 12
type input "2"
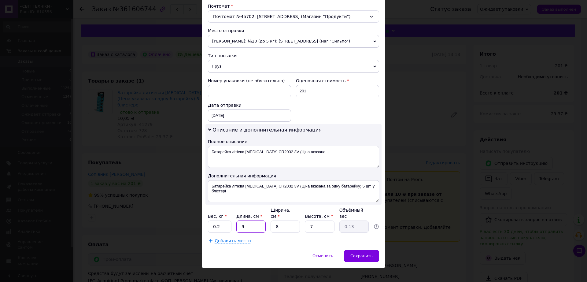
type input "0.1"
type input "20"
type input "0.28"
type input "20"
click at [303, 221] on div "Вес, кг * 0.2 Длина, см * 20 Ширина, см * 8 Высота, см * 7 Объёмный вес 0.28" at bounding box center [293, 220] width 171 height 26
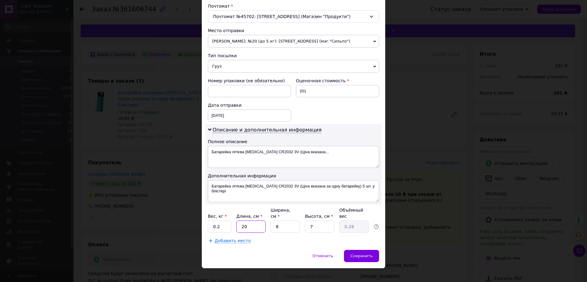
click at [263, 224] on input "20" at bounding box center [250, 227] width 29 height 12
click at [281, 224] on input "8" at bounding box center [285, 227] width 29 height 12
type input "1"
type input "0.1"
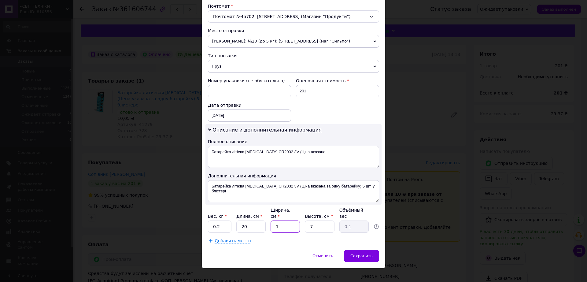
type input "10"
type input "0.35"
type input "10"
click at [324, 221] on input "7" at bounding box center [319, 227] width 29 height 12
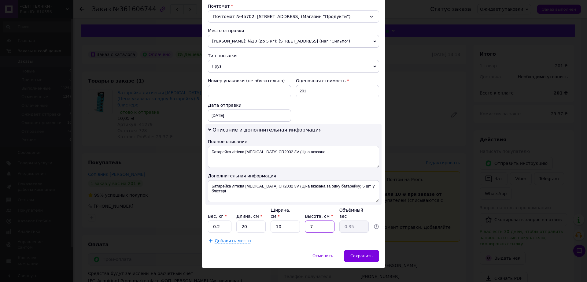
type input "5"
type input "0.25"
type input "5"
click at [296, 238] on div "Добавить место" at bounding box center [293, 241] width 171 height 6
click at [360, 242] on div "Способ доставки Нова Пошта (бесплатно от 15000 ₴) Плательщик Получатель Отправи…" at bounding box center [294, 49] width 184 height 401
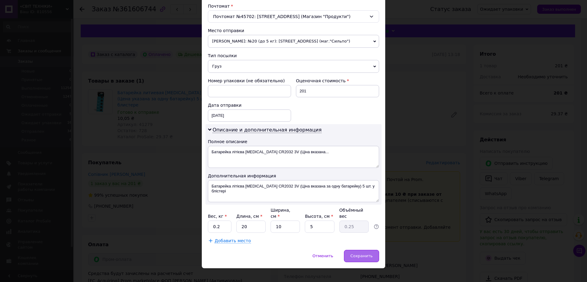
click at [360, 250] on div "Сохранить" at bounding box center [361, 256] width 35 height 12
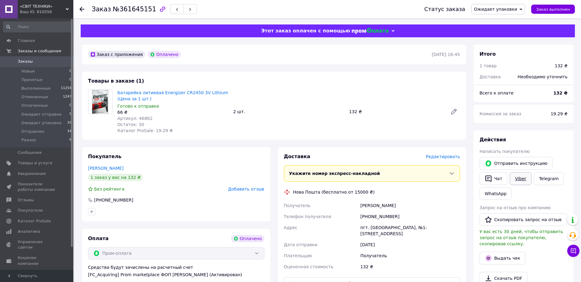
click at [515, 178] on link "Viber" at bounding box center [520, 178] width 21 height 13
drag, startPoint x: 358, startPoint y: 230, endPoint x: 400, endPoint y: 229, distance: 41.9
click at [400, 229] on div "Получатель Левчук Віталій Телефон получателя +380974585512 Адрес пгт. Старая Си…" at bounding box center [372, 236] width 179 height 72
click at [377, 215] on div "[PHONE_NUMBER]" at bounding box center [410, 216] width 102 height 11
click at [377, 215] on div "+380974585512" at bounding box center [410, 216] width 102 height 11
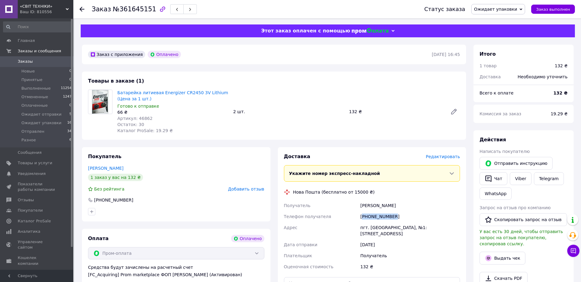
click at [377, 215] on div "[PHONE_NUMBER]" at bounding box center [410, 216] width 102 height 11
copy div "380974585512"
click at [370, 204] on div "Левчук Віталій" at bounding box center [410, 205] width 102 height 11
copy div "Левчук"
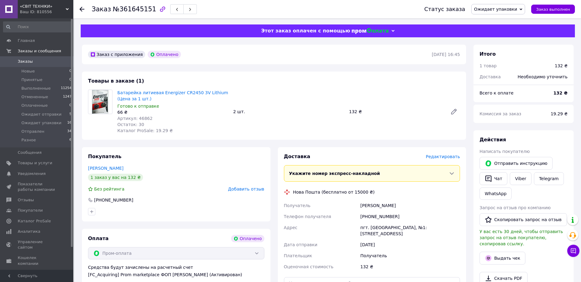
click at [384, 203] on div "Левчук Віталій" at bounding box center [410, 205] width 102 height 11
copy div "Віталій"
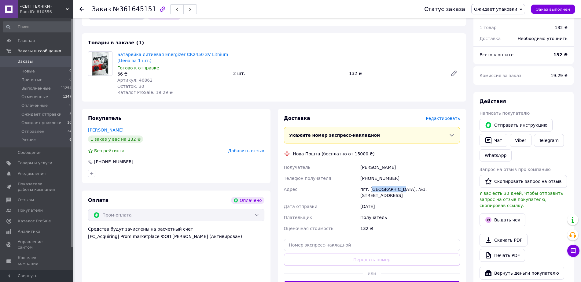
drag, startPoint x: 396, startPoint y: 187, endPoint x: 370, endPoint y: 189, distance: 26.4
click at [370, 189] on div "пгт. Старая Синява, №1: ул. Левобережная, 37а" at bounding box center [410, 192] width 102 height 17
drag, startPoint x: 368, startPoint y: 188, endPoint x: 397, endPoint y: 190, distance: 29.1
click at [397, 190] on div "пгт. Старая Синява, №1: ул. Левобережная, 37а" at bounding box center [410, 192] width 102 height 17
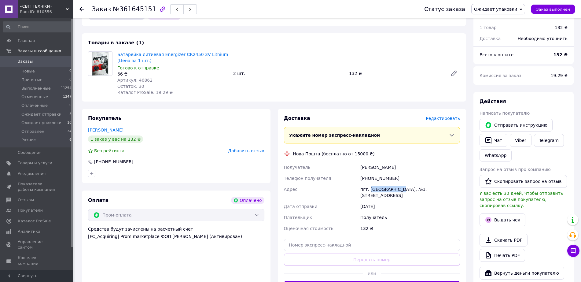
copy div "Старая Синява"
click at [360, 240] on input "text" at bounding box center [372, 245] width 176 height 12
paste input "20451247458455"
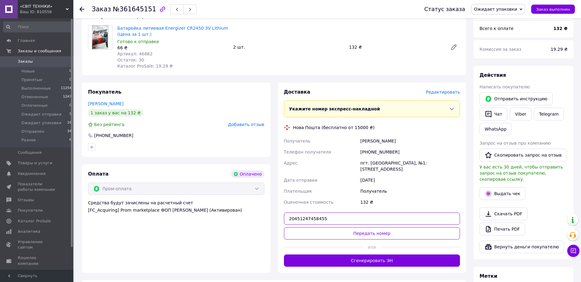
scroll to position [76, 0]
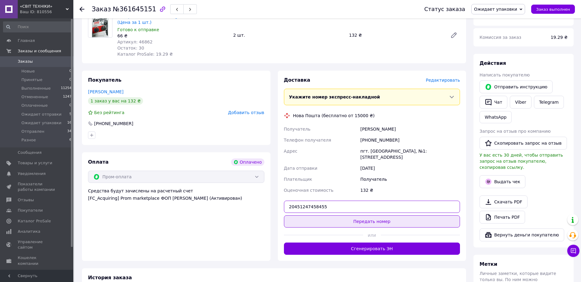
type input "20451247458455"
click at [363, 217] on button "Передать номер" at bounding box center [372, 221] width 176 height 12
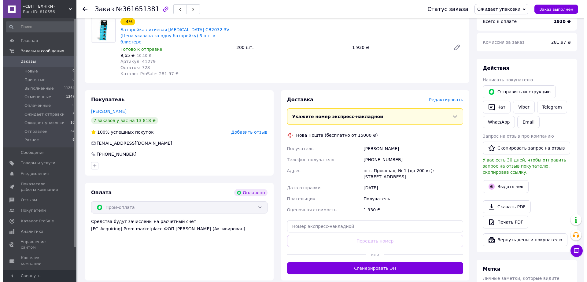
scroll to position [76, 0]
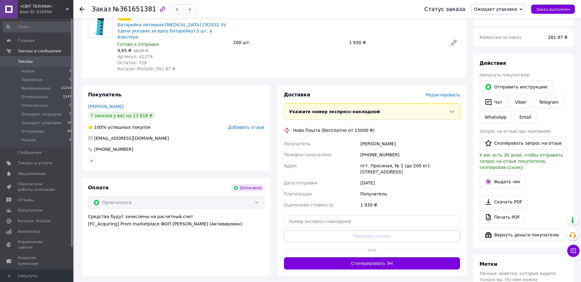
click at [439, 92] on span "Редактировать" at bounding box center [443, 94] width 34 height 5
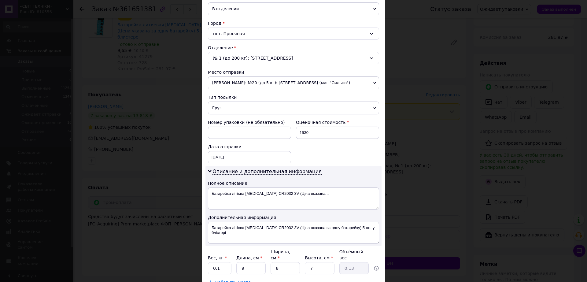
scroll to position [153, 0]
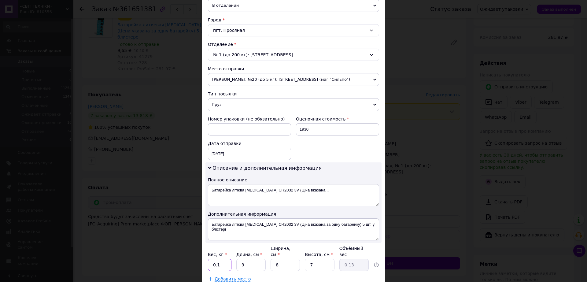
click at [222, 259] on input "0.1" at bounding box center [220, 265] width 24 height 12
type input "2"
click at [246, 261] on input "9" at bounding box center [250, 265] width 29 height 12
click at [262, 259] on input "9" at bounding box center [250, 265] width 29 height 12
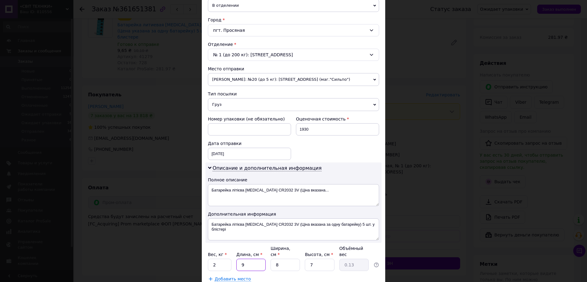
click at [262, 259] on input "9" at bounding box center [250, 265] width 29 height 12
type input "2"
type input "0.1"
type input "25"
type input "0.35"
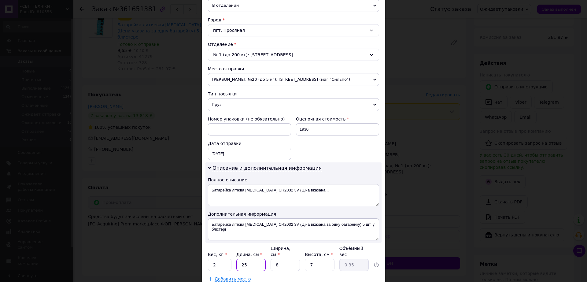
type input "25"
click at [276, 259] on input "8" at bounding box center [285, 265] width 29 height 12
type input "2"
type input "0.1"
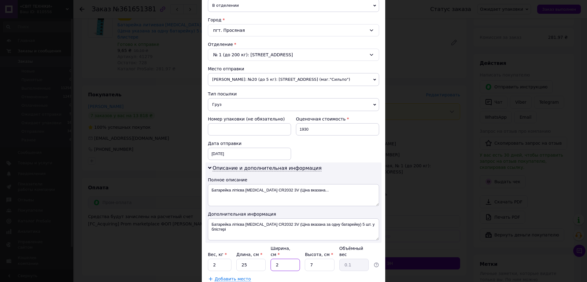
type input "20"
type input "0.88"
type input "20"
click at [314, 259] on input "7" at bounding box center [319, 265] width 29 height 12
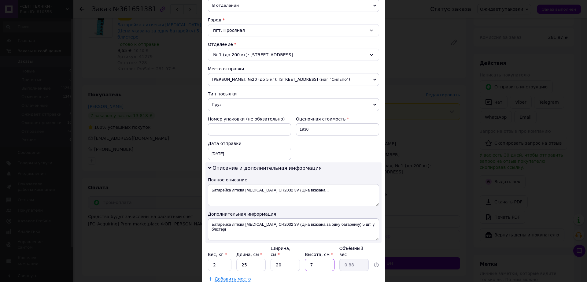
type input "8"
type input "1"
type input "8"
click at [227, 262] on input "2" at bounding box center [220, 265] width 24 height 12
click at [223, 259] on input "2" at bounding box center [220, 265] width 24 height 12
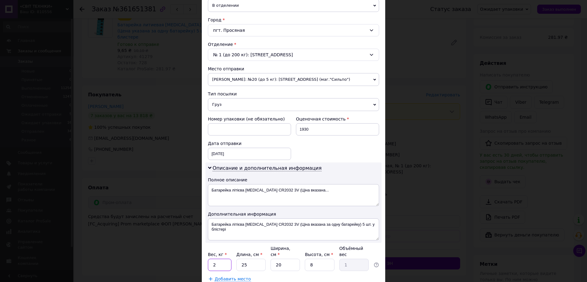
click at [223, 259] on input "2" at bounding box center [220, 265] width 24 height 12
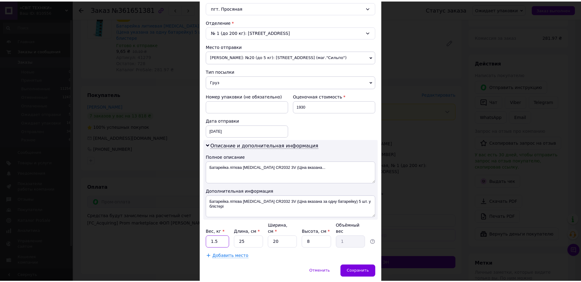
scroll to position [193, 0]
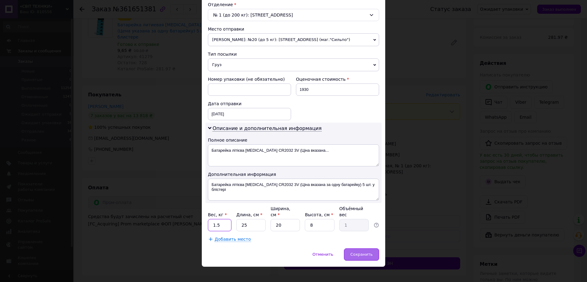
type input "1.5"
click at [354, 252] on span "Сохранить" at bounding box center [361, 254] width 22 height 5
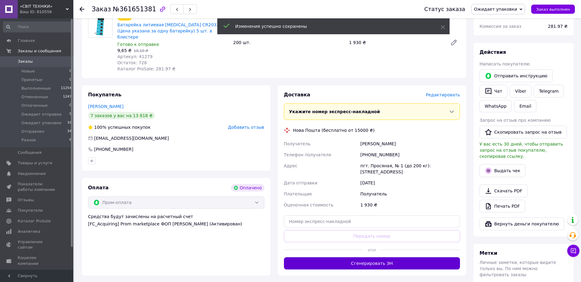
click at [384, 257] on button "Сгенерировать ЭН" at bounding box center [372, 263] width 176 height 12
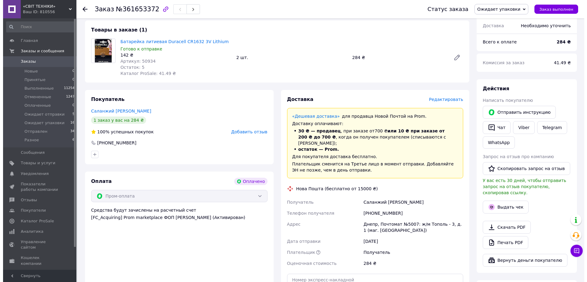
scroll to position [38, 0]
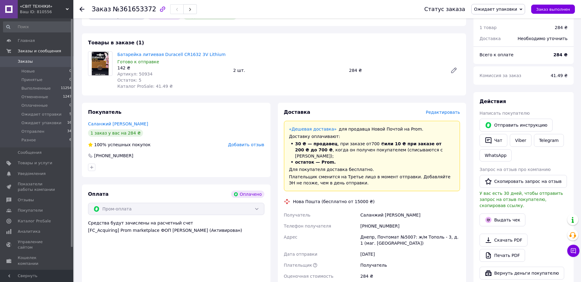
click at [441, 112] on span "Редактировать" at bounding box center [443, 112] width 34 height 5
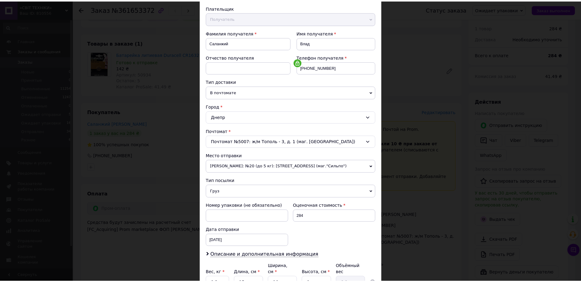
scroll to position [115, 0]
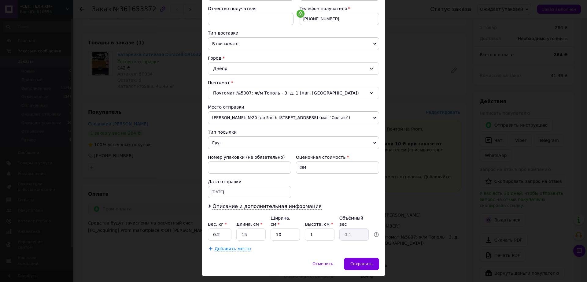
click at [322, 222] on div "Вес, кг * 0.2 Длина, см * 15 Ширина, см * 10 Высота, см * 1 Объёмный вес 0.1" at bounding box center [293, 228] width 171 height 26
click at [321, 228] on input "1" at bounding box center [319, 234] width 29 height 12
type input "2"
click at [303, 246] on div "Добавить место" at bounding box center [293, 249] width 171 height 6
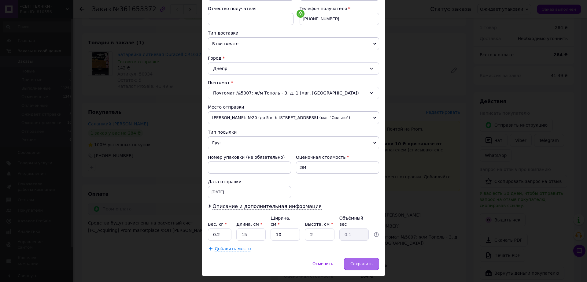
click at [361, 261] on span "Сохранить" at bounding box center [361, 263] width 22 height 5
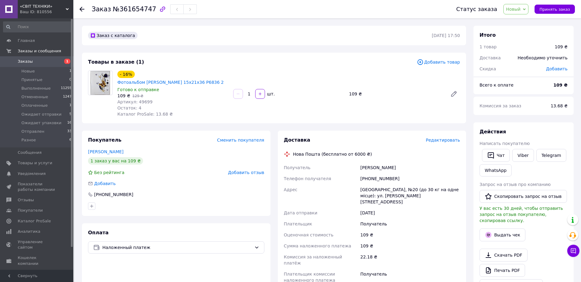
click at [23, 62] on span "Заказы" at bounding box center [25, 62] width 15 height 6
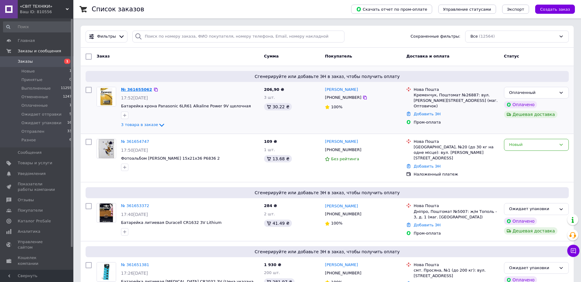
click at [140, 88] on link "№ 361655062" at bounding box center [136, 89] width 31 height 5
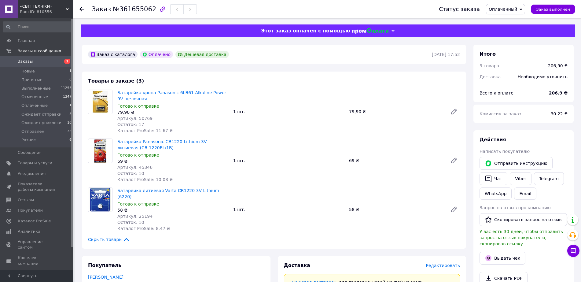
click at [506, 10] on span "Оплаченный" at bounding box center [503, 9] width 28 height 5
click at [503, 19] on li "Принят" at bounding box center [510, 21] width 46 height 9
click at [512, 9] on span "Принят" at bounding box center [509, 9] width 17 height 5
click at [517, 56] on li "Ожидает упаковки" at bounding box center [522, 58] width 46 height 9
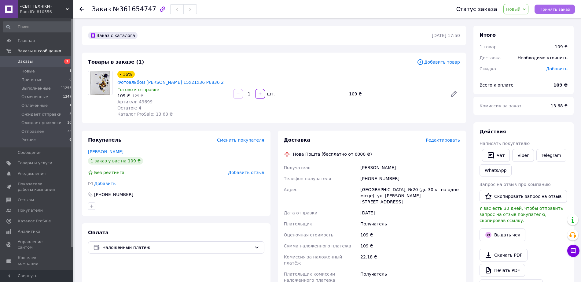
click at [561, 7] on span "Принять заказ" at bounding box center [555, 9] width 31 height 5
click at [519, 154] on link "Viber" at bounding box center [523, 155] width 21 height 13
drag, startPoint x: 217, startPoint y: 74, endPoint x: 134, endPoint y: 71, distance: 83.5
click at [134, 71] on div "- 16% Фотоальбом [PERSON_NAME] 15x21x36 P6836 2" at bounding box center [173, 78] width 112 height 16
copy link "Фотоальбом [PERSON_NAME] 15x21x36 P6836 2"
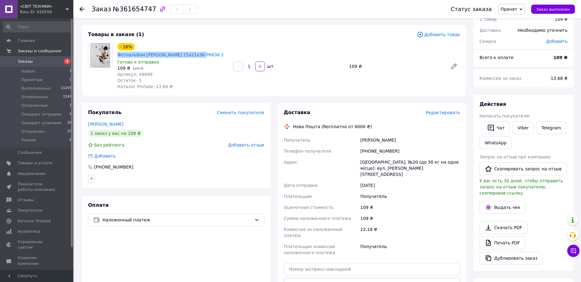
scroll to position [38, 0]
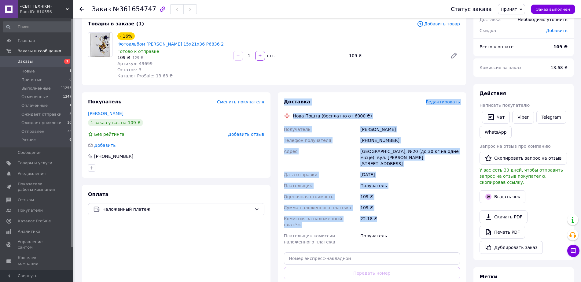
drag, startPoint x: 285, startPoint y: 95, endPoint x: 374, endPoint y: 209, distance: 144.6
click at [374, 209] on div "Доставка Редактировать Нова Пошта (бесплатно от 6000 ₴) Получатель [PERSON_NAME…" at bounding box center [372, 202] width 176 height 208
copy div "Доставка Редактировать Нова Пошта (бесплатно от 6000 ₴) Получатель [PERSON_NAME…"
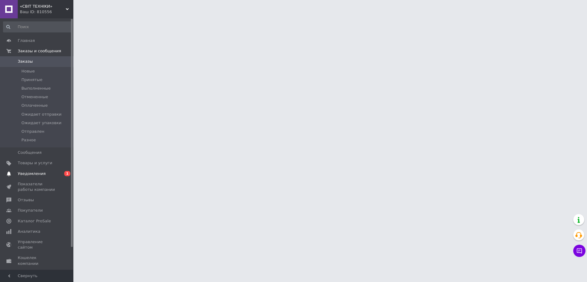
click at [32, 173] on span "Уведомления" at bounding box center [32, 174] width 28 height 6
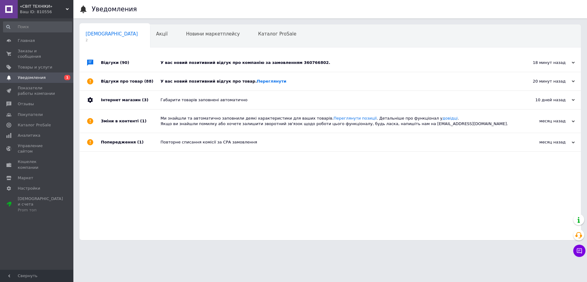
click at [113, 62] on div "Відгуки (90)" at bounding box center [131, 63] width 60 height 18
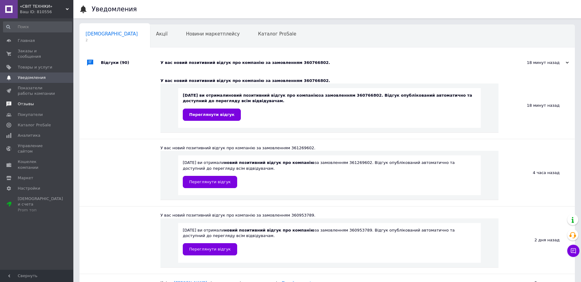
click at [30, 101] on span "Отзывы" at bounding box center [26, 104] width 16 height 6
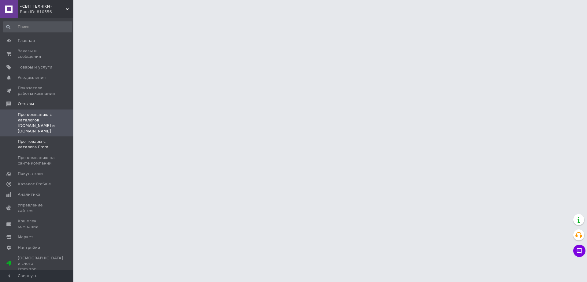
click at [29, 139] on span "Про товары с каталога Prom" at bounding box center [37, 144] width 39 height 11
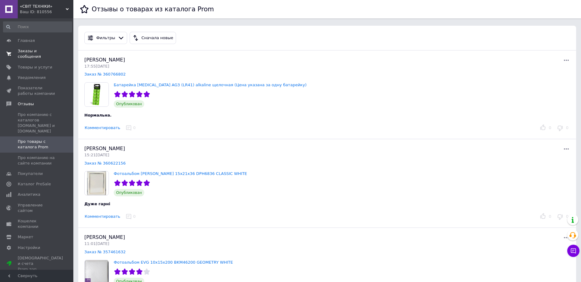
click at [35, 50] on span "Заказы и сообщения" at bounding box center [37, 53] width 39 height 11
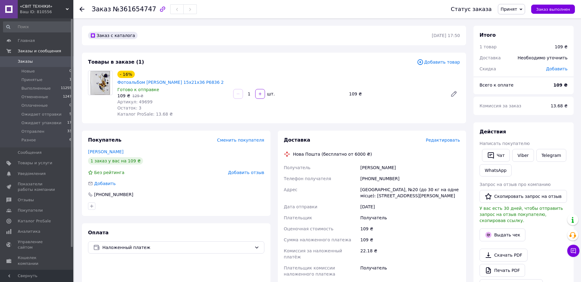
click at [441, 138] on span "Редактировать" at bounding box center [443, 140] width 34 height 5
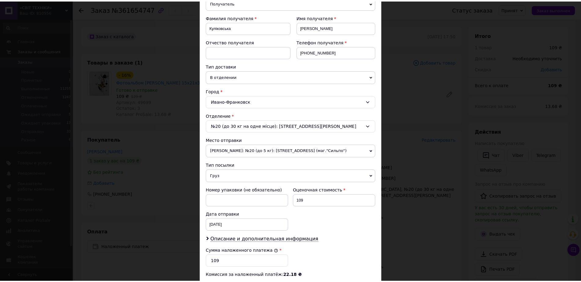
scroll to position [185, 0]
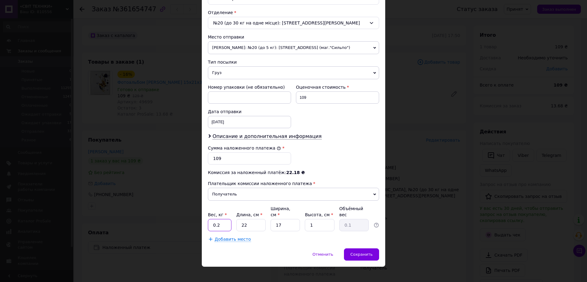
click at [226, 221] on input "0.2" at bounding box center [220, 225] width 24 height 12
type input "0.3"
click at [258, 222] on input "22" at bounding box center [250, 225] width 29 height 12
type input "25"
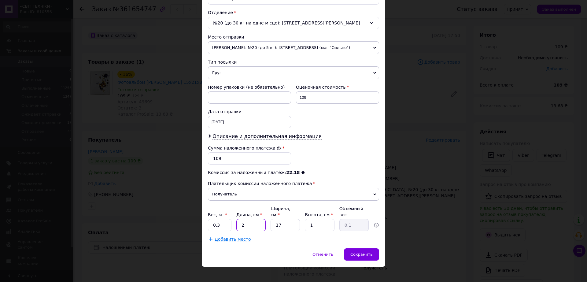
type input "0.11"
type input "25"
click at [300, 219] on div "Вес, кг * 0.3 Длина, см * 25 Ширина, см * 17 Высота, см * 1 Объёмный вес 0.11" at bounding box center [293, 219] width 171 height 26
click at [290, 219] on input "17" at bounding box center [285, 225] width 29 height 12
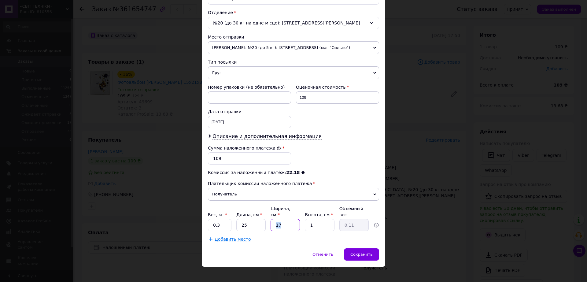
click at [290, 219] on input "17" at bounding box center [285, 225] width 29 height 12
click at [284, 220] on input "17" at bounding box center [285, 225] width 29 height 12
type input "2"
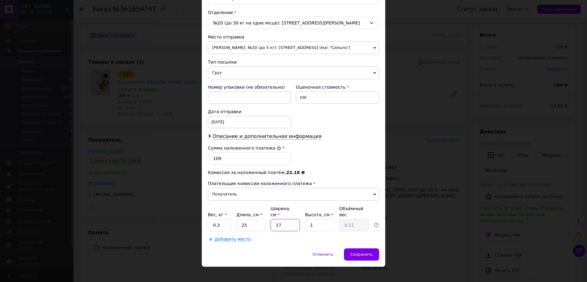
type input "0.1"
type input "20"
type input "0.13"
type input "20"
click at [316, 219] on input "1" at bounding box center [319, 225] width 29 height 12
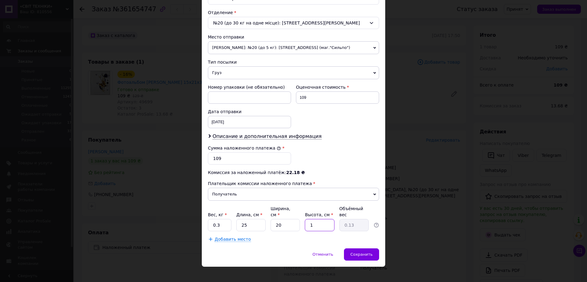
click at [316, 219] on input "1" at bounding box center [319, 225] width 29 height 12
type input "3"
type input "0.38"
type input "3"
click at [295, 237] on div "Способ доставки Нова Пошта (бесплатно от 6000 ₴) Плательщик Получатель Отправит…" at bounding box center [294, 51] width 184 height 393
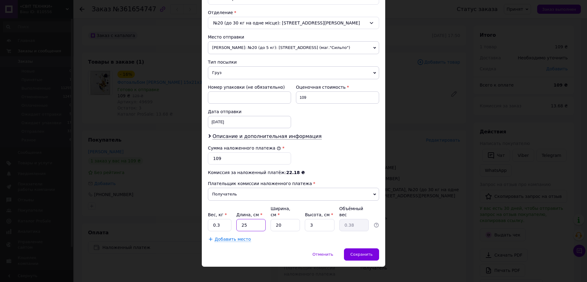
click at [251, 221] on input "25" at bounding box center [250, 225] width 29 height 12
click at [230, 219] on input "0.3" at bounding box center [220, 225] width 24 height 12
type input "0.4"
click at [262, 236] on div "Добавить место" at bounding box center [293, 239] width 171 height 6
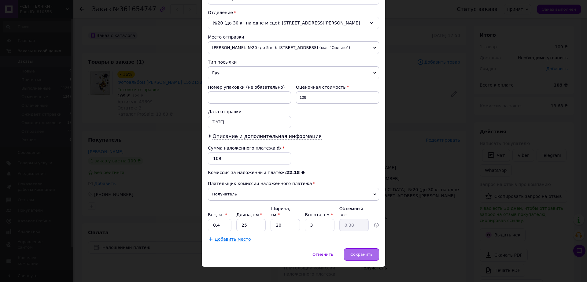
click at [356, 252] on span "Сохранить" at bounding box center [361, 254] width 22 height 5
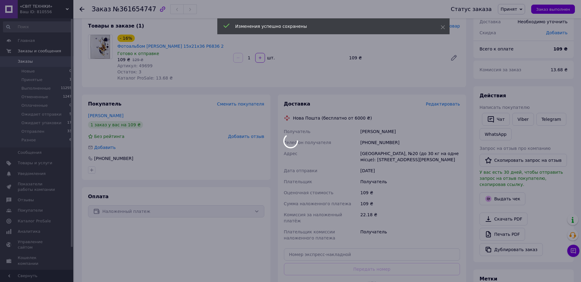
scroll to position [76, 0]
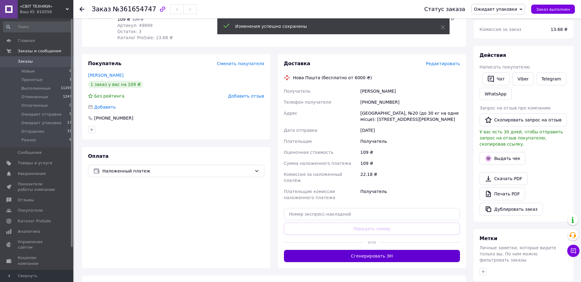
click at [370, 250] on button "Сгенерировать ЭН" at bounding box center [372, 256] width 176 height 12
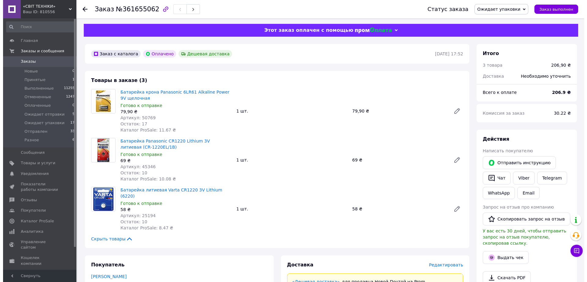
scroll to position [76, 0]
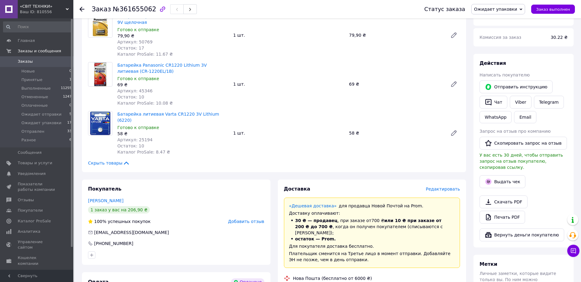
click at [445, 187] on span "Редактировать" at bounding box center [443, 189] width 34 height 5
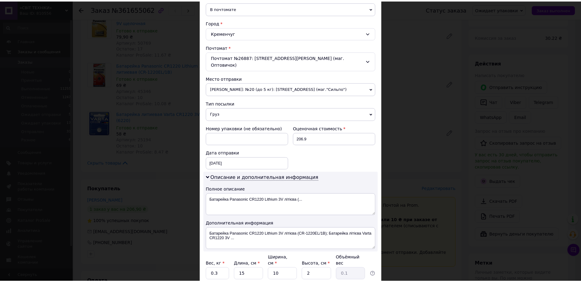
scroll to position [193, 0]
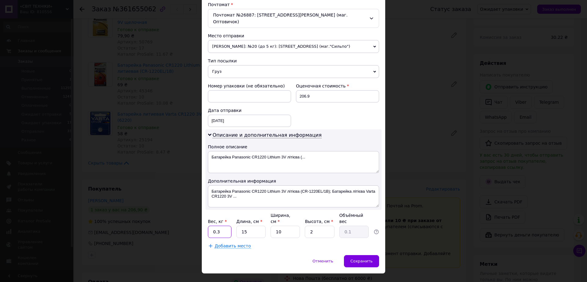
click at [224, 226] on input "0.3" at bounding box center [220, 232] width 24 height 12
type input "0.4"
click at [251, 226] on input "15" at bounding box center [250, 232] width 29 height 12
click at [317, 226] on input "2" at bounding box center [319, 232] width 29 height 12
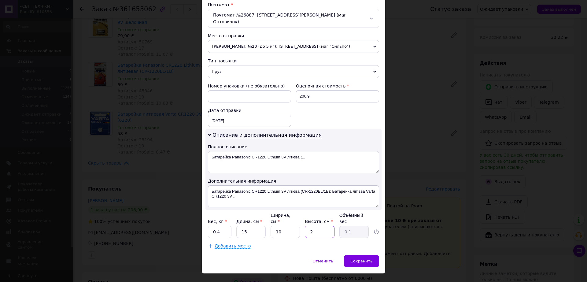
click at [317, 226] on input "2" at bounding box center [319, 232] width 29 height 12
type input "6"
type input "0.23"
type input "6"
click at [361, 259] on span "Сохранить" at bounding box center [361, 261] width 22 height 5
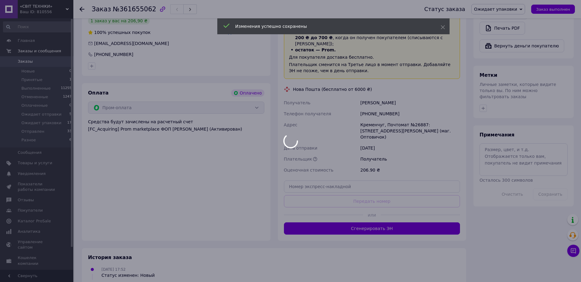
scroll to position [268, 0]
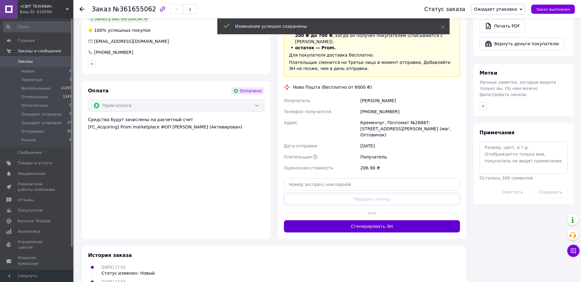
click at [357, 220] on button "Сгенерировать ЭН" at bounding box center [372, 226] width 176 height 12
